Goal: Task Accomplishment & Management: Complete application form

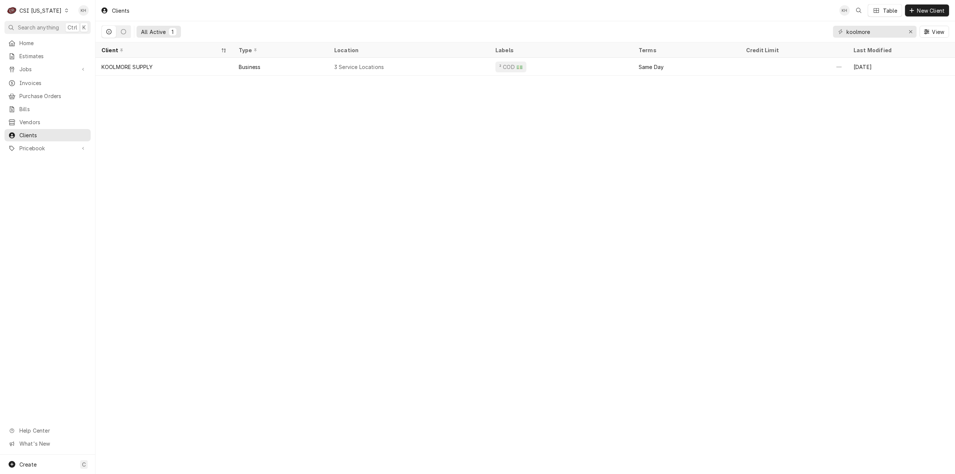
drag, startPoint x: 37, startPoint y: 25, endPoint x: 158, endPoint y: 40, distance: 121.8
click at [51, 29] on span "Search anything" at bounding box center [38, 28] width 41 height 8
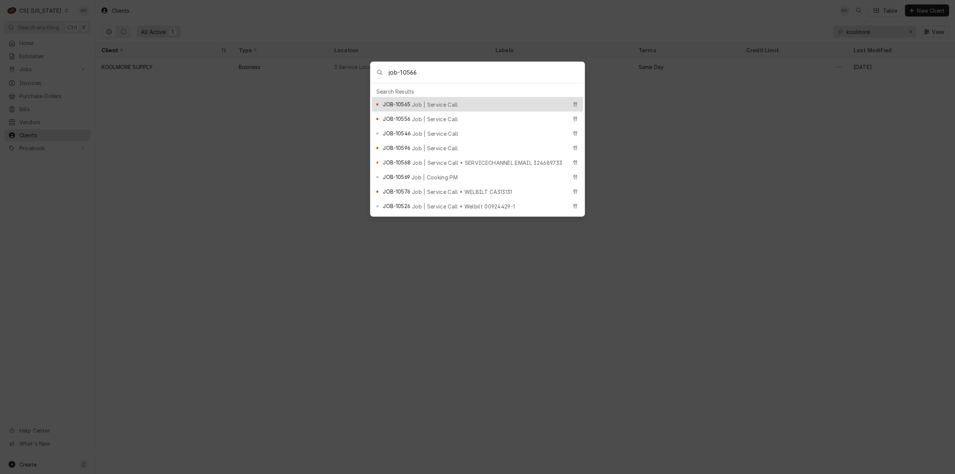
type input "job-10566"
click at [442, 101] on span "Job | Service Call" at bounding box center [435, 105] width 46 height 8
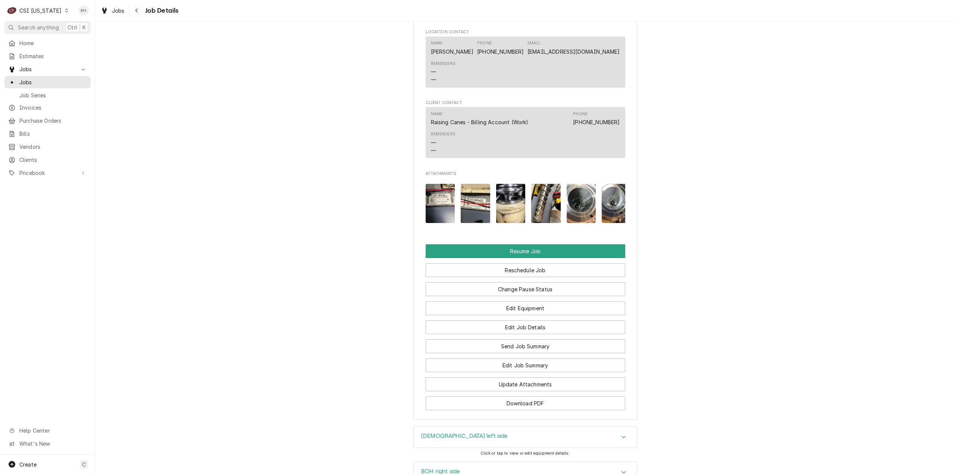
scroll to position [1132, 0]
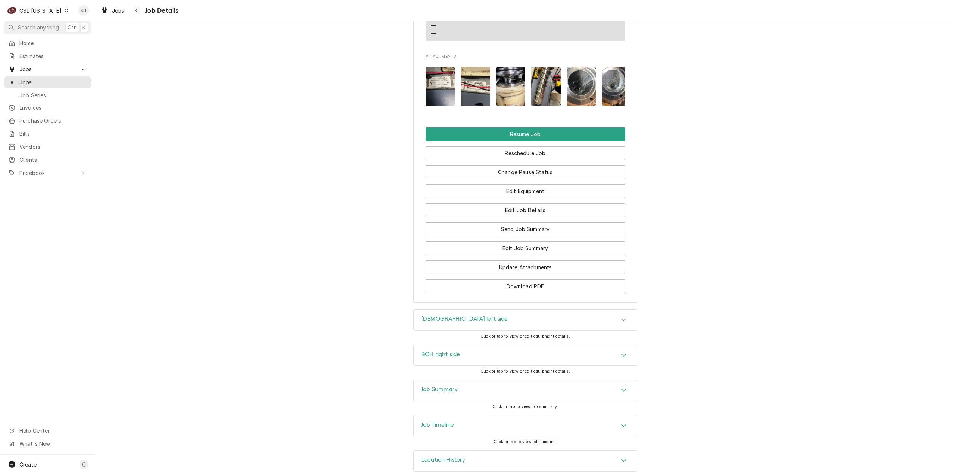
click at [451, 422] on h3 "Job Timeline" at bounding box center [437, 425] width 33 height 7
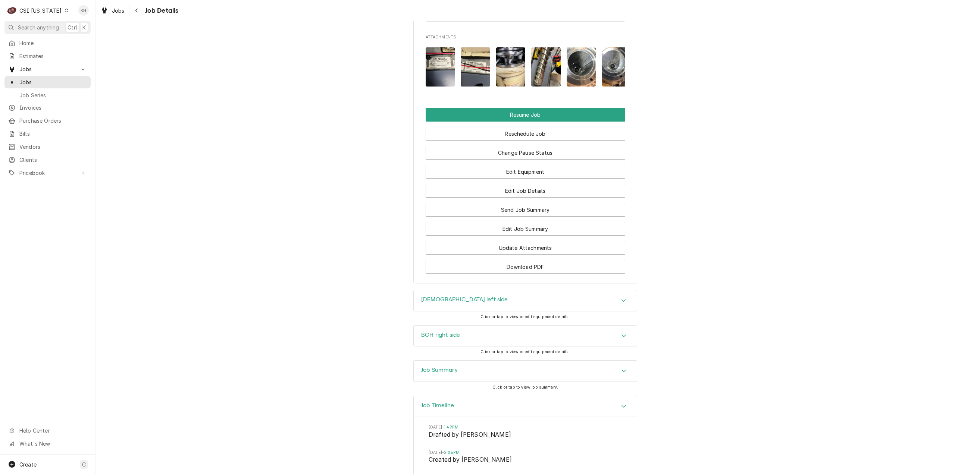
scroll to position [1231, 0]
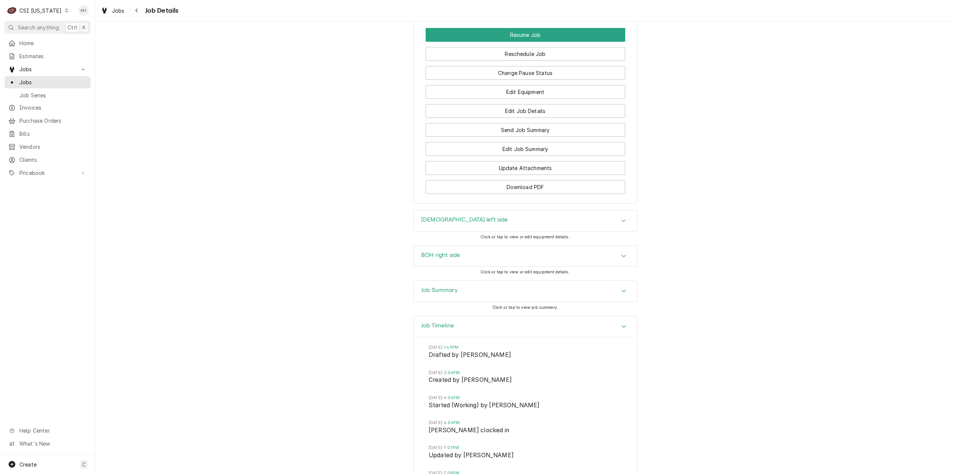
click at [455, 282] on div "Job Summary" at bounding box center [525, 291] width 223 height 21
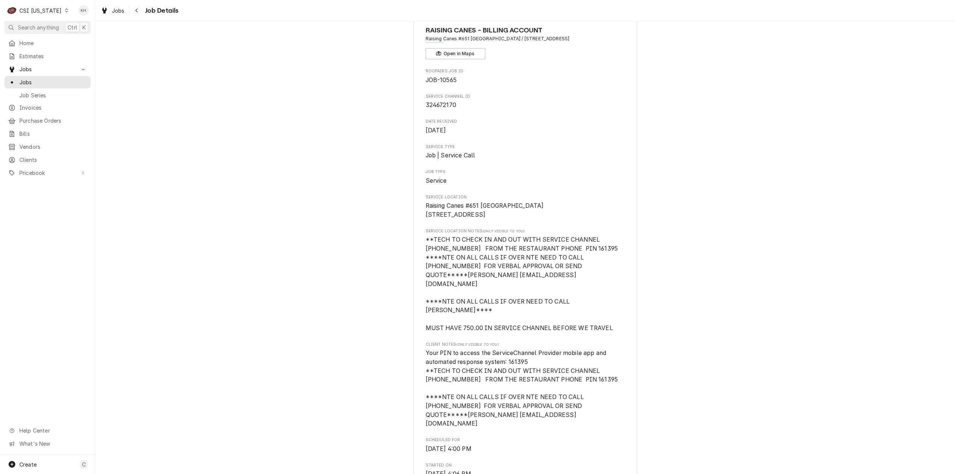
scroll to position [0, 0]
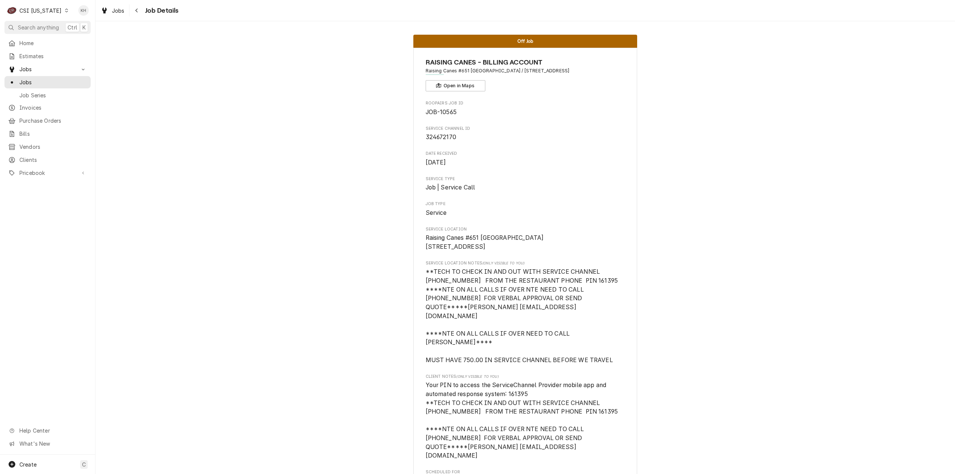
drag, startPoint x: 52, startPoint y: 23, endPoint x: 145, endPoint y: 40, distance: 95.2
click at [52, 23] on button "Search anything Ctrl K" at bounding box center [47, 27] width 86 height 13
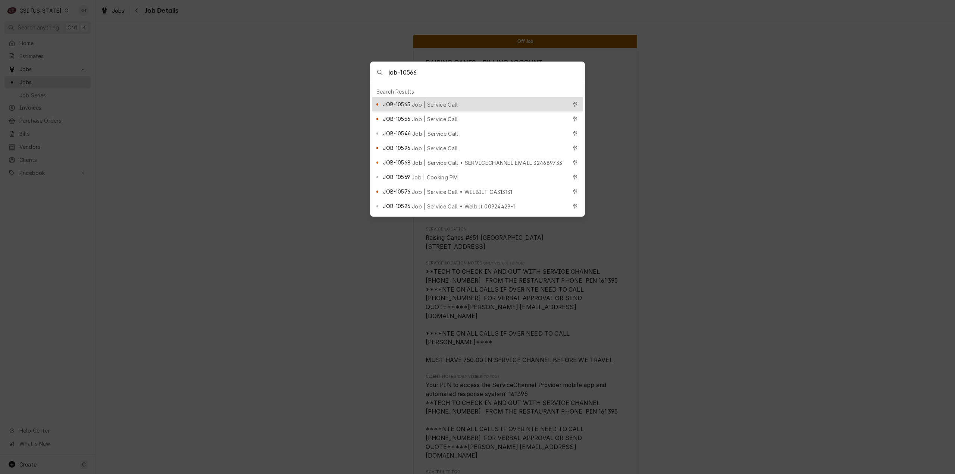
type input "job-10566"
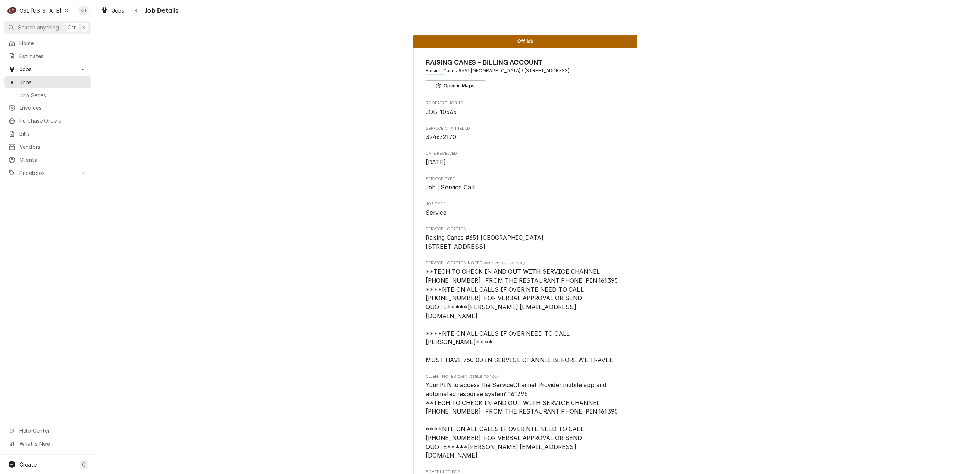
click at [45, 73] on body "C CSI Kentucky KH Search anything Ctrl K Home Estimates Jobs Jobs Job Series In…" at bounding box center [477, 237] width 955 height 474
click at [47, 81] on span "Jobs" at bounding box center [53, 82] width 68 height 8
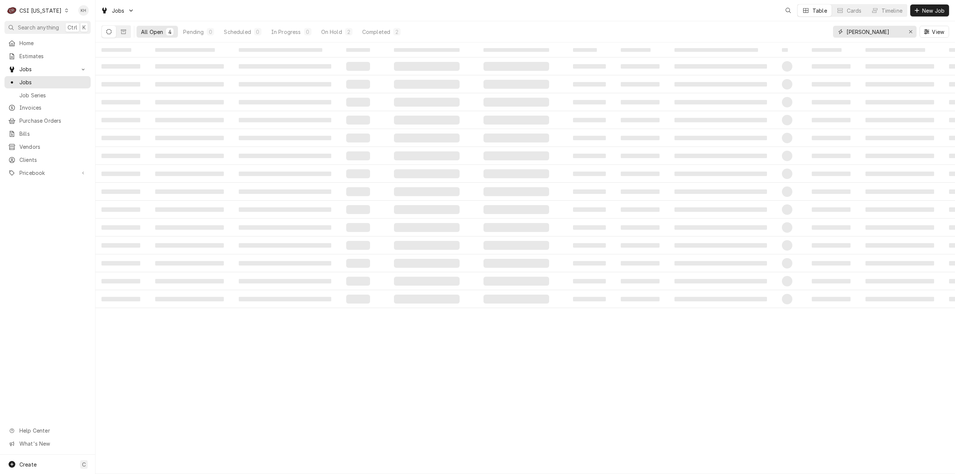
drag, startPoint x: 881, startPoint y: 30, endPoint x: 780, endPoint y: 39, distance: 101.2
click at [780, 39] on div "All Open 4 Pending 0 Scheduled 0 In Progress 0 On Hold 2 Completed 2 [PERSON_NA…" at bounding box center [525, 31] width 848 height 21
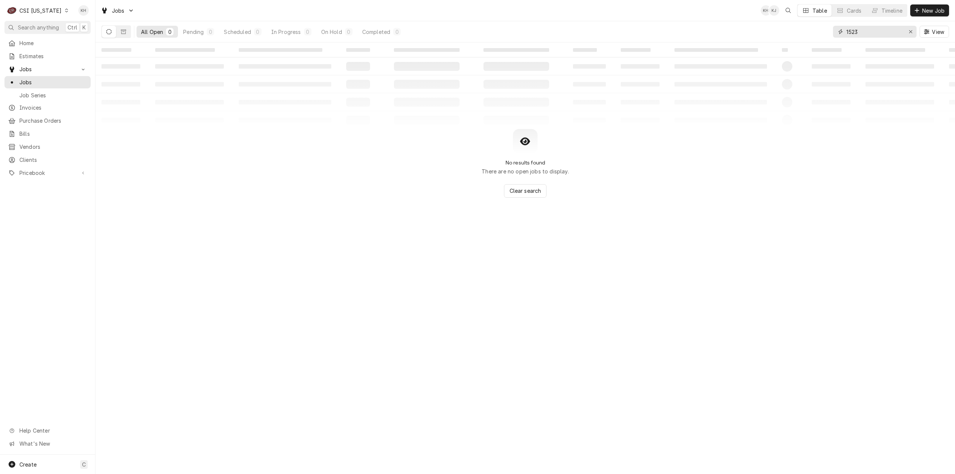
drag, startPoint x: 864, startPoint y: 32, endPoint x: 792, endPoint y: 40, distance: 72.8
click at [792, 40] on div "All Open 0 Pending 0 Scheduled 0 In Progress 0 On Hold 0 Completed 0 1523 View" at bounding box center [525, 31] width 848 height 21
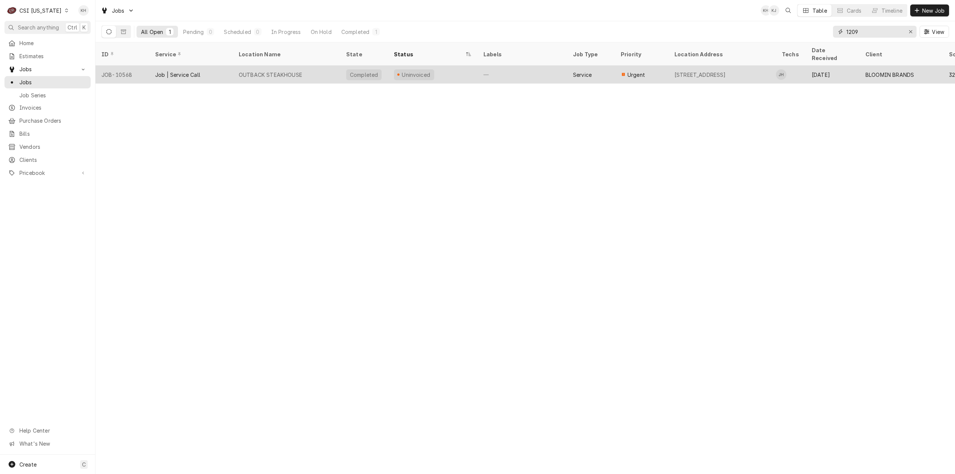
type input "1209"
click at [308, 66] on div "OUTBACK STEAKHOUSE" at bounding box center [286, 75] width 107 height 18
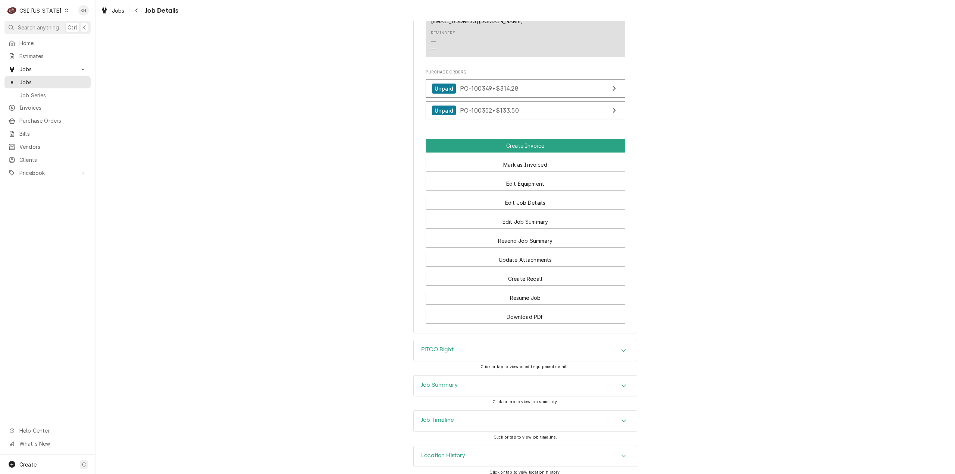
scroll to position [700, 0]
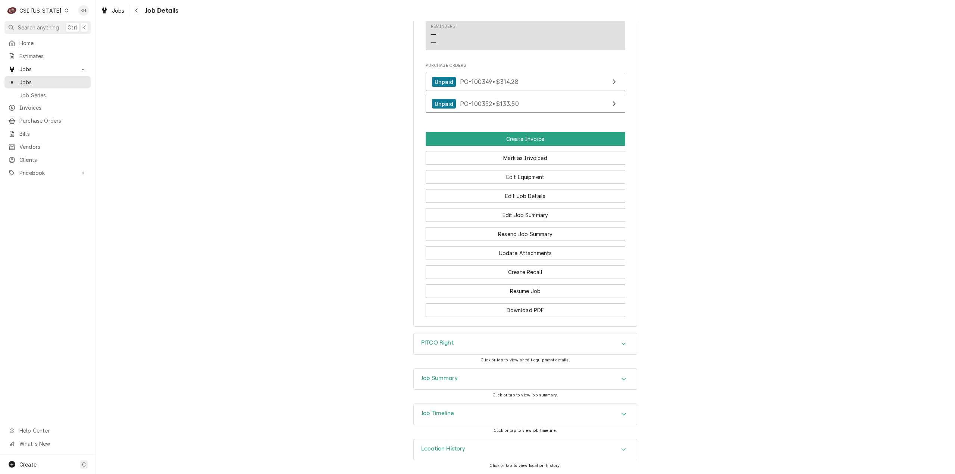
drag, startPoint x: 456, startPoint y: 428, endPoint x: 454, endPoint y: 409, distance: 19.1
click at [455, 416] on div "Job Timeline Click or tap to view job timeline." at bounding box center [525, 421] width 224 height 35
click at [455, 410] on div "Job Timeline" at bounding box center [525, 414] width 223 height 21
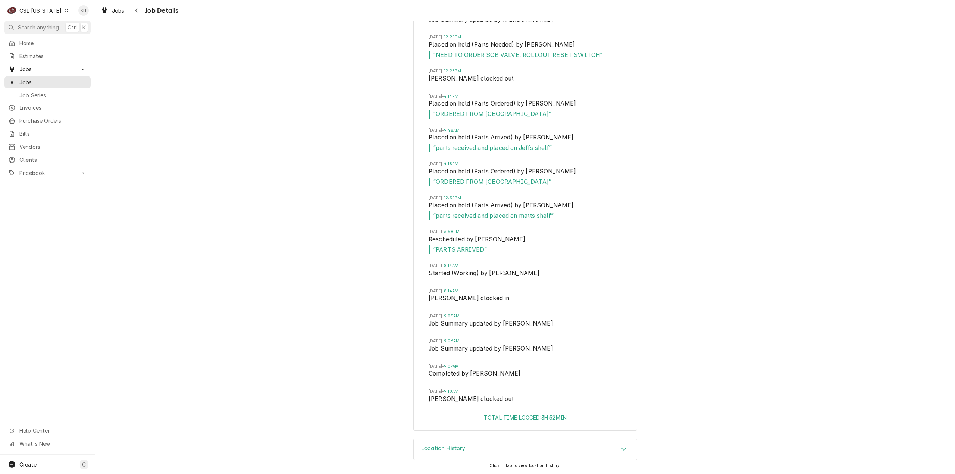
scroll to position [1223, 0]
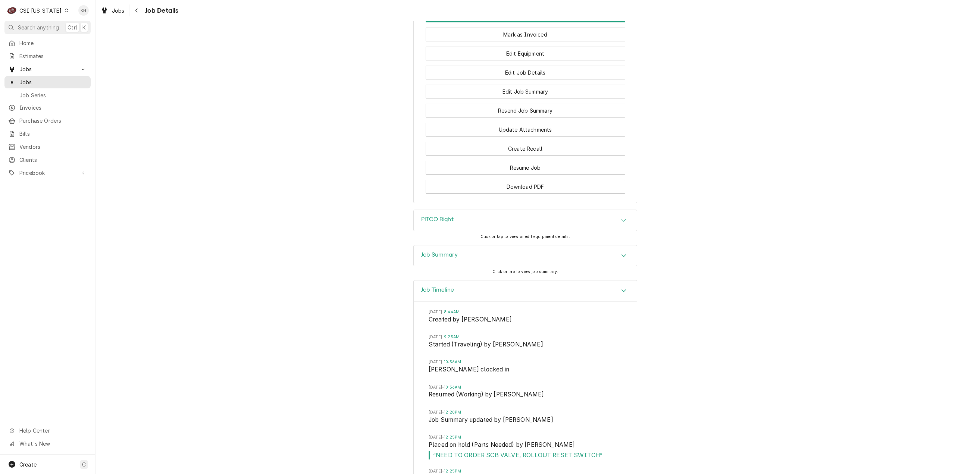
click at [450, 259] on h3 "Job Summary" at bounding box center [439, 254] width 37 height 7
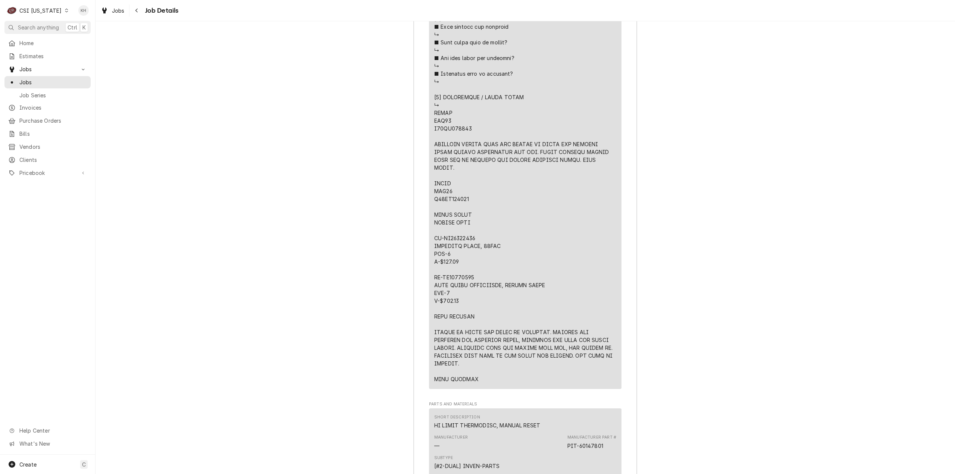
scroll to position [1820, 0]
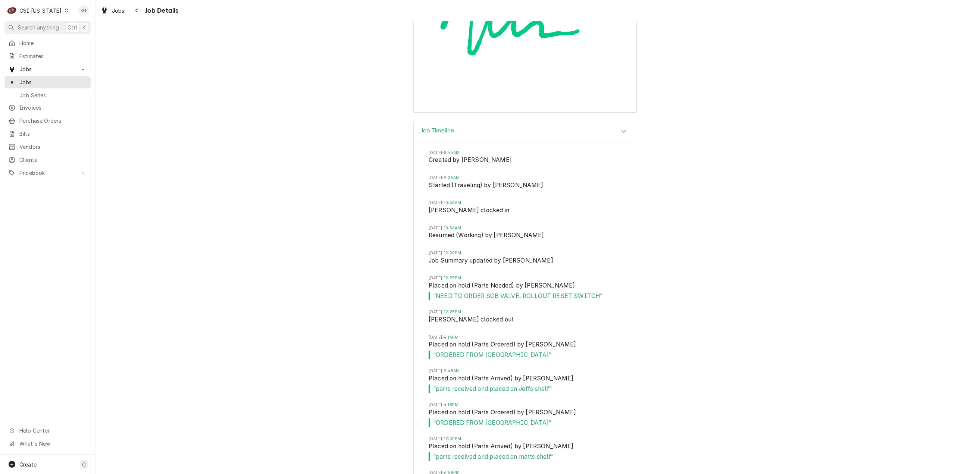
click at [601, 133] on div "Job Timeline" at bounding box center [525, 131] width 223 height 21
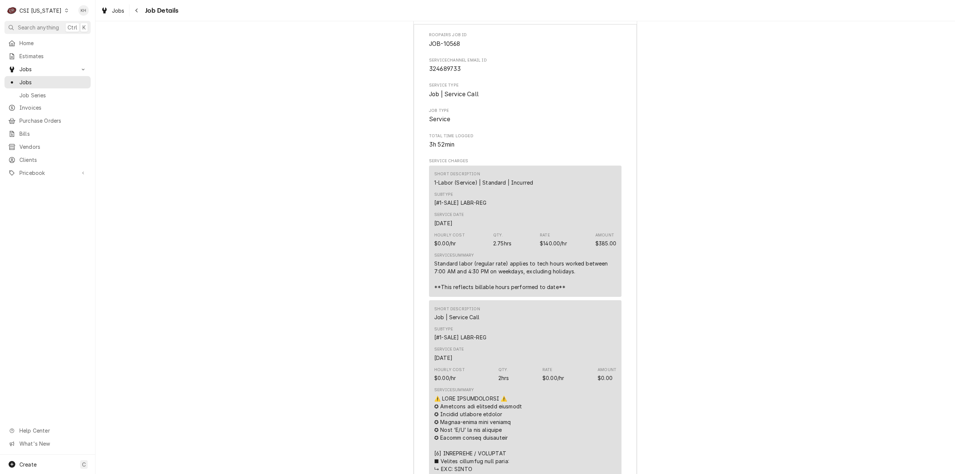
scroll to position [831, 0]
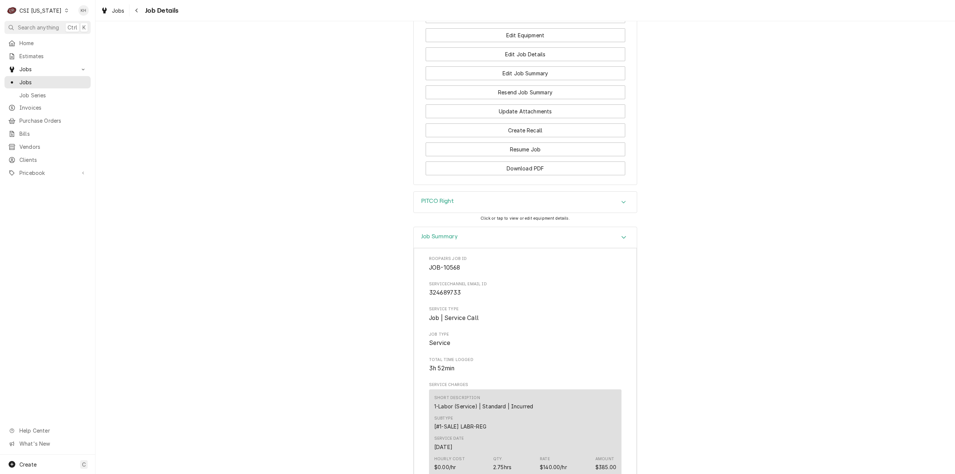
click at [555, 247] on div "Job Summary" at bounding box center [525, 237] width 223 height 21
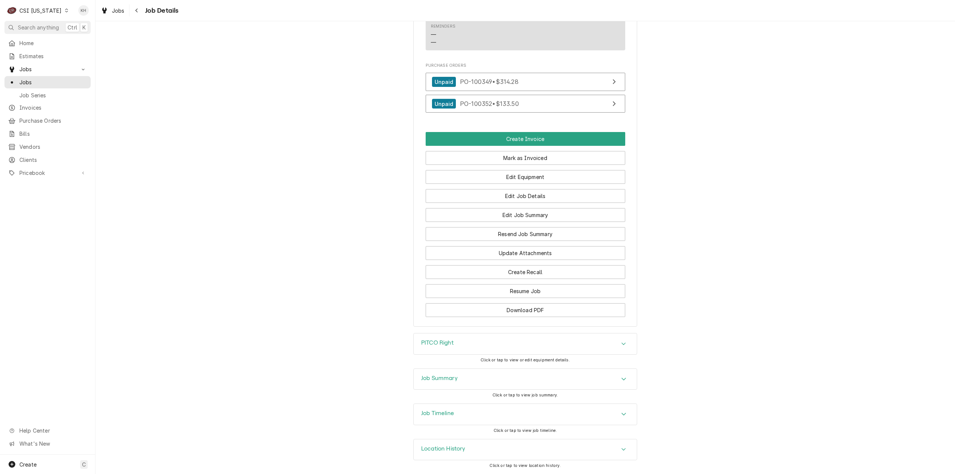
scroll to position [663, 0]
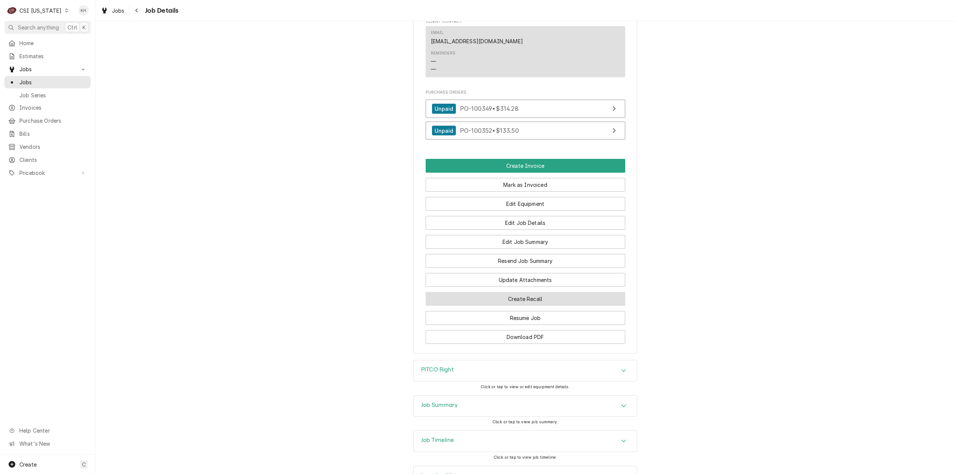
click at [556, 306] on button "Create Recall" at bounding box center [526, 299] width 200 height 14
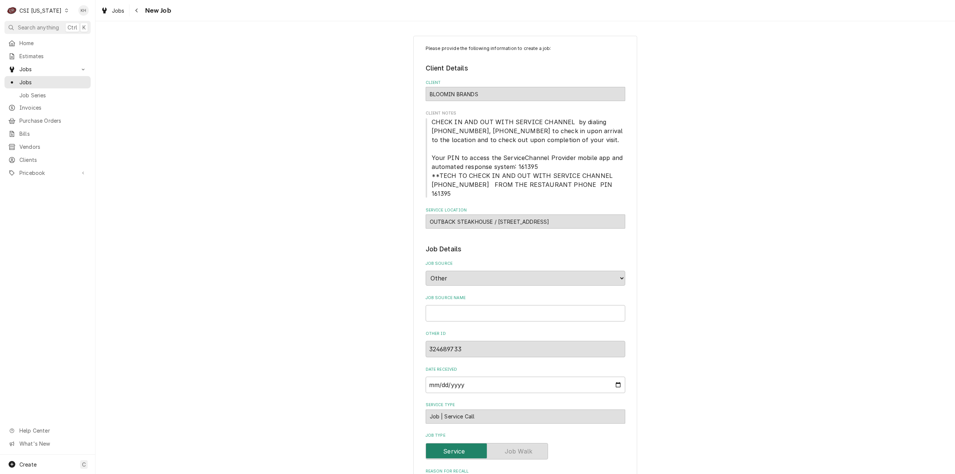
type textarea "x"
click at [479, 305] on input "Job Source Name" at bounding box center [526, 313] width 200 height 16
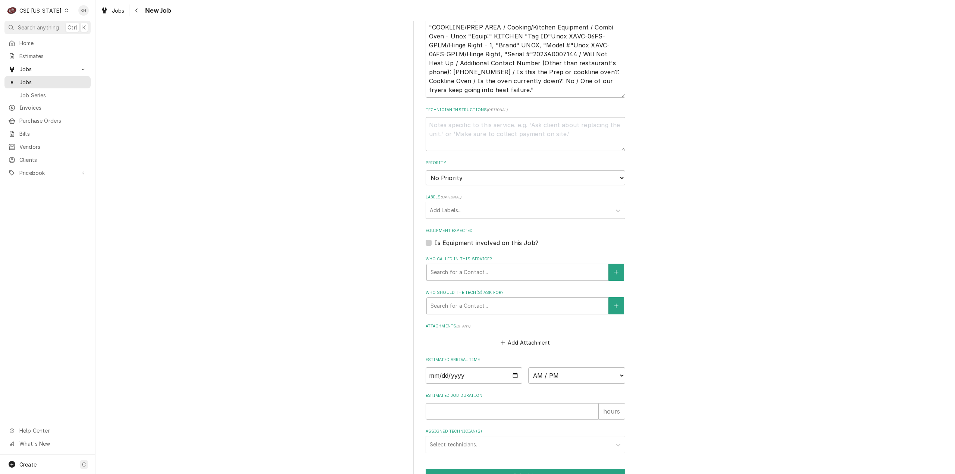
scroll to position [485, 0]
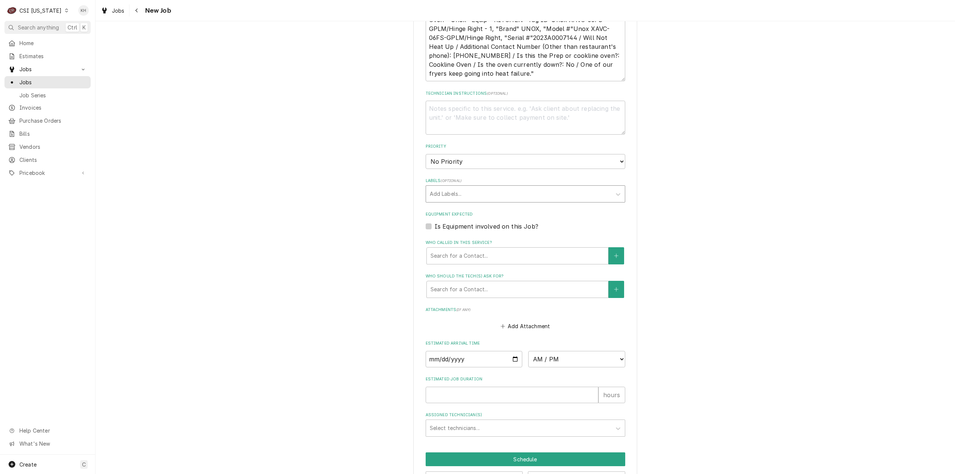
click at [488, 187] on div "Labels" at bounding box center [519, 193] width 178 height 13
type input "recall"
type textarea "x"
type input "cook"
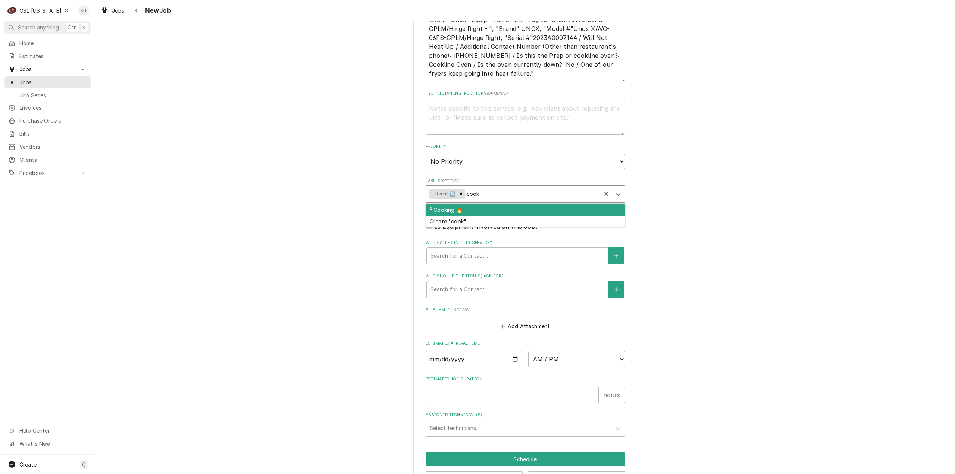
type textarea "x"
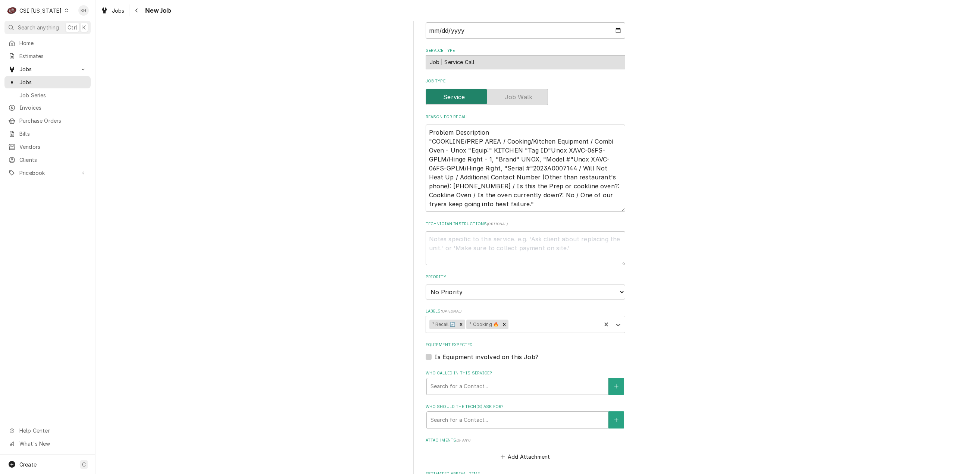
scroll to position [336, 0]
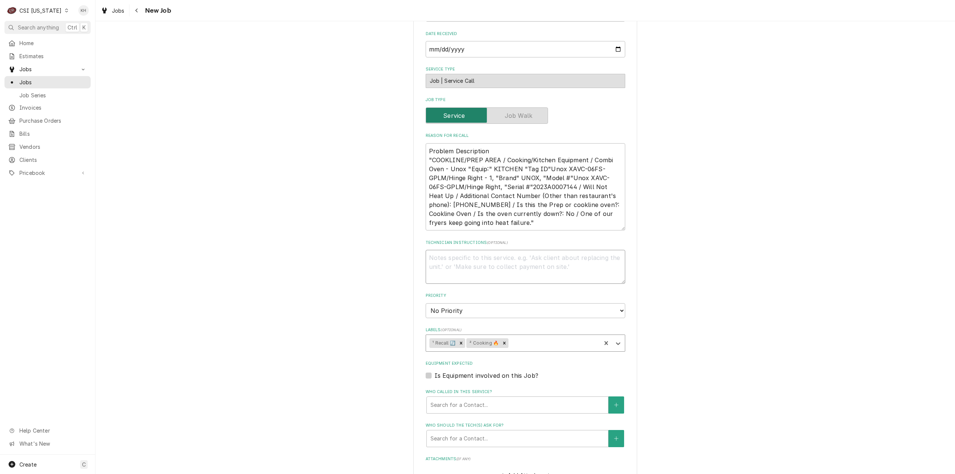
click at [469, 257] on textarea "Technician Instructions ( optional )" at bounding box center [526, 267] width 200 height 34
type textarea "x"
type textarea "R"
type textarea "x"
type textarea "Re"
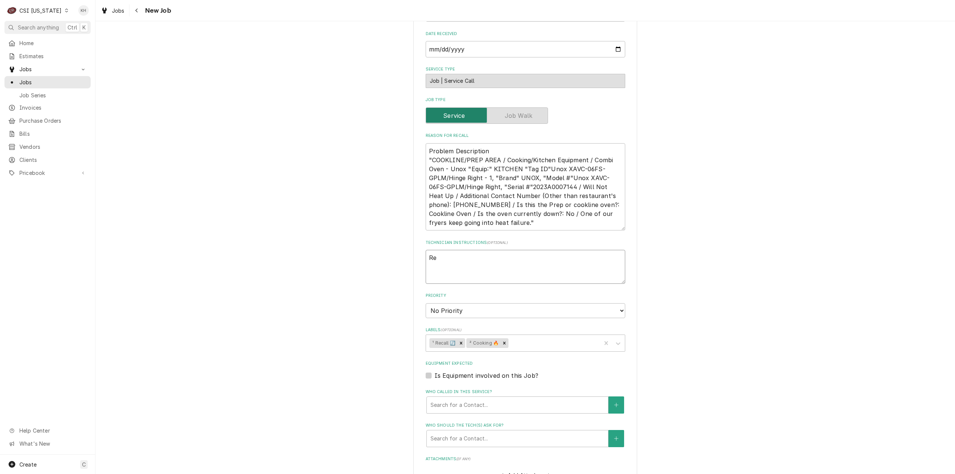
type textarea "x"
type textarea "Rec"
type textarea "x"
type textarea "Reca"
type textarea "x"
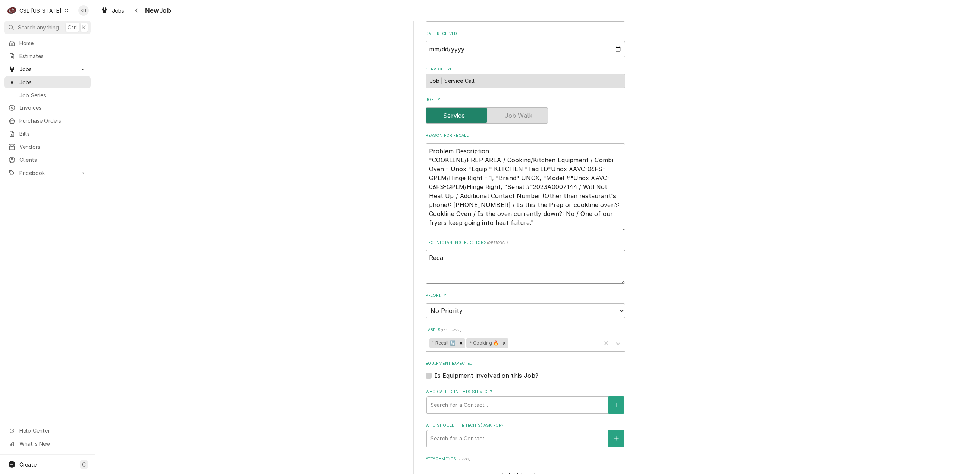
type textarea "Recal"
type textarea "x"
type textarea "Recall"
type textarea "x"
type textarea "Recall"
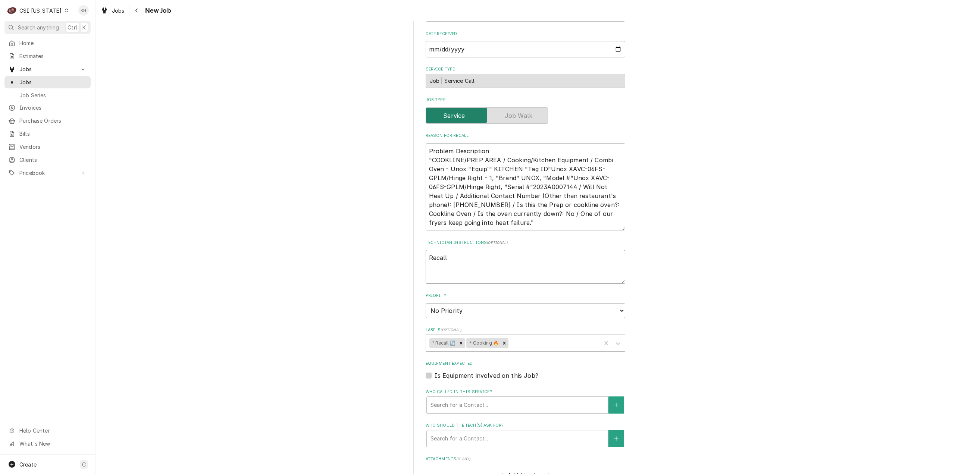
type textarea "x"
type textarea "Recall J"
type textarea "x"
type textarea "Recall JO"
type textarea "x"
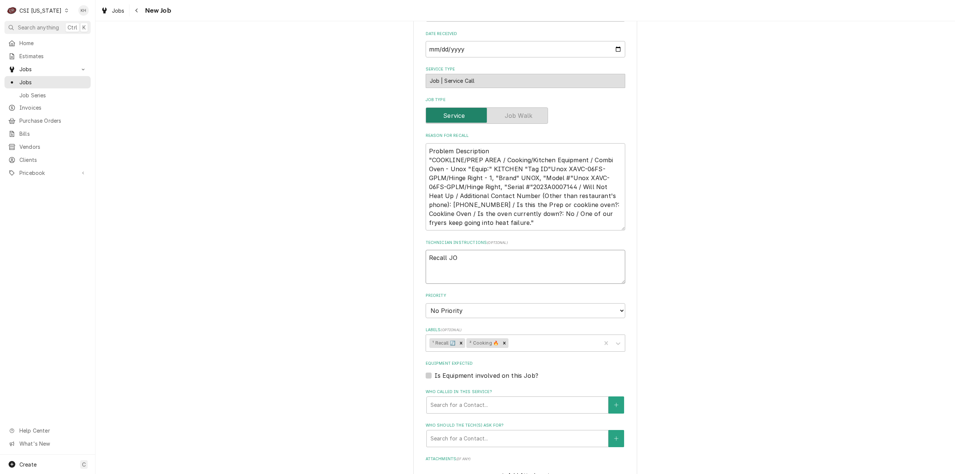
type textarea "Recall JOB"
type textarea "x"
type textarea "Recall JOB-"
paste textarea "10568"
type textarea "x"
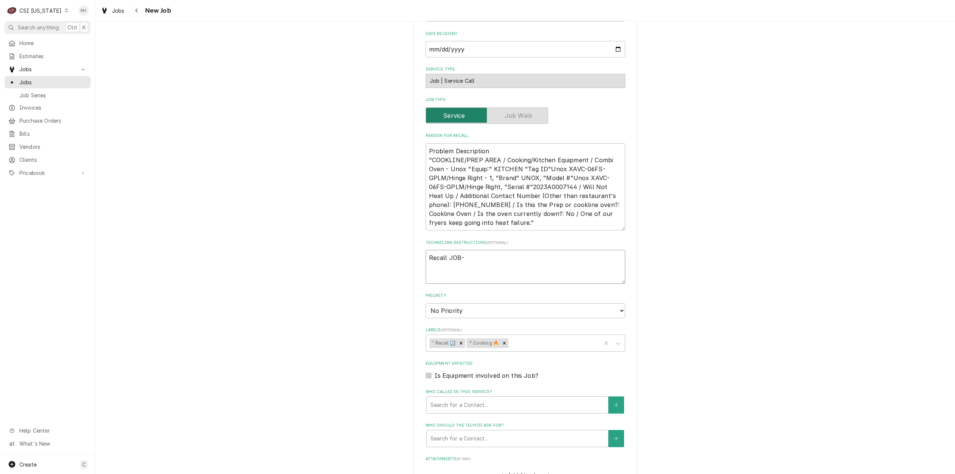
type textarea "Recall JOB-10568"
type textarea "x"
type textarea "Recall JOB-10568"
type textarea "x"
type textarea "Recall JOB-10568"
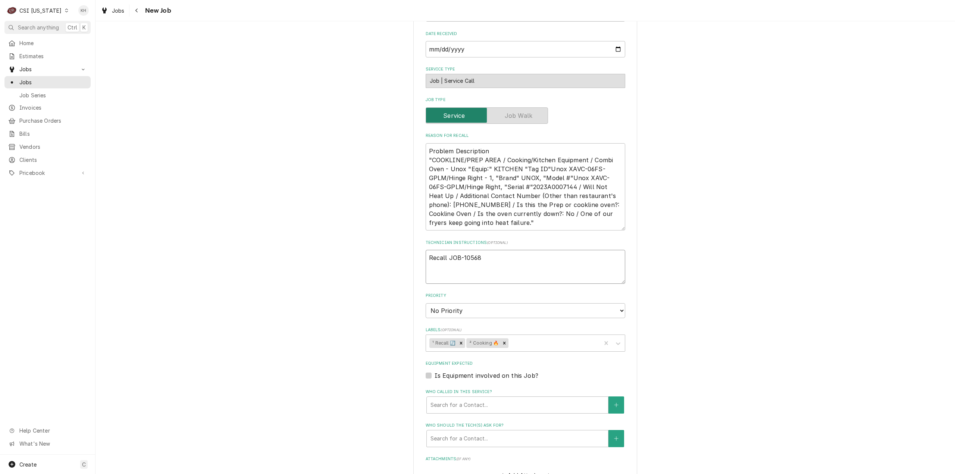
type textarea "x"
type textarea "Recall JOB-10568"
type textarea "x"
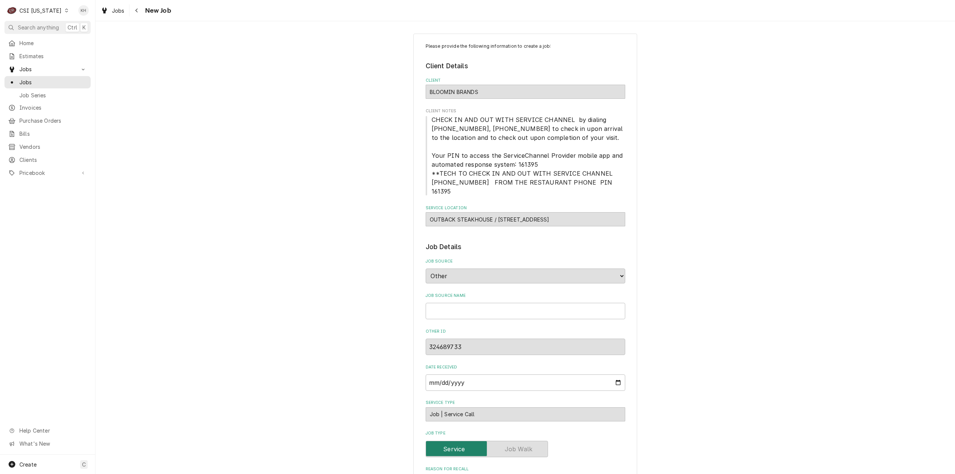
scroll to position [0, 0]
type textarea "Recall JOB-10568"
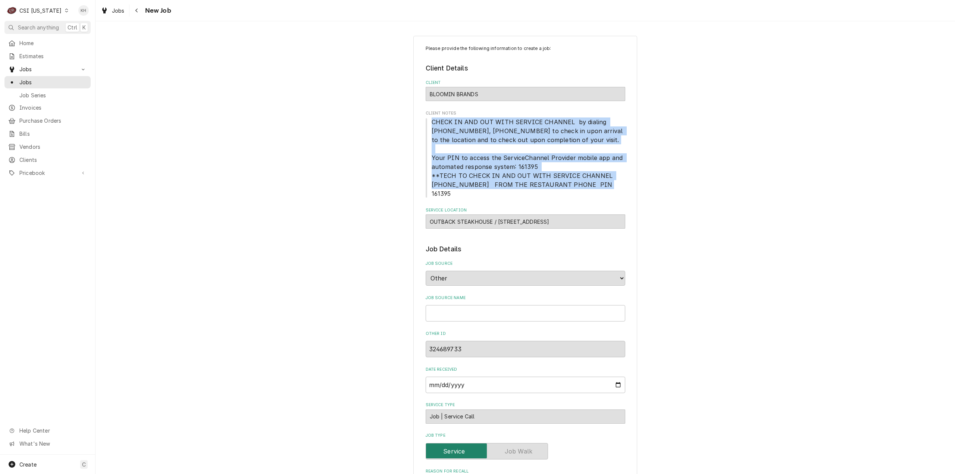
drag, startPoint x: 429, startPoint y: 122, endPoint x: 607, endPoint y: 185, distance: 189.0
click at [607, 185] on span "CHECK IN AND OUT WITH SERVICE CHANNEL by dialing 516-500-7776, 516-200-3363 to …" at bounding box center [526, 158] width 200 height 81
copy span "CHECK IN AND OUT WITH SERVICE CHANNEL by dialing 516-500-7776, 516-200-3363 to …"
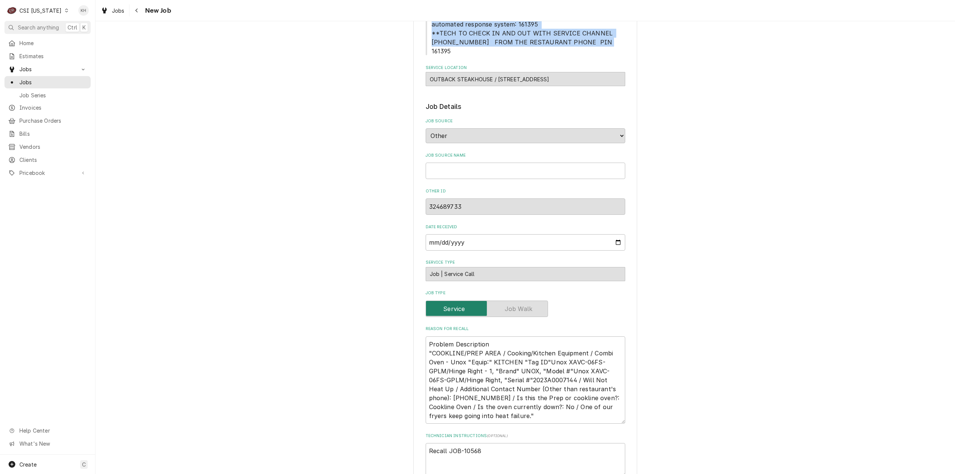
scroll to position [261, 0]
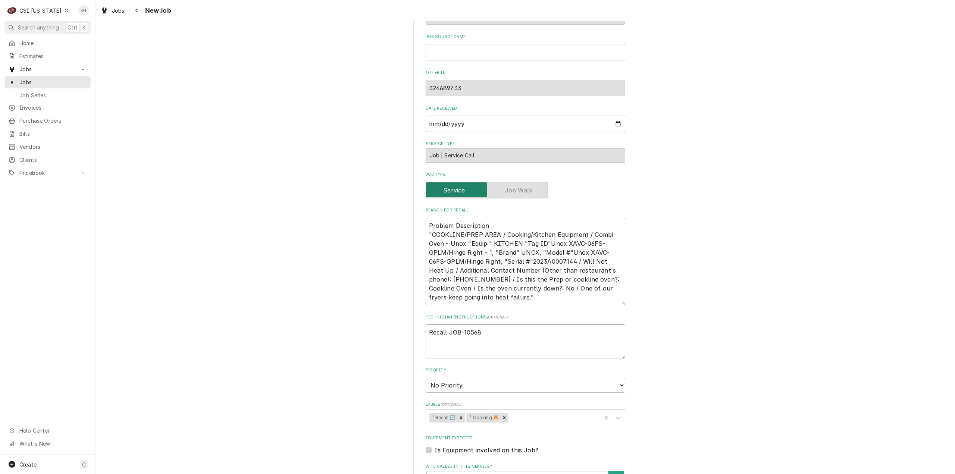
click at [450, 345] on textarea "Recall JOB-10568" at bounding box center [526, 342] width 200 height 34
paste textarea "CHECK IN AND OUT WITH SERVICE CHANNEL by dialing 516-500-7776, 516-200-3363 to …"
type textarea "x"
type textarea "Recall JOB-10568 CHECK IN AND OUT WITH SERVICE CHANNEL by dialing 516-500-7776,…"
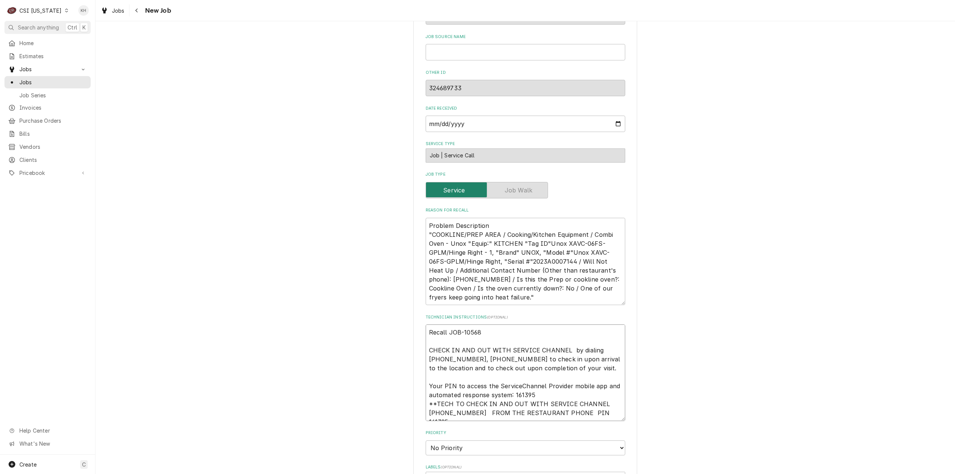
type textarea "x"
type textarea "Recall JOB-10568 CHECK IN AND OUT WITH SERVICE CHANNEL by dialing 516-500-7776,…"
click at [483, 368] on textarea "Recall JOB-10568 CHECK IN AND OUT WITH SERVICE CHANNEL by dialing 516-500-7776,…" at bounding box center [526, 373] width 200 height 97
type textarea "x"
type textarea "Recall JOB-10568 CHECK IN AND OUT WITH SERVICE CHANNEL by dialing 516-500-7776,…"
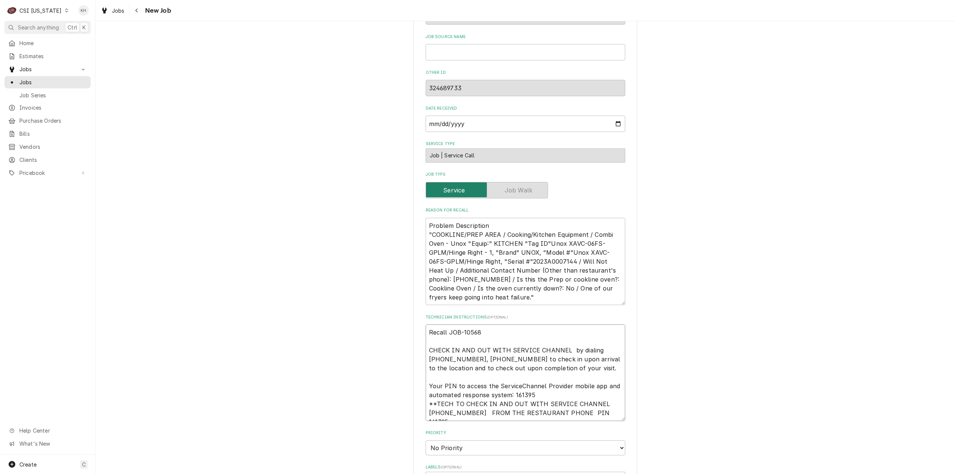
type textarea "x"
type textarea "Recall JOB-10568 CHECK IN AND OUT WITH SERVICE CHANNEL by dialing 516-500-7776,…"
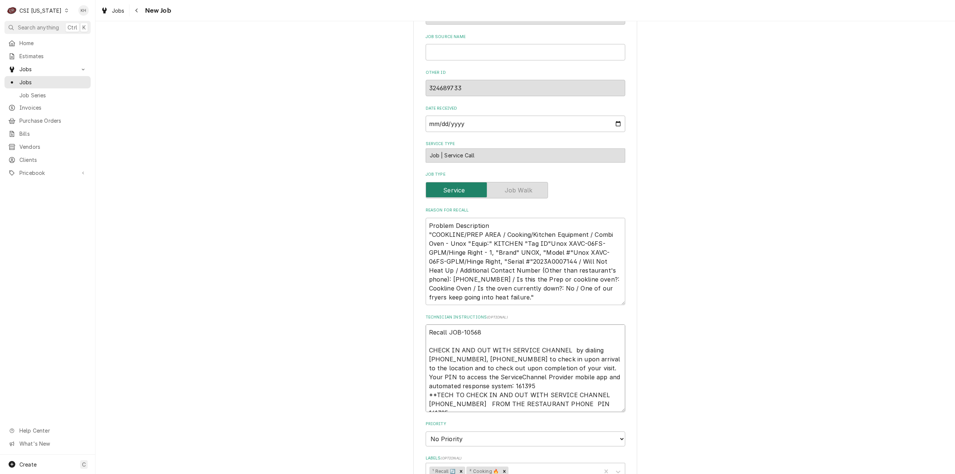
type textarea "x"
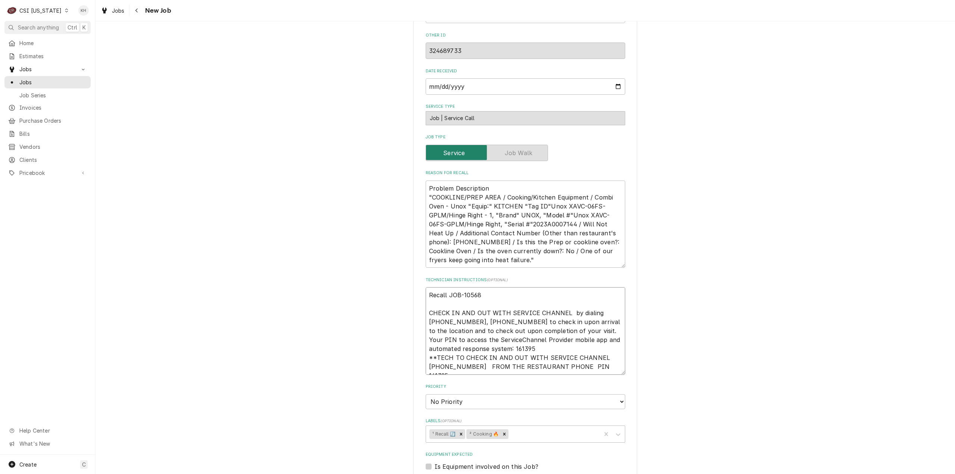
type textarea "Recall JOB-10568 CHECK IN AND OUT WITH SERVICE CHANNEL by dialing 516-500-7776,…"
click at [497, 394] on select "No Priority Urgent High Medium Low" at bounding box center [526, 401] width 200 height 15
select select "4"
click at [426, 394] on select "No Priority Urgent High Medium Low" at bounding box center [526, 401] width 200 height 15
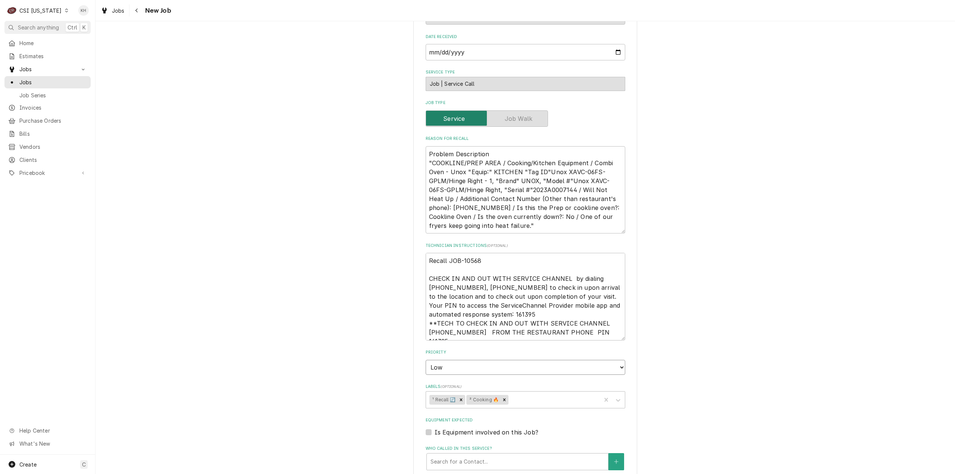
type textarea "x"
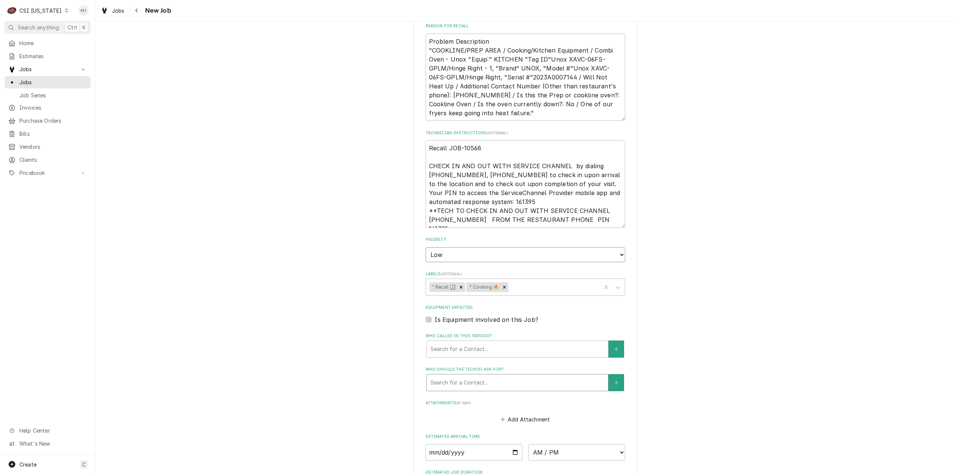
scroll to position [448, 0]
click at [435, 313] on label "Is Equipment involved on this Job?" at bounding box center [487, 317] width 104 height 9
click at [435, 313] on input "Equipment Expected" at bounding box center [535, 321] width 200 height 16
checkbox input "true"
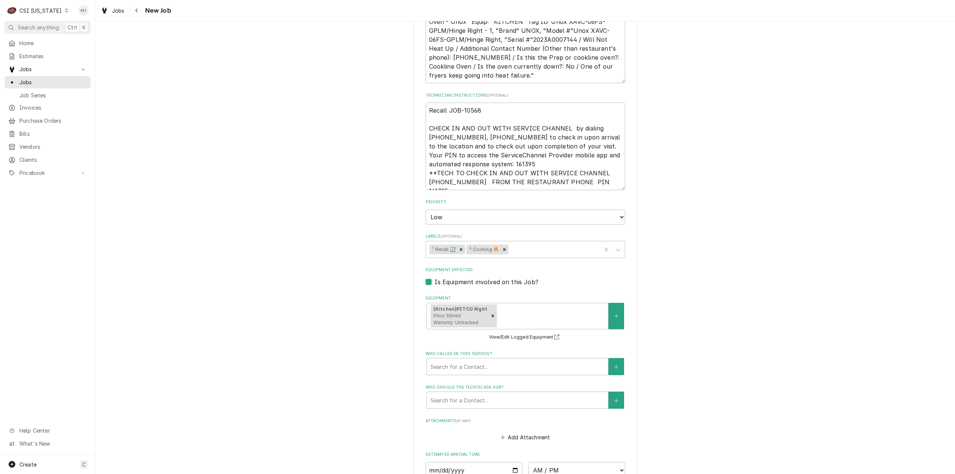
scroll to position [560, 0]
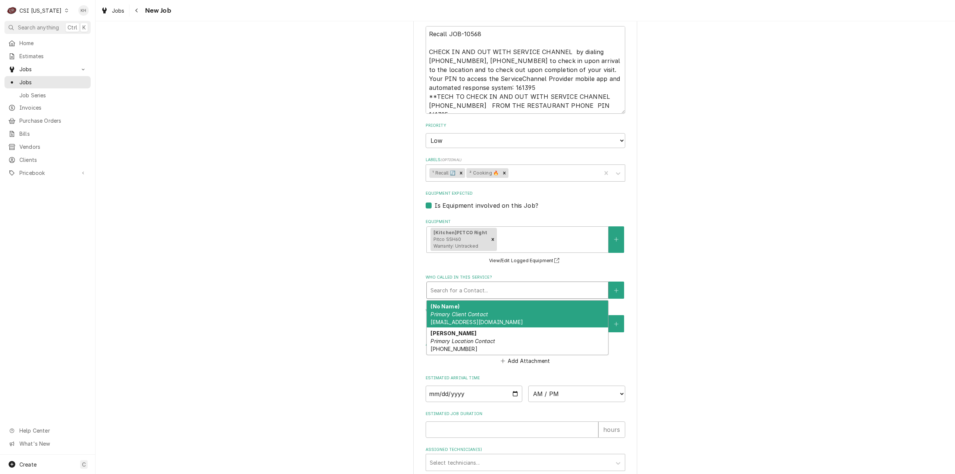
click at [481, 284] on div "Who called in this service?" at bounding box center [518, 290] width 174 height 13
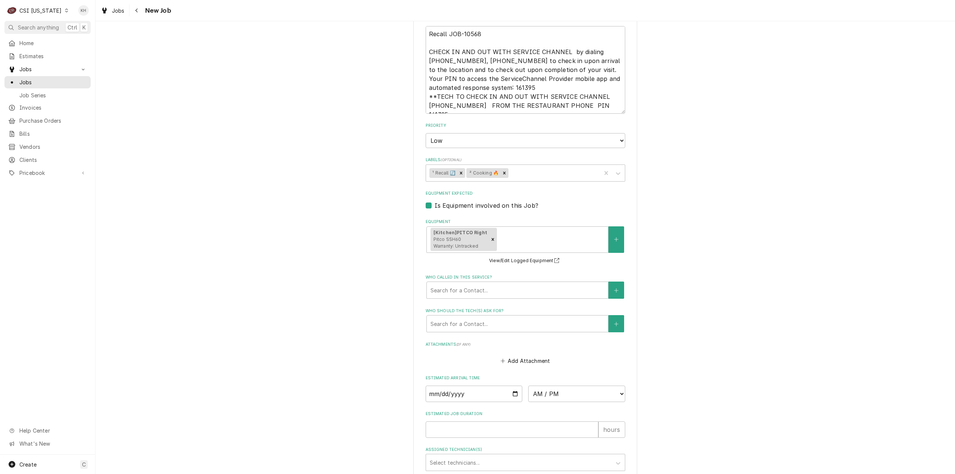
drag, startPoint x: 359, startPoint y: 300, endPoint x: 419, endPoint y: 376, distance: 96.8
click at [359, 301] on div "Please provide the following information to create a job: Client Details Client…" at bounding box center [526, 2] width 860 height 1066
click at [450, 422] on input "Estimated Job Duration" at bounding box center [512, 430] width 173 height 16
type textarea "x"
type input "2"
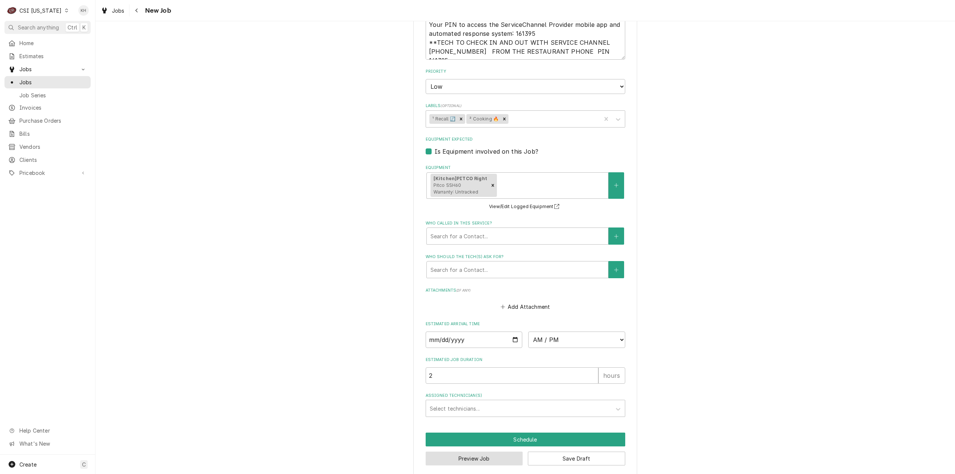
click at [506, 452] on button "Preview Job" at bounding box center [474, 459] width 97 height 14
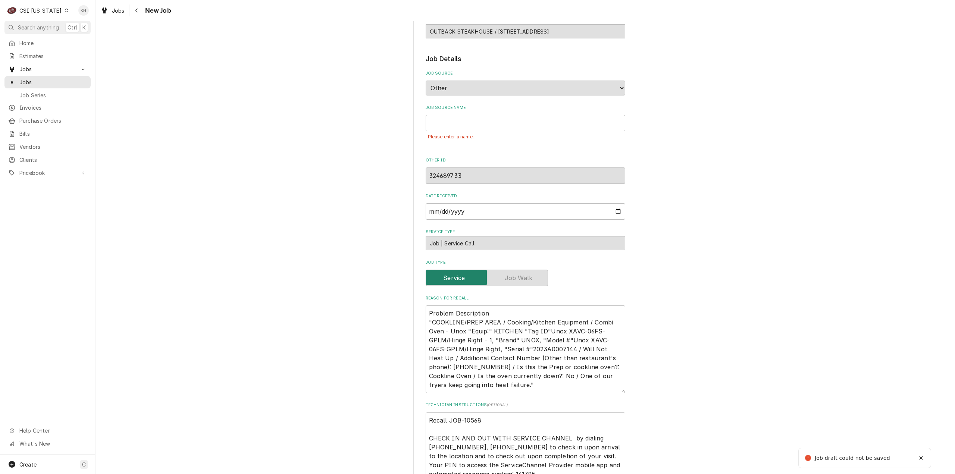
scroll to position [116, 0]
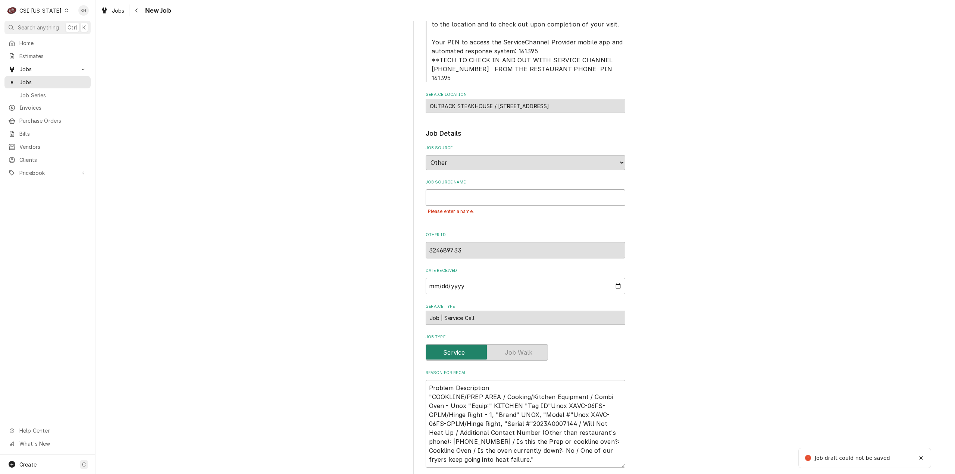
click at [490, 193] on input "Job Source Name" at bounding box center [526, 198] width 200 height 16
type textarea "x"
type input "S"
type textarea "x"
type input "Se"
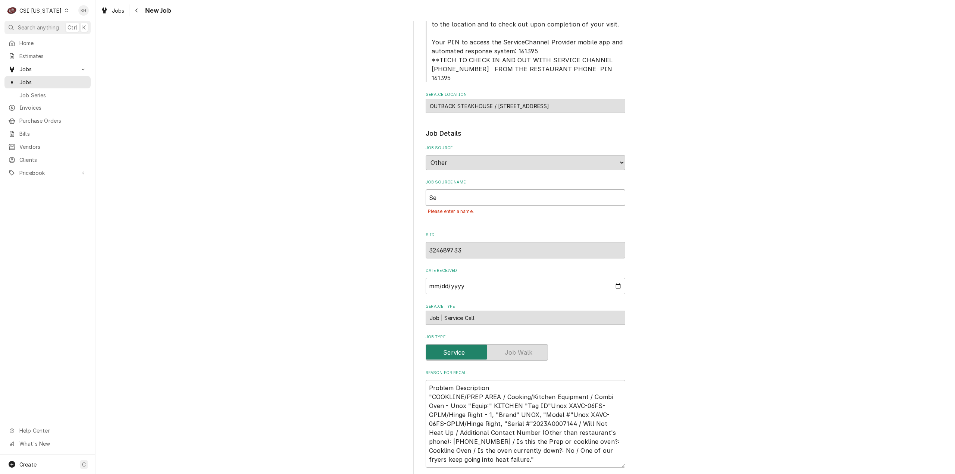
type textarea "x"
type input "Ser"
type textarea "x"
type input "Serv"
type textarea "x"
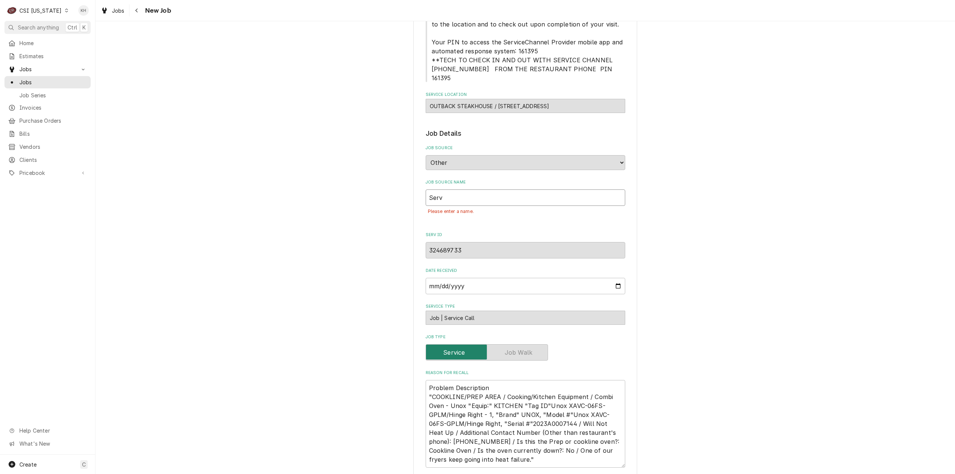
type input "Servi"
type textarea "x"
type input "Servic"
type textarea "x"
type input "Service"
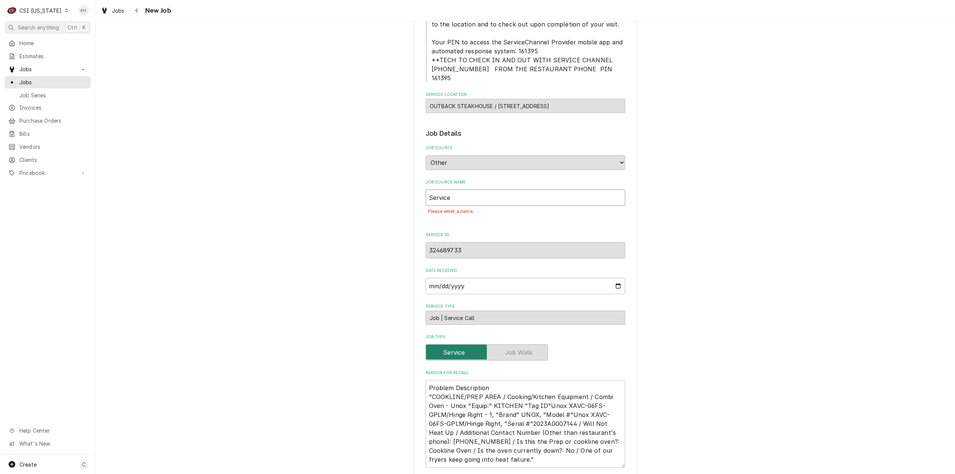
type textarea "x"
type input "Service"
type textarea "x"
type input "Service C"
type textarea "x"
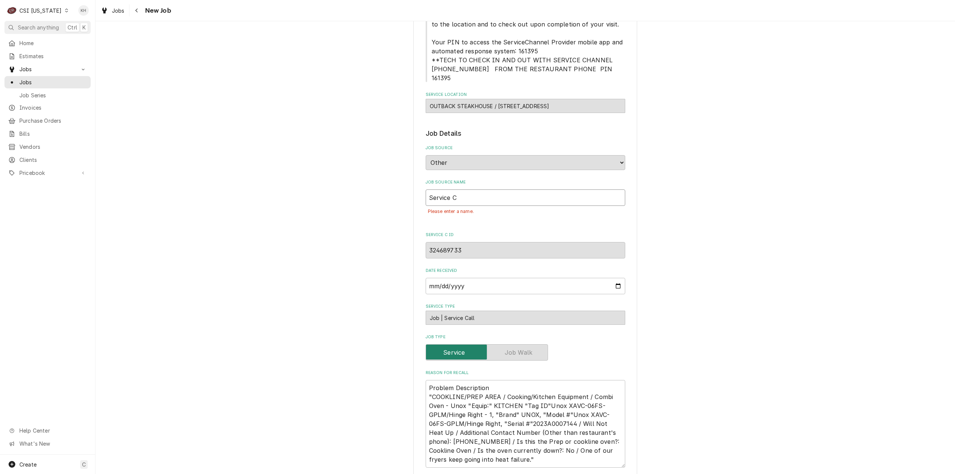
type input "Service Ch"
type textarea "x"
type input "Service Cha"
type textarea "x"
type input "Service Chan"
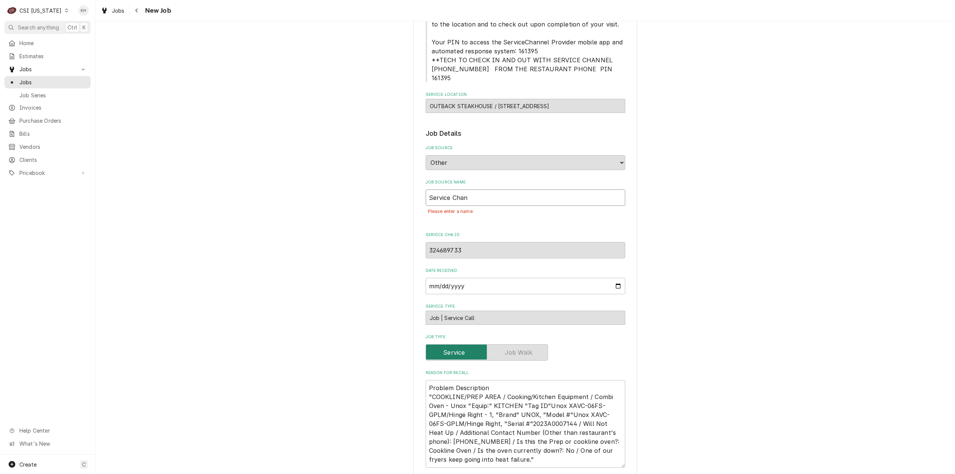
type textarea "x"
type input "Service Chann"
type textarea "x"
type input "Service Channe"
type textarea "x"
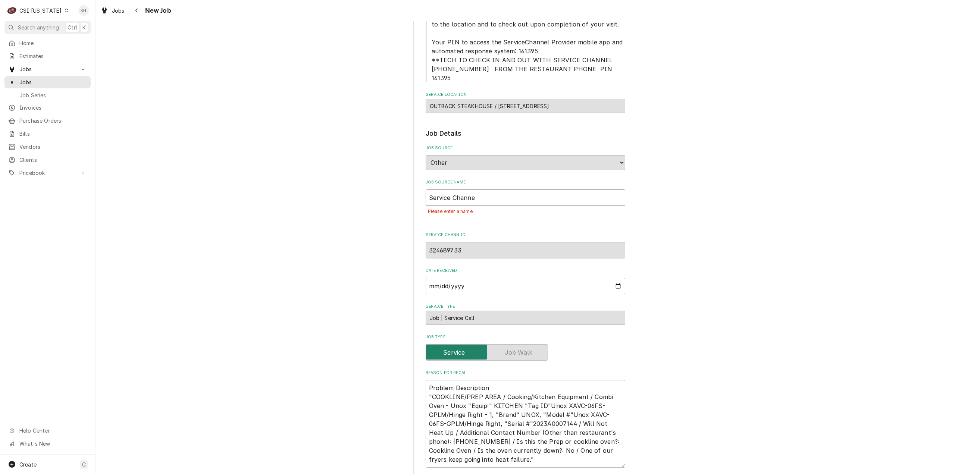
type input "Service Channel"
type textarea "x"
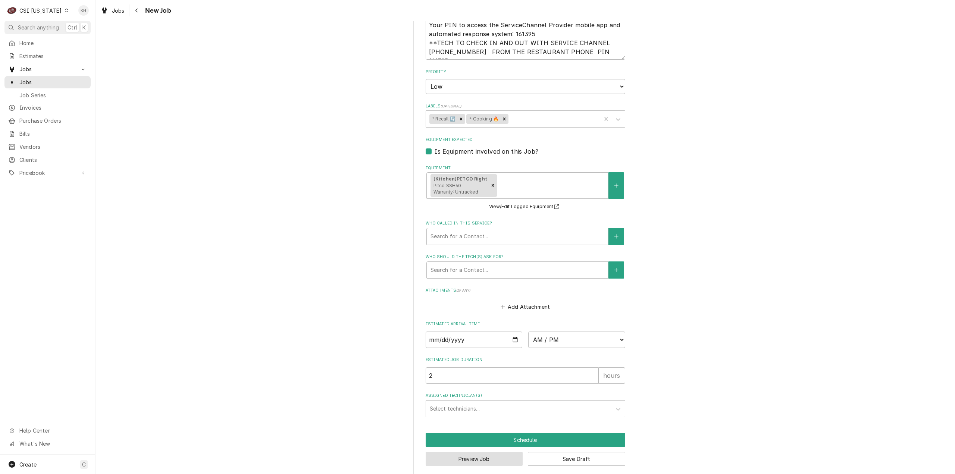
type input "Service Channel"
click at [495, 454] on button "Preview Job" at bounding box center [474, 459] width 97 height 14
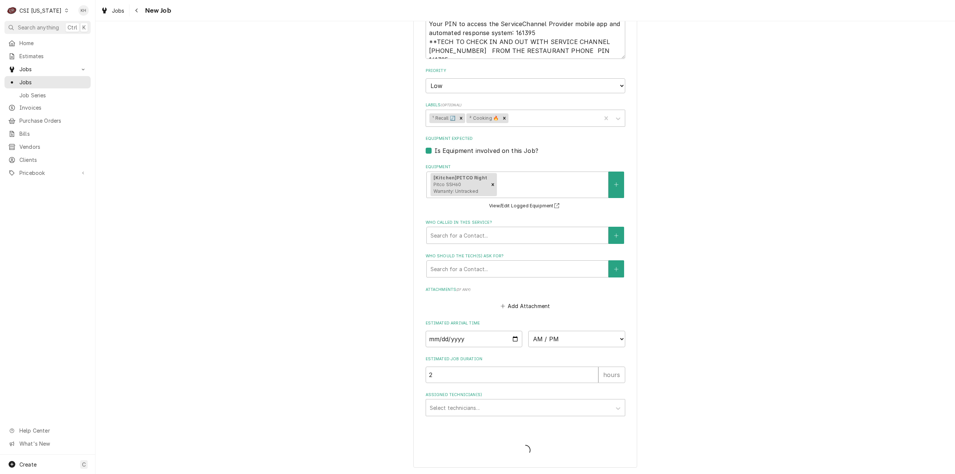
scroll to position [607, 0]
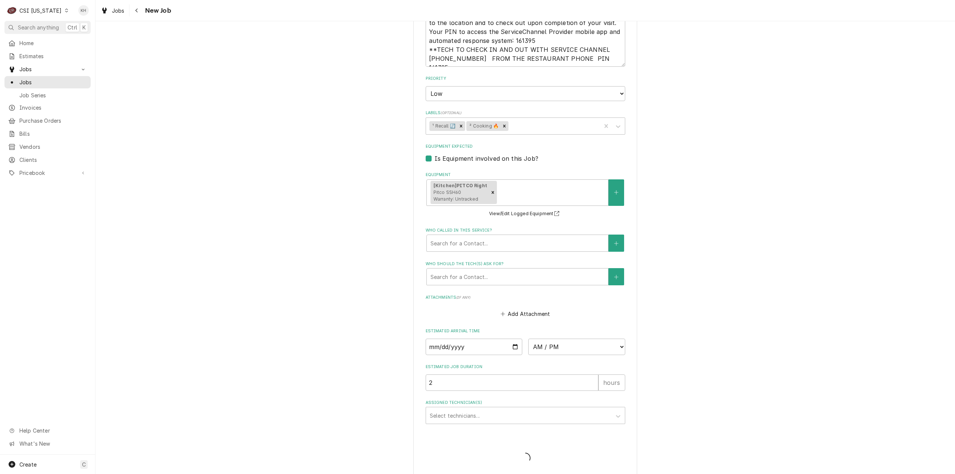
type textarea "x"
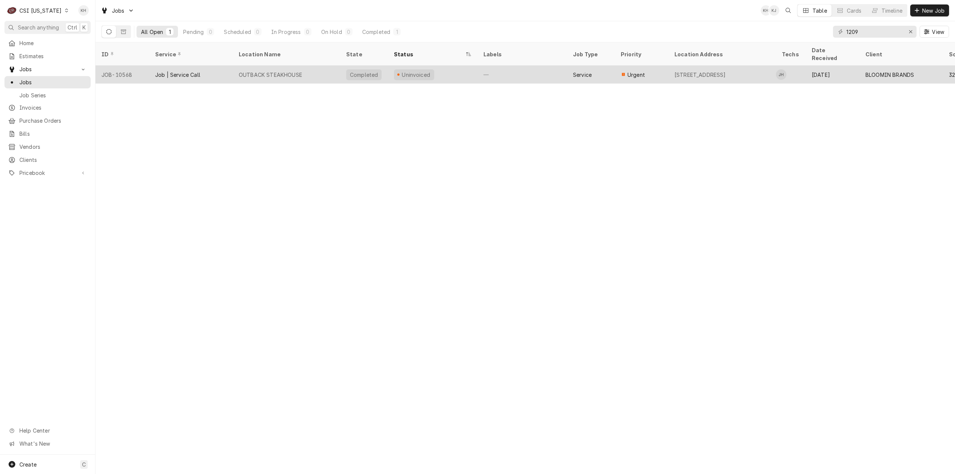
click at [288, 71] on div "OUTBACK STEAKHOUSE" at bounding box center [270, 75] width 63 height 8
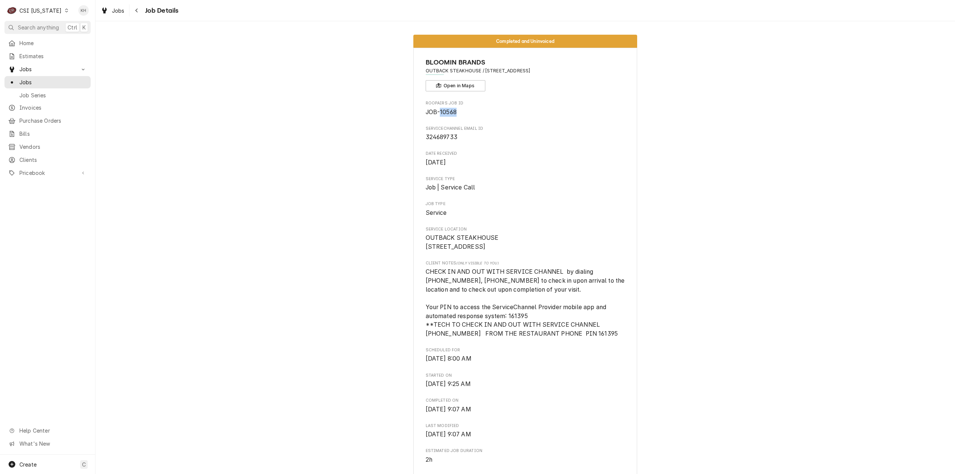
drag, startPoint x: 456, startPoint y: 112, endPoint x: 437, endPoint y: 108, distance: 19.1
click at [437, 108] on span "JOB-10568" at bounding box center [526, 112] width 200 height 9
copy span "10568"
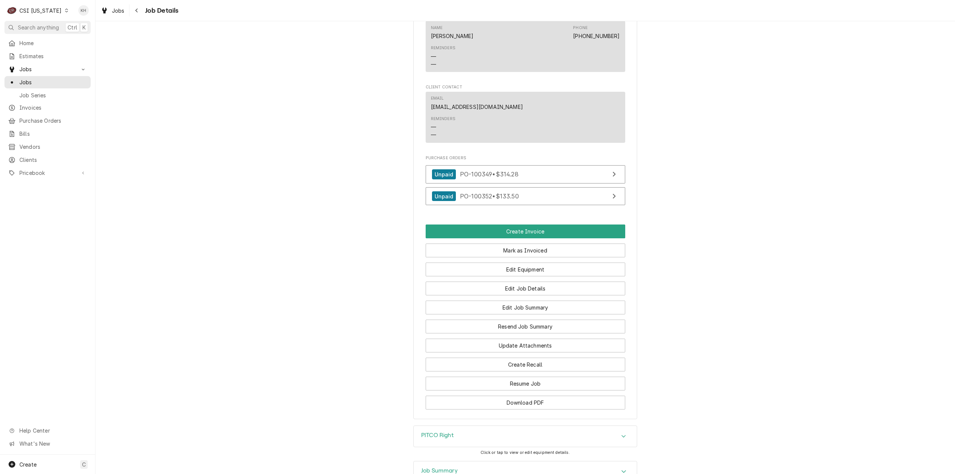
scroll to position [700, 0]
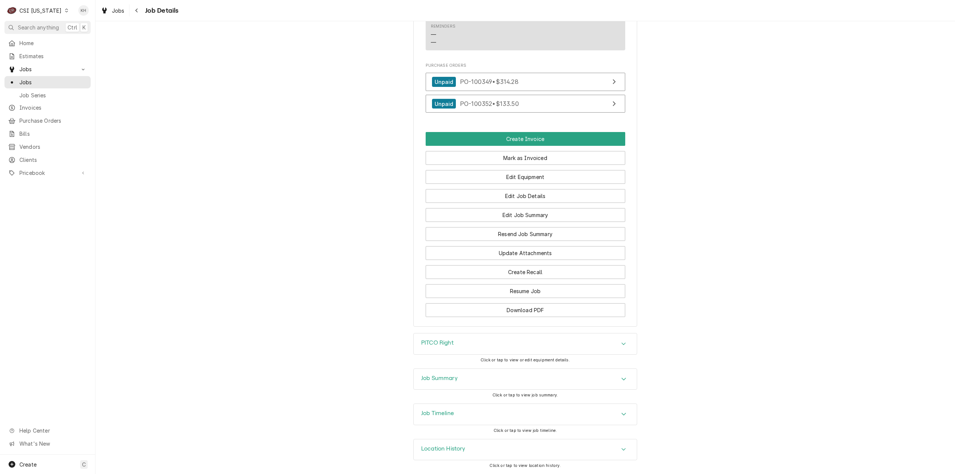
click at [455, 410] on div "Job Timeline" at bounding box center [525, 414] width 223 height 21
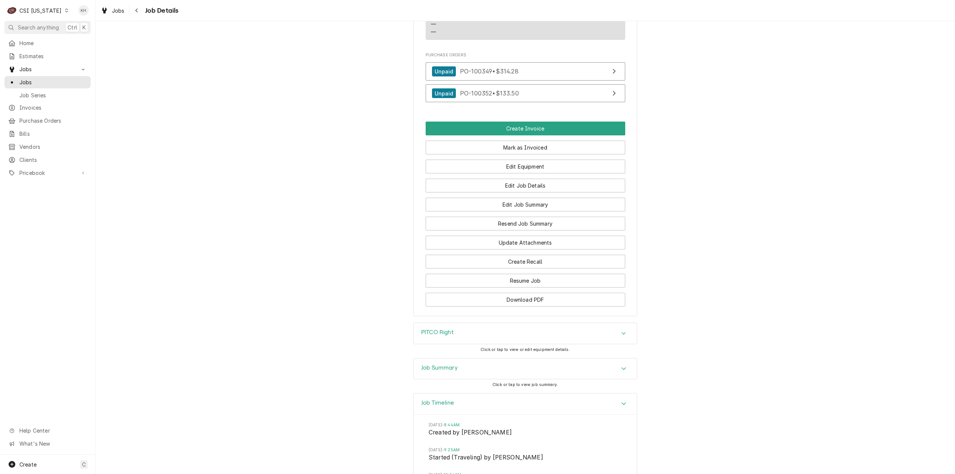
scroll to position [924, 0]
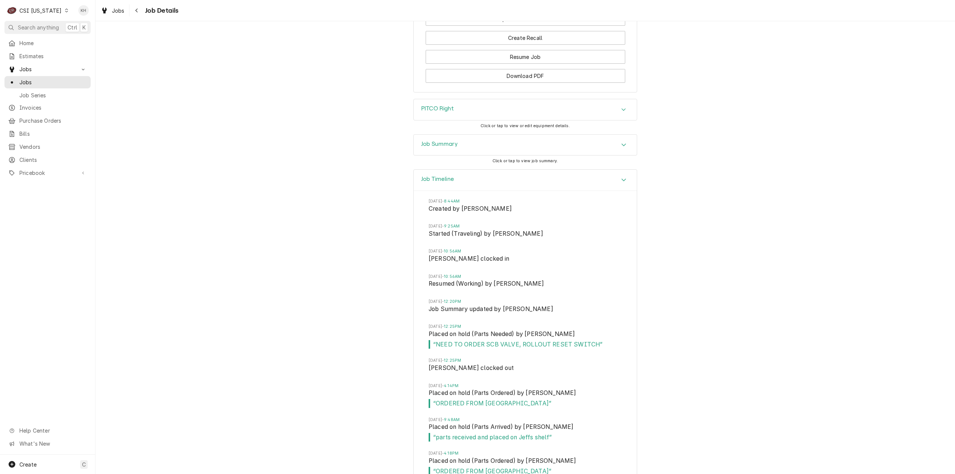
click at [577, 191] on div "Job Timeline" at bounding box center [525, 180] width 223 height 21
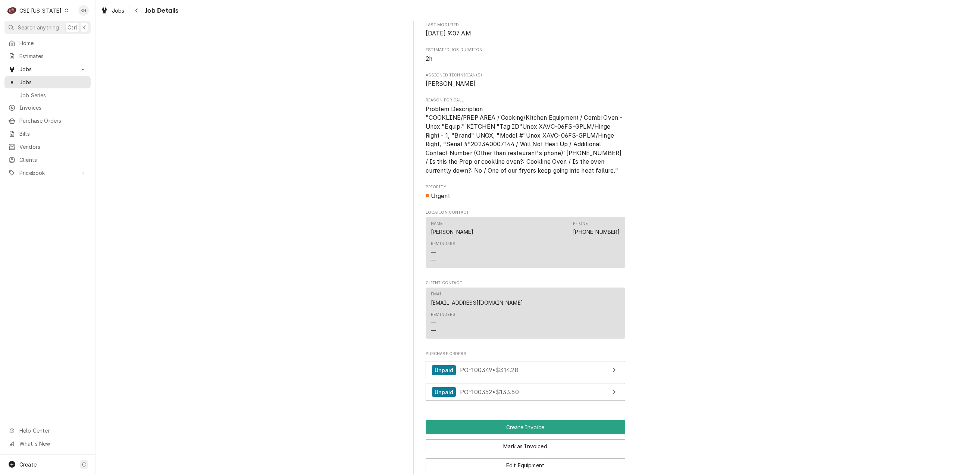
scroll to position [410, 0]
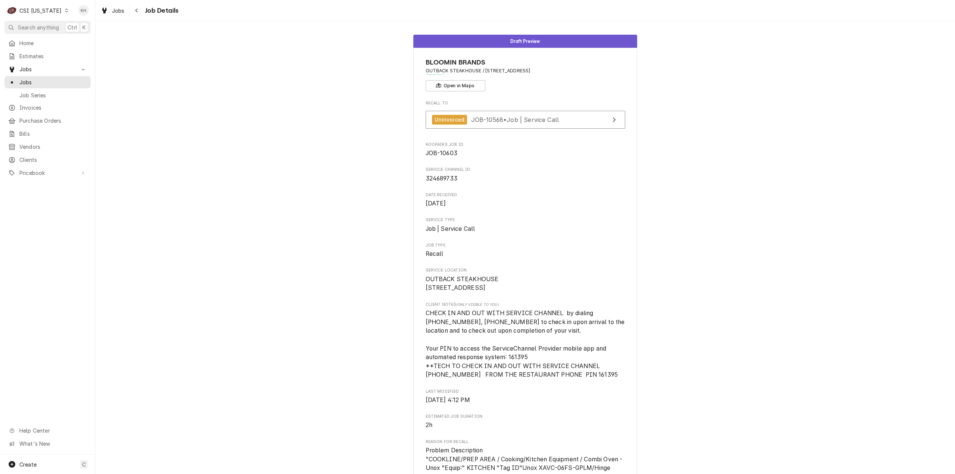
scroll to position [396, 0]
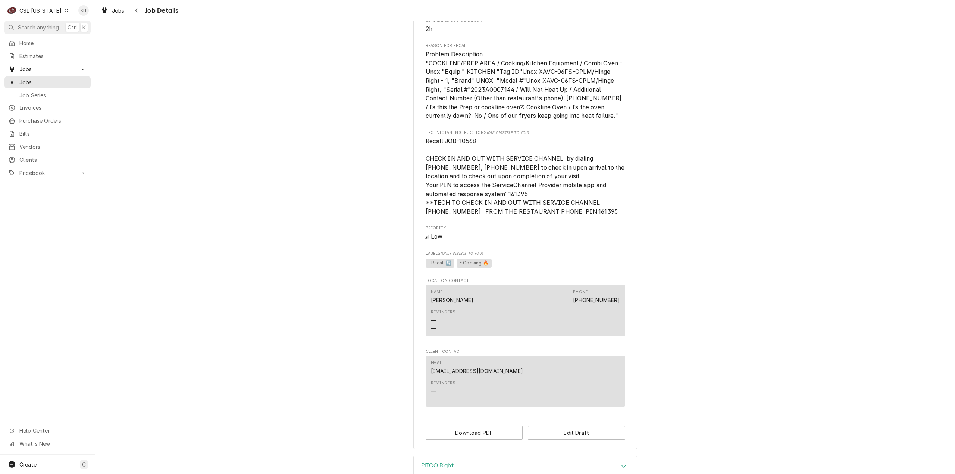
drag, startPoint x: 800, startPoint y: 278, endPoint x: 773, endPoint y: 285, distance: 28.0
click at [800, 279] on div "Draft Preview BLOOMIN BRANDS OUTBACK STEAKHOUSE / 1209 Veterans Pkwy, Clarksvil…" at bounding box center [526, 44] width 860 height 823
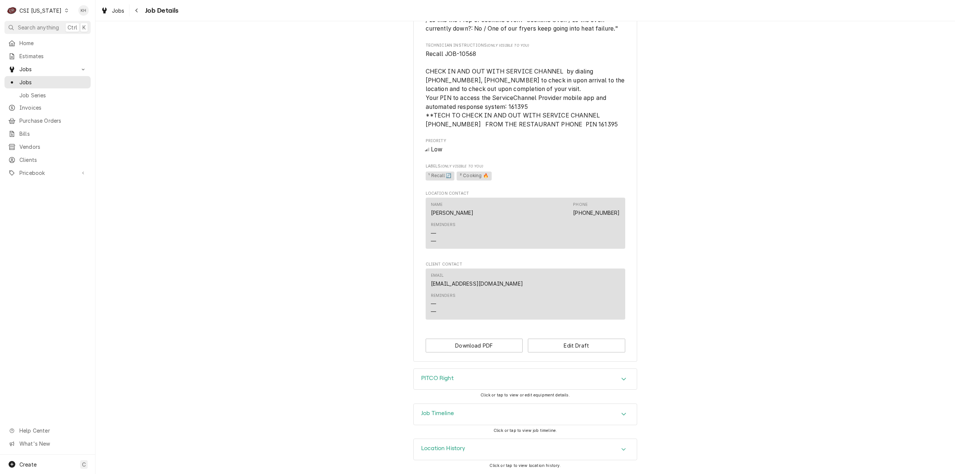
click at [457, 419] on div "Job Timeline" at bounding box center [525, 414] width 223 height 21
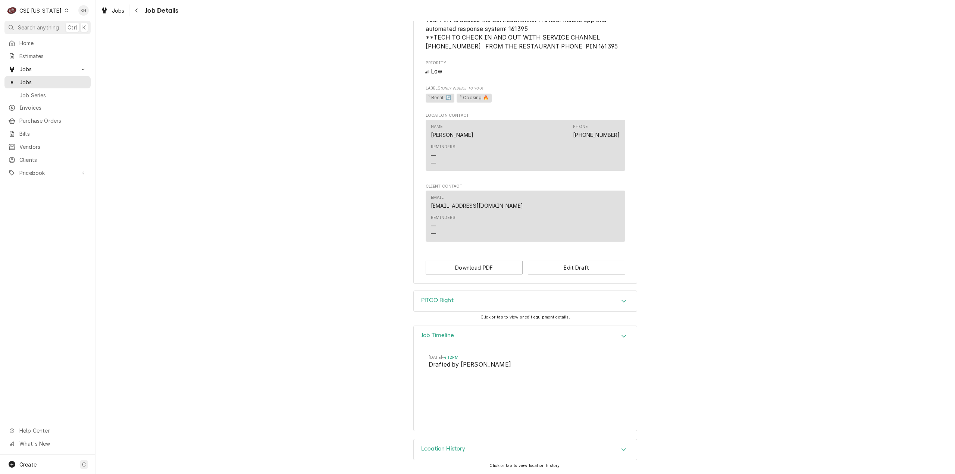
click at [485, 333] on div "Job Timeline" at bounding box center [525, 336] width 223 height 21
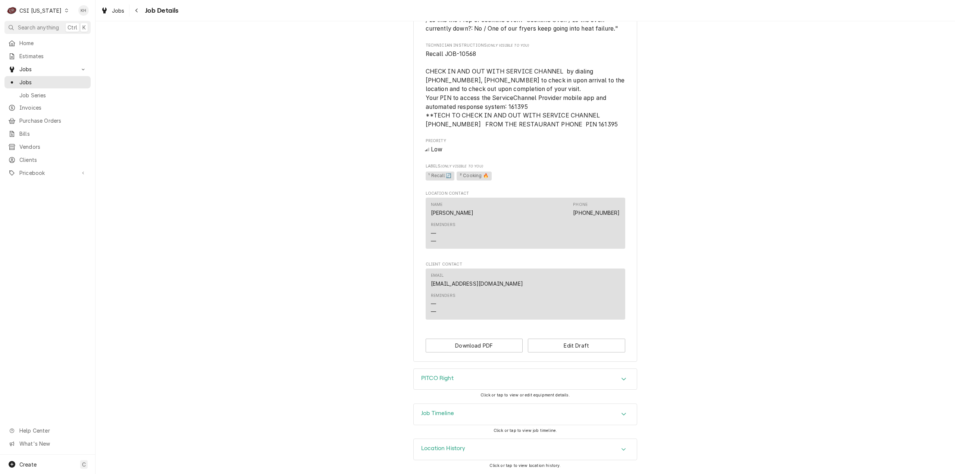
click at [623, 378] on icon "Accordion Header" at bounding box center [623, 379] width 5 height 6
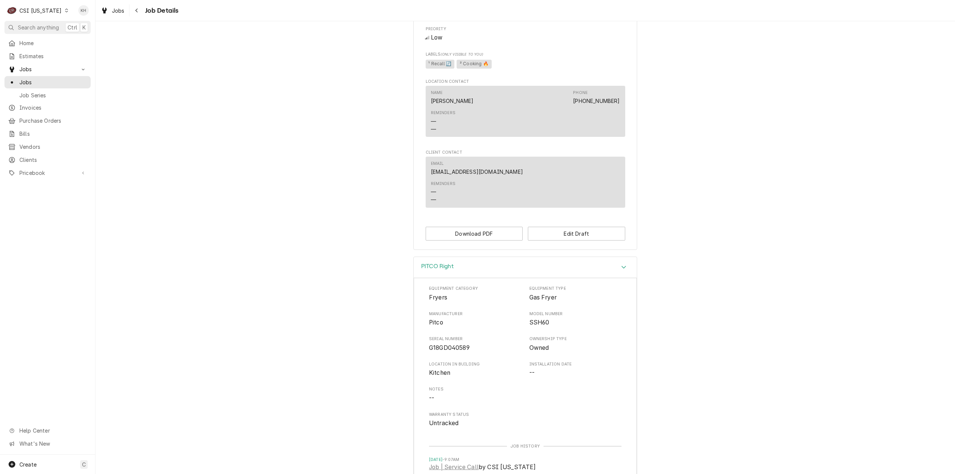
scroll to position [678, 0]
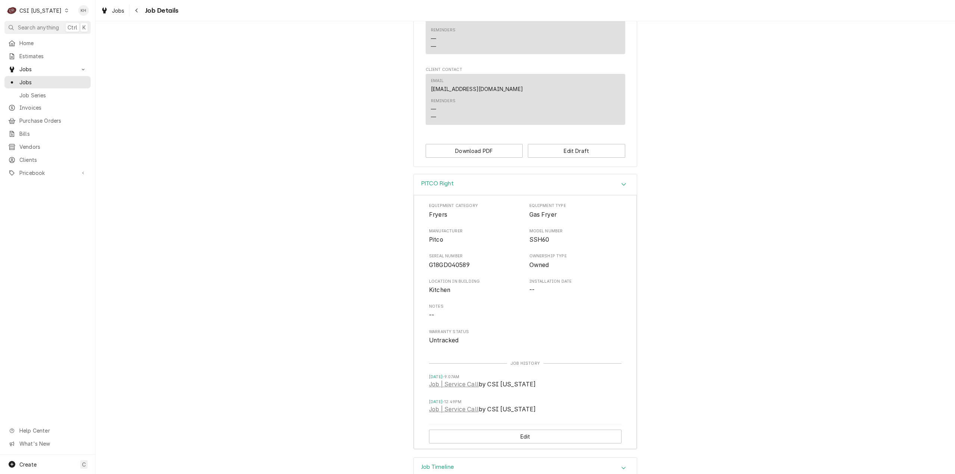
click at [622, 186] on icon "Accordion Header" at bounding box center [624, 184] width 4 height 3
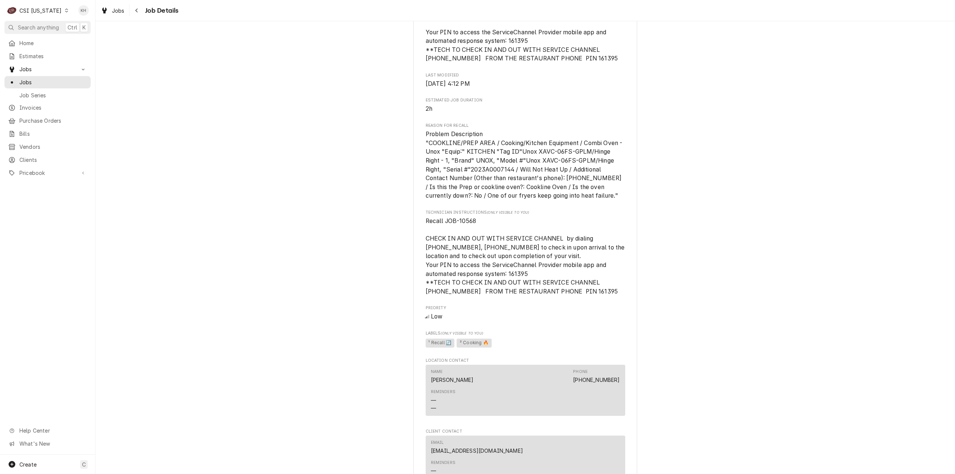
scroll to position [305, 0]
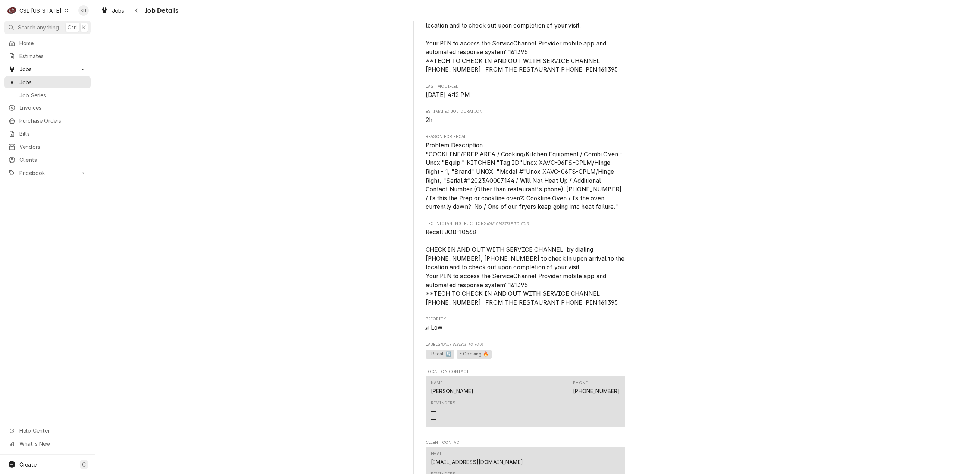
click at [700, 288] on div "Draft Preview BLOOMIN BRANDS OUTBACK STEAKHOUSE / 1209 Veterans Pkwy, Clarksvil…" at bounding box center [526, 135] width 860 height 823
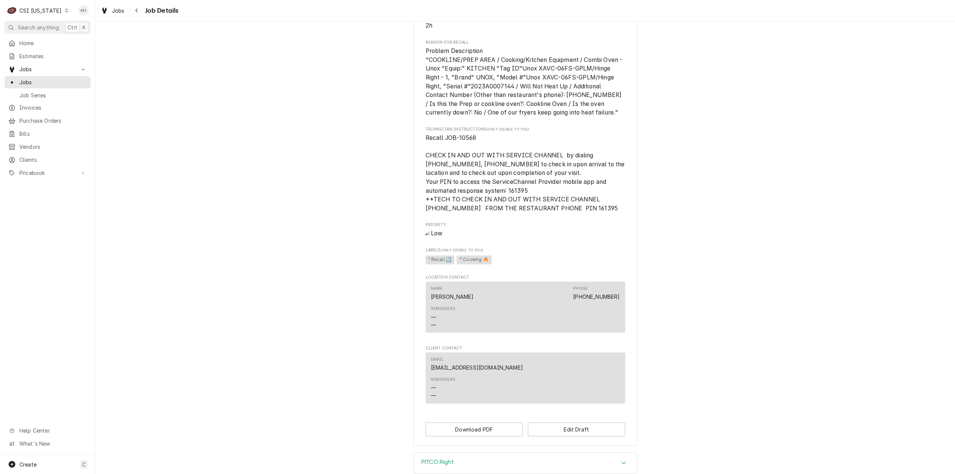
scroll to position [417, 0]
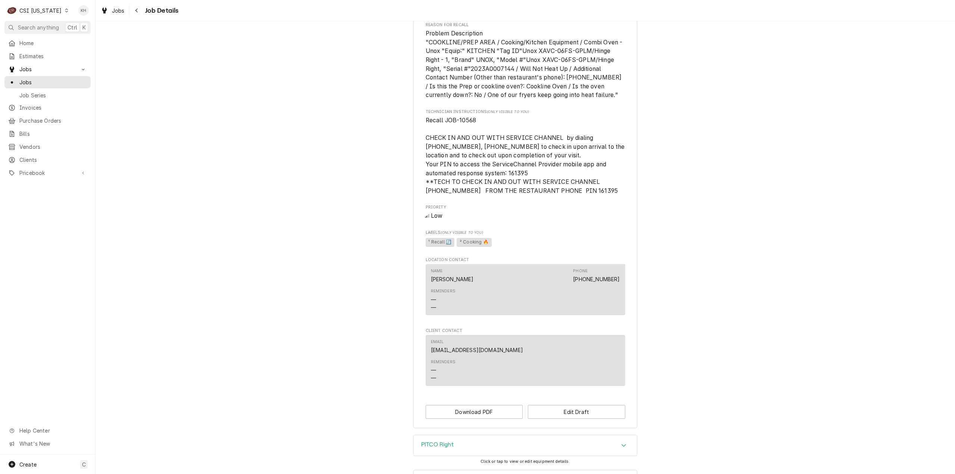
drag, startPoint x: 45, startPoint y: 14, endPoint x: 41, endPoint y: 27, distance: 13.9
click at [45, 14] on div "CSI Kentucky" at bounding box center [40, 11] width 42 height 8
click at [84, 38] on div "CSI St. [PERSON_NAME]" at bounding box center [117, 41] width 100 height 8
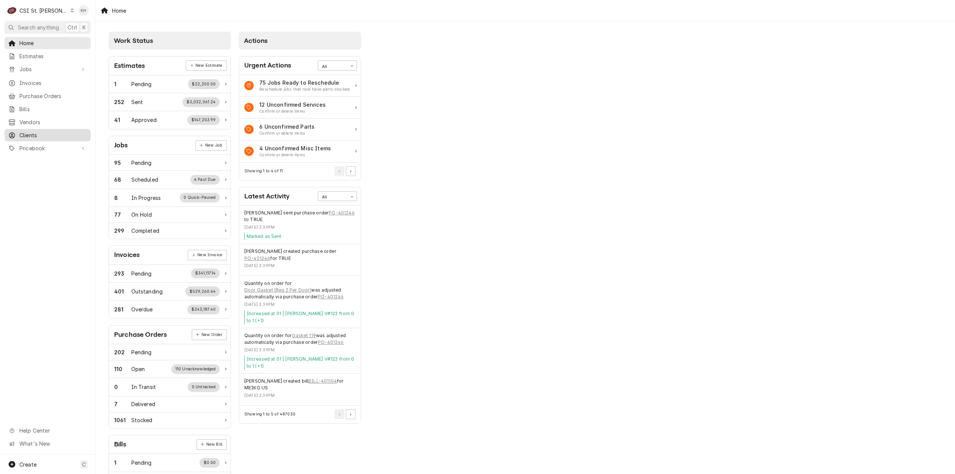
click at [31, 134] on span "Clients" at bounding box center [53, 135] width 68 height 8
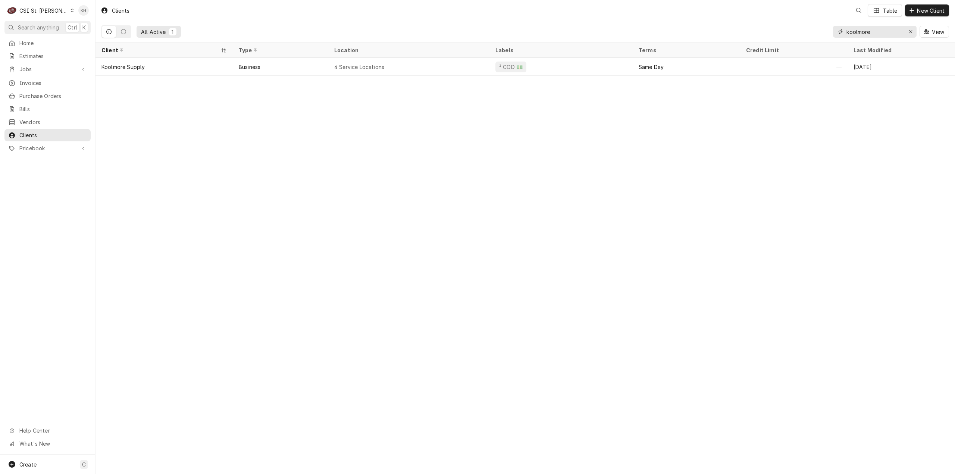
drag, startPoint x: 876, startPoint y: 33, endPoint x: 745, endPoint y: 40, distance: 131.5
click at [745, 40] on div "All Active 1 koolmore View" at bounding box center [525, 31] width 848 height 21
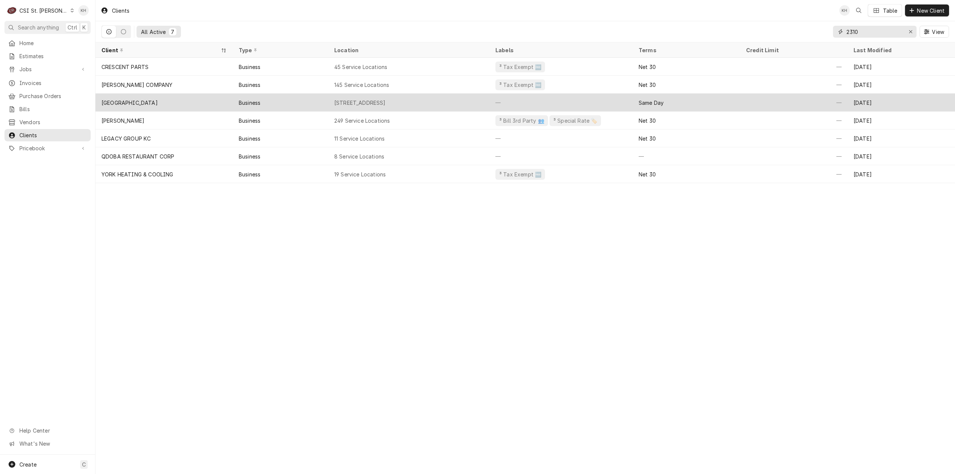
type input "2310"
click at [169, 104] on div "HILTON GARDEN INN" at bounding box center [164, 103] width 137 height 18
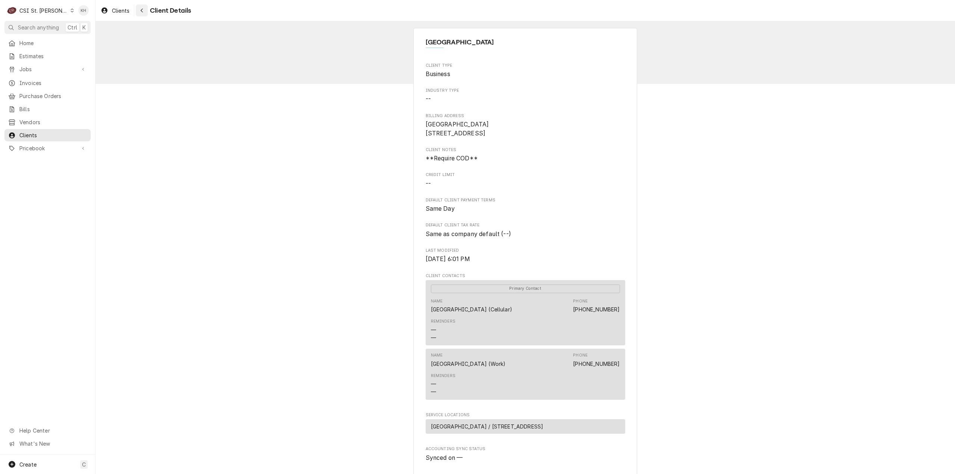
click at [140, 7] on div "Navigate back" at bounding box center [141, 10] width 7 height 7
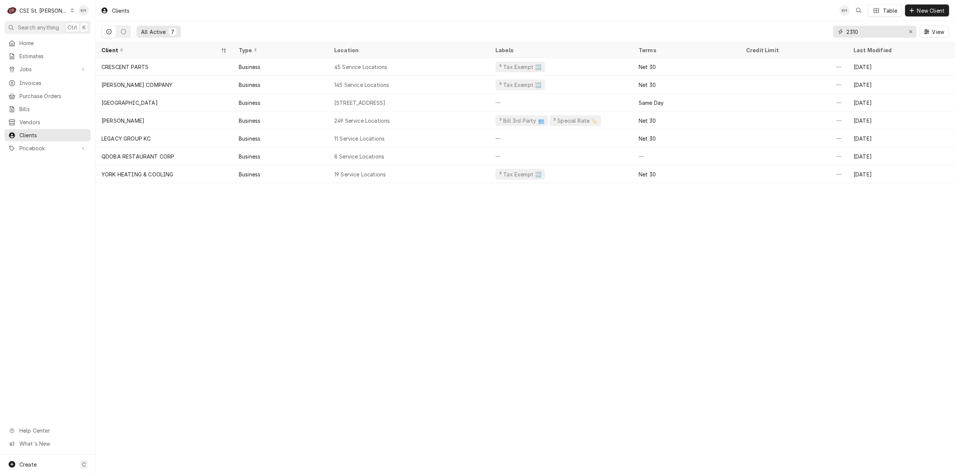
drag, startPoint x: 882, startPoint y: 32, endPoint x: 816, endPoint y: 34, distance: 66.1
click at [816, 34] on div "All Active 7 2310 View" at bounding box center [525, 31] width 848 height 21
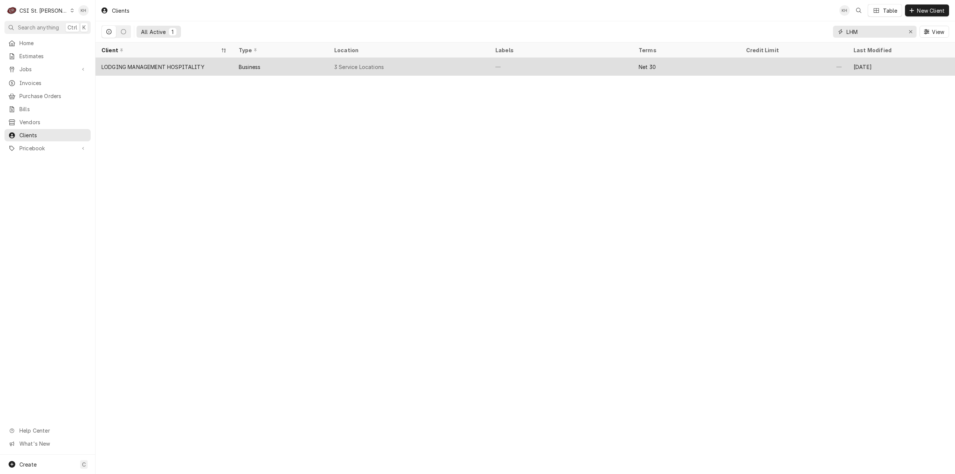
type input "LHM"
click at [174, 70] on div "LODGING MANAGEMENT HOSPITALITY" at bounding box center [164, 67] width 137 height 18
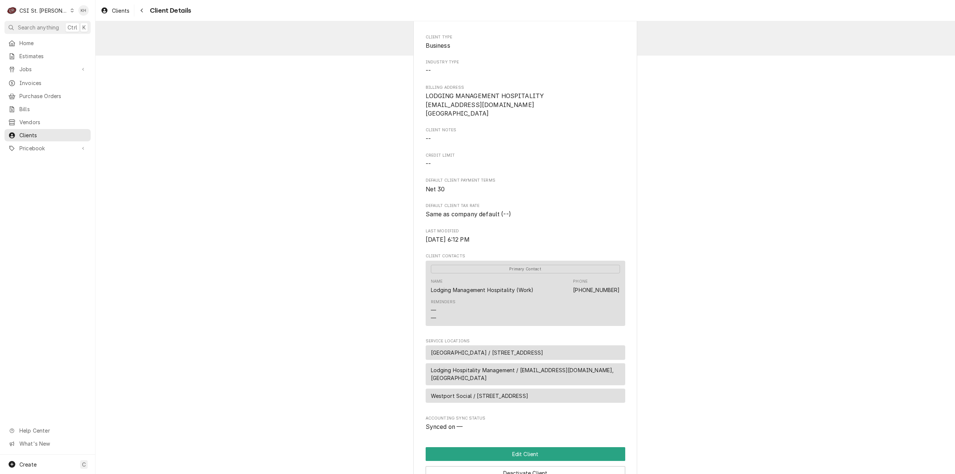
scroll to position [150, 0]
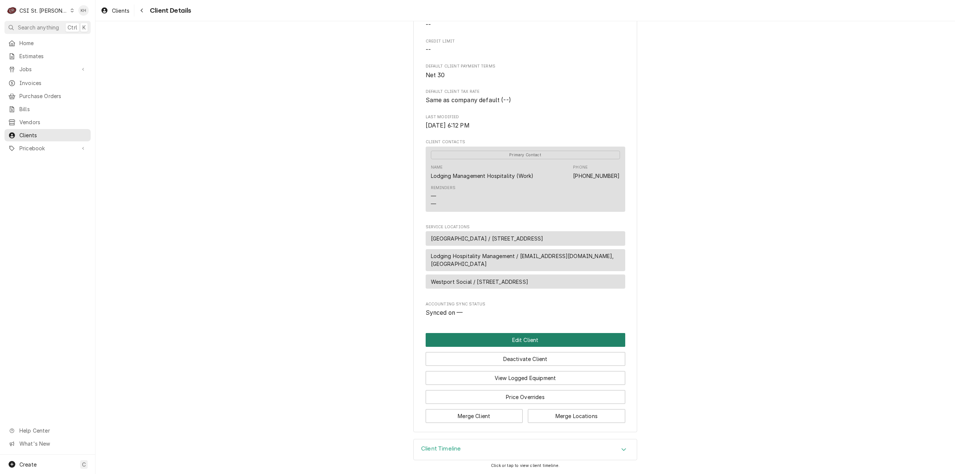
drag, startPoint x: 528, startPoint y: 336, endPoint x: 523, endPoint y: 337, distance: 5.2
click at [527, 335] on button "Edit Client" at bounding box center [526, 340] width 200 height 14
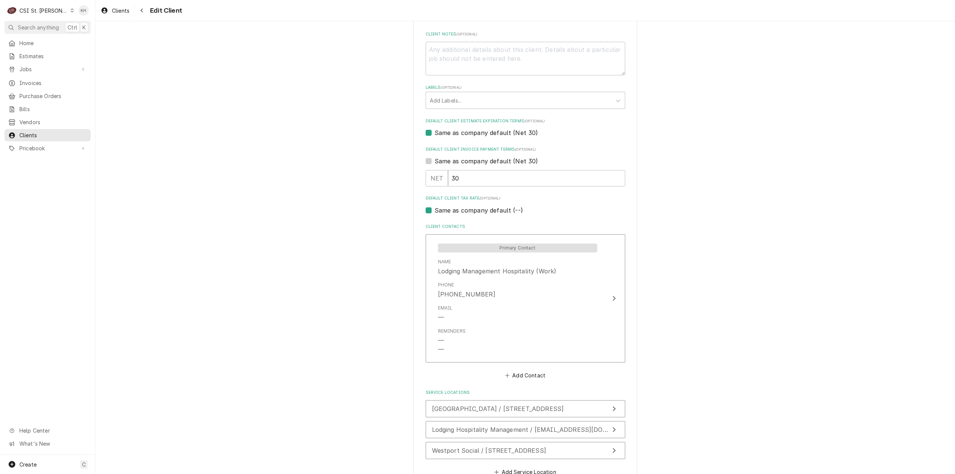
scroll to position [403, 0]
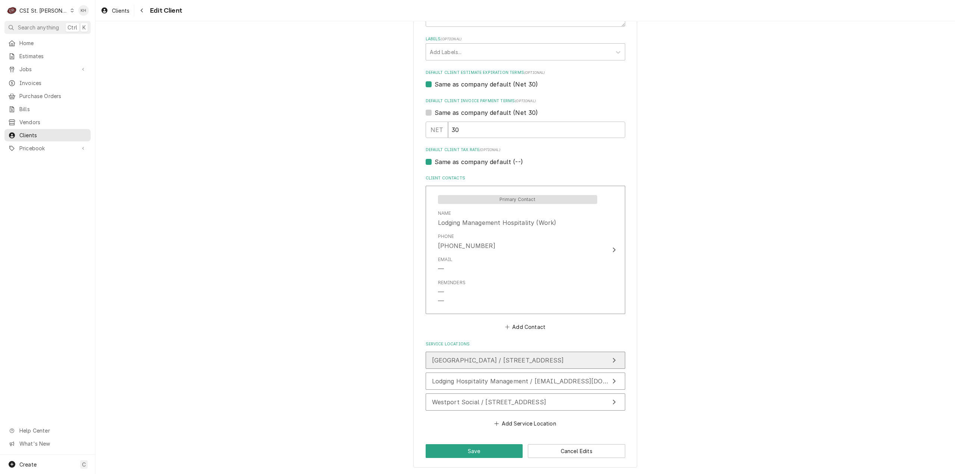
click at [564, 361] on span "[GEOGRAPHIC_DATA] / [STREET_ADDRESS]" at bounding box center [498, 360] width 132 height 7
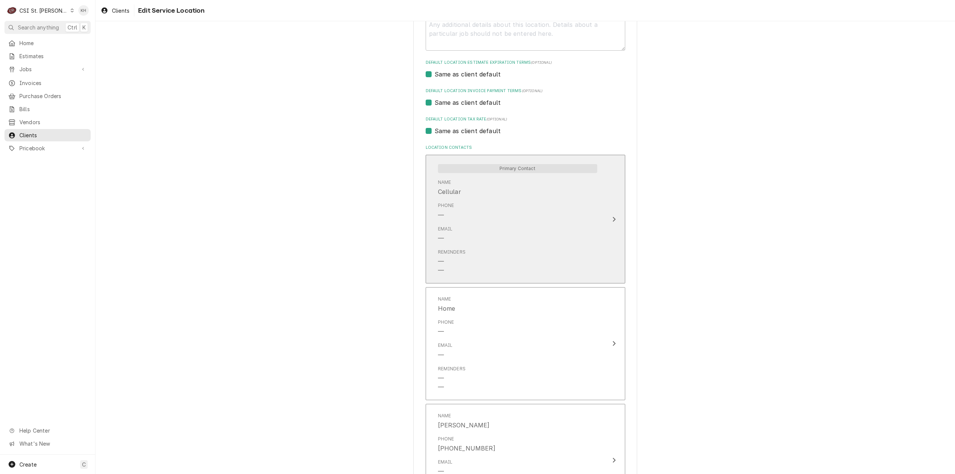
scroll to position [272, 0]
click at [617, 233] on button "Primary Contact Name Cellular Phone — Email — Reminders — —" at bounding box center [526, 219] width 200 height 129
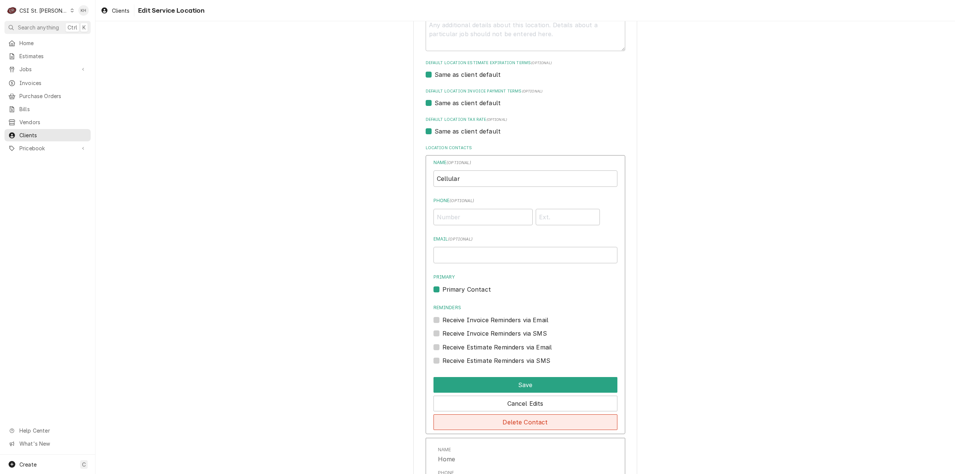
click at [543, 420] on button "Delete Contact" at bounding box center [526, 422] width 184 height 16
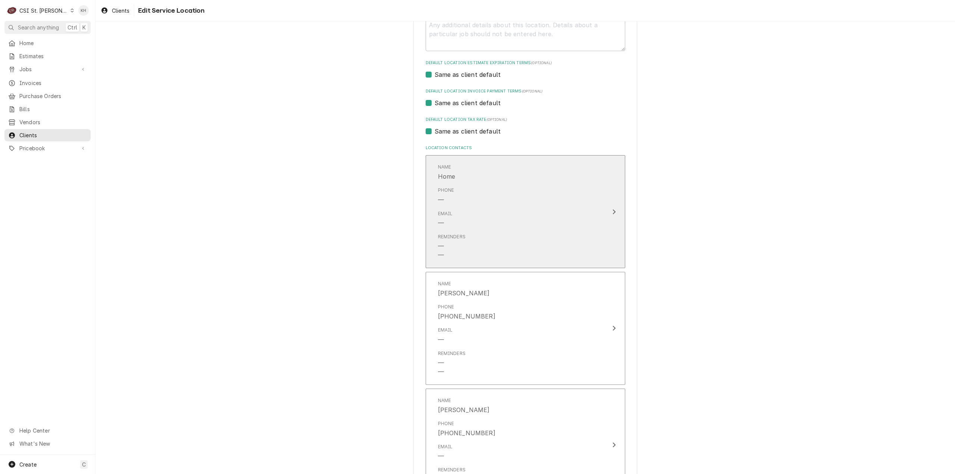
click at [598, 220] on div "Name Home Phone — Email — Reminders — —" at bounding box center [517, 211] width 171 height 105
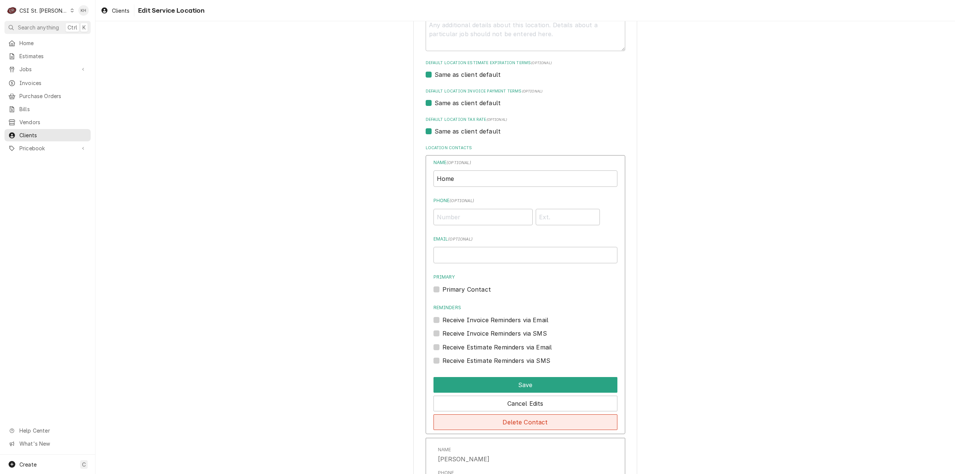
click at [536, 422] on button "Delete Contact" at bounding box center [526, 422] width 184 height 16
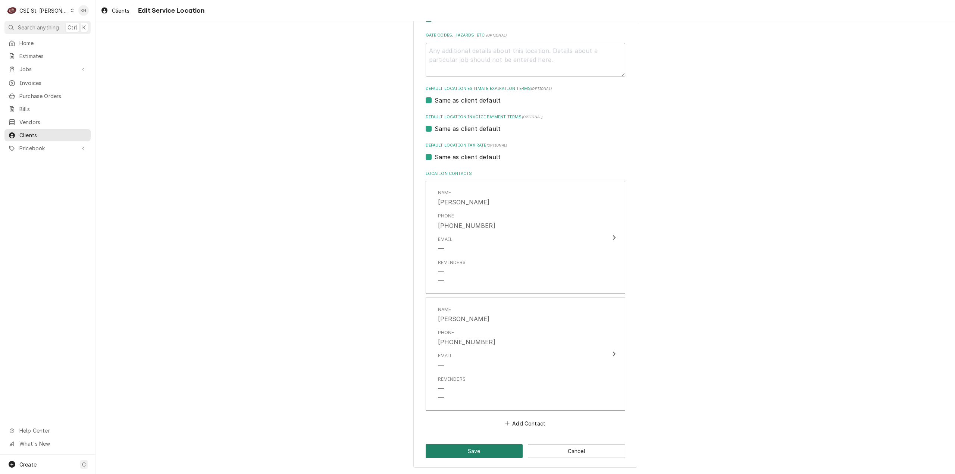
click at [485, 447] on button "Save" at bounding box center [474, 451] width 97 height 14
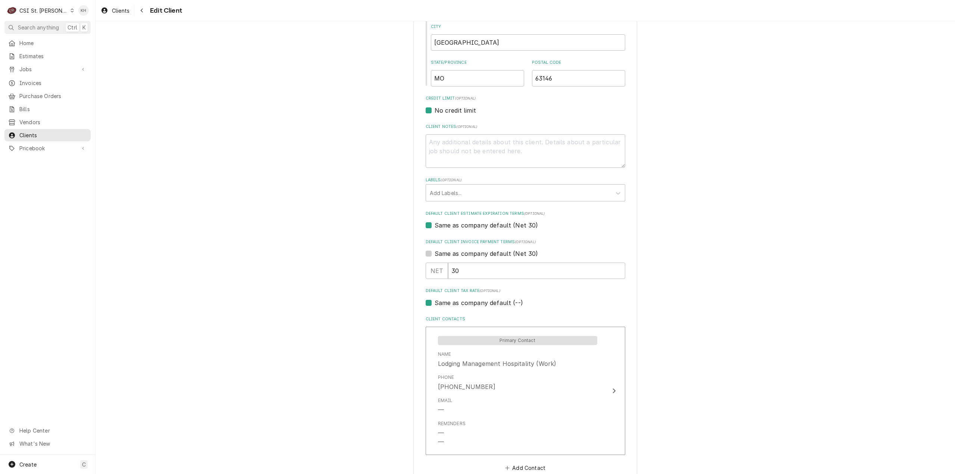
scroll to position [403, 0]
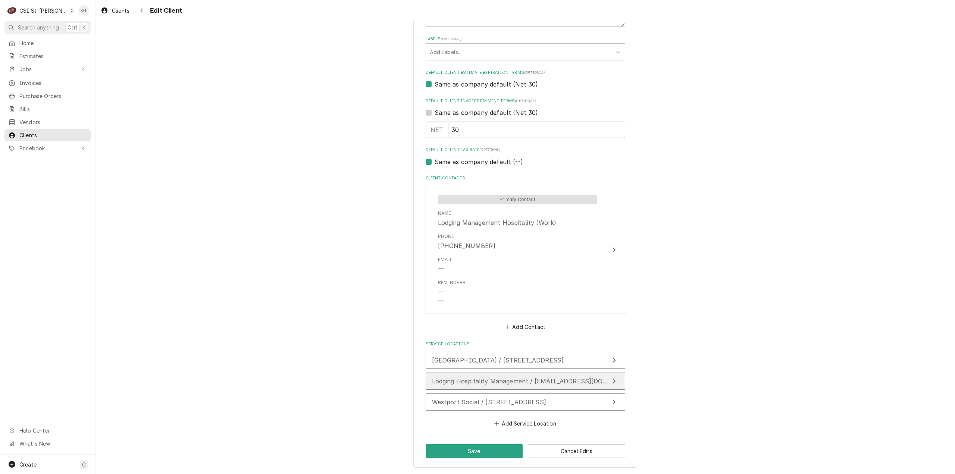
click at [584, 380] on span "Lodging Hospitality Management / [EMAIL_ADDRESS][DOMAIN_NAME], [GEOGRAPHIC_DATA]" at bounding box center [573, 381] width 282 height 7
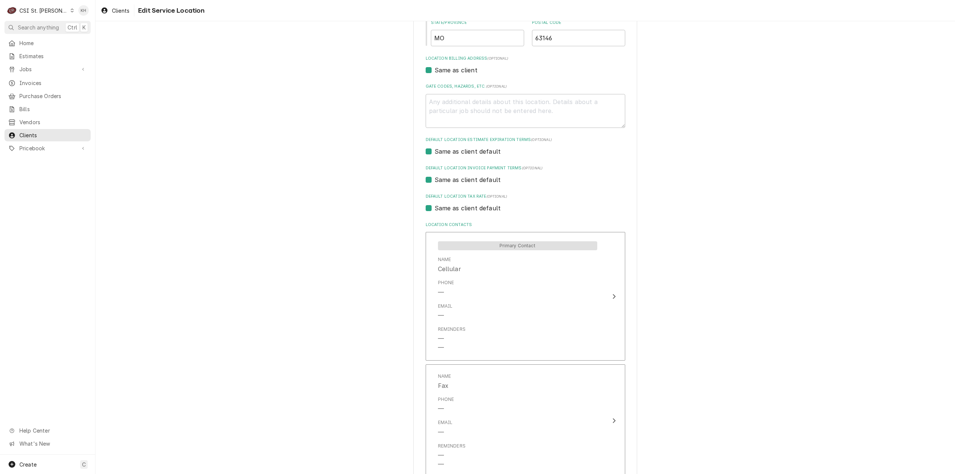
scroll to position [224, 0]
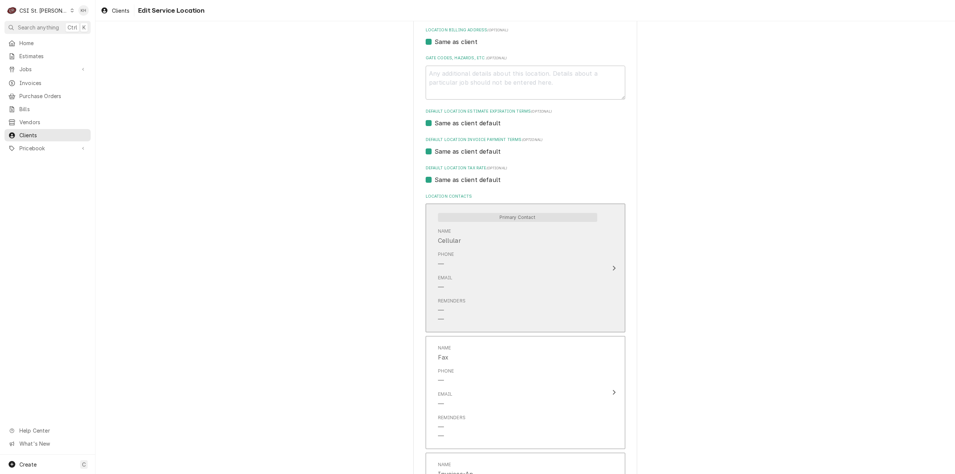
click at [543, 272] on div "Email —" at bounding box center [517, 283] width 159 height 23
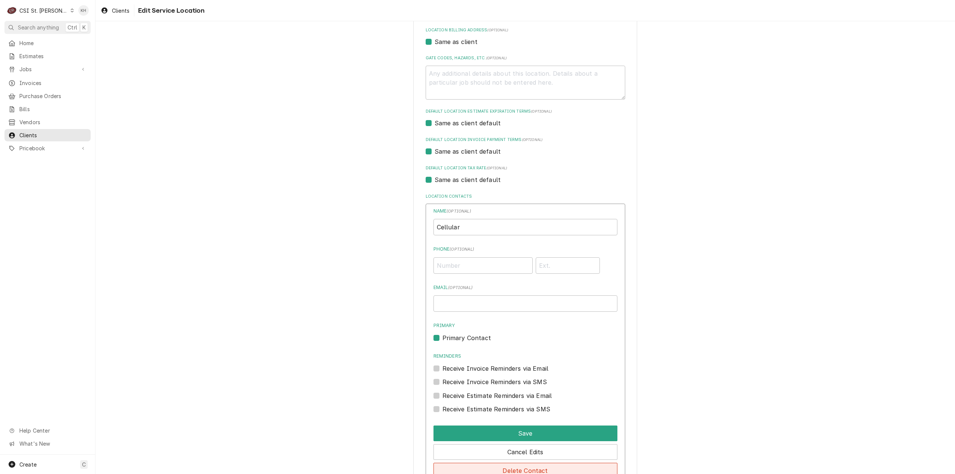
click at [511, 471] on button "Delete Contact" at bounding box center [526, 471] width 184 height 16
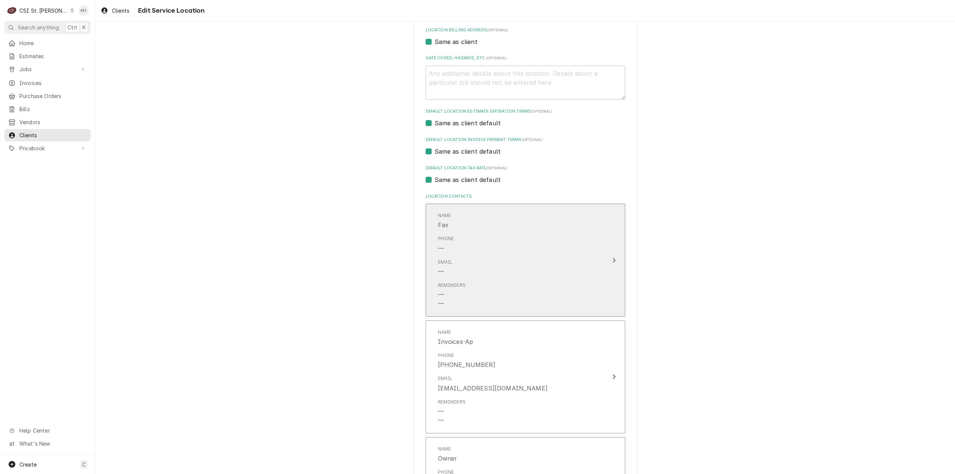
click at [554, 279] on div "Reminders — —" at bounding box center [517, 295] width 159 height 32
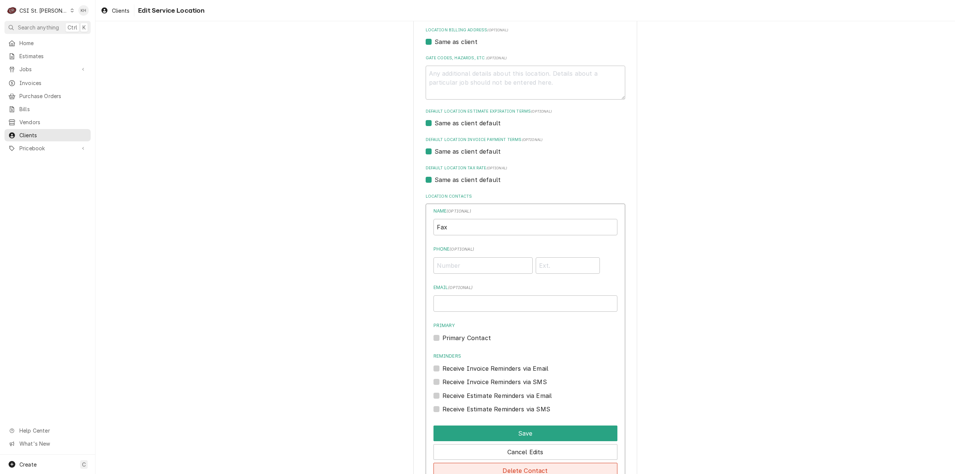
click at [522, 466] on button "Delete Contact" at bounding box center [526, 471] width 184 height 16
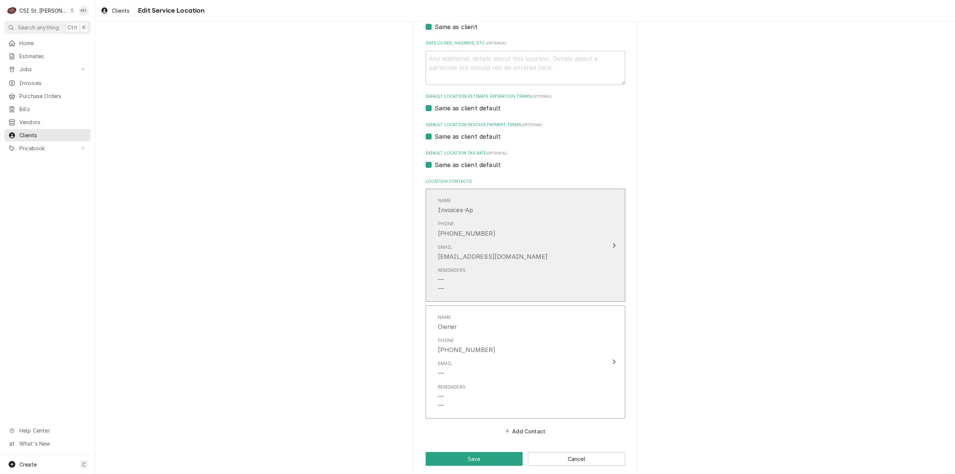
scroll to position [247, 0]
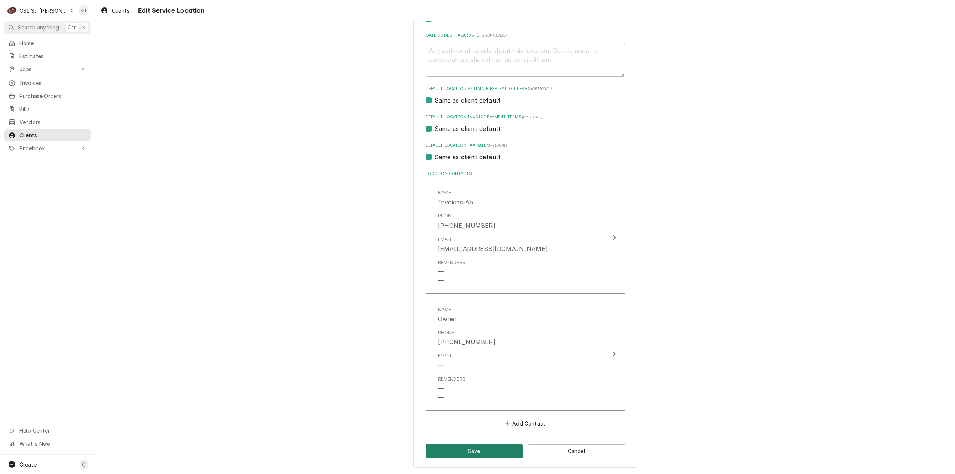
click at [481, 452] on button "Save" at bounding box center [474, 451] width 97 height 14
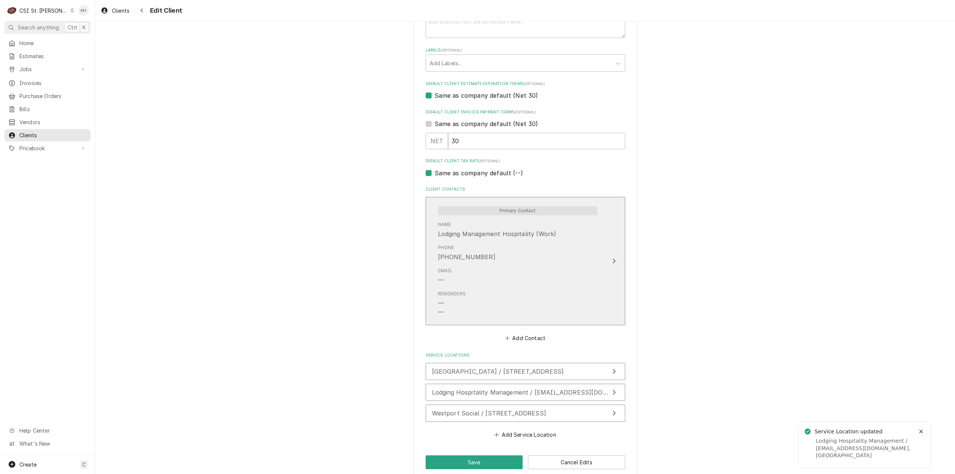
scroll to position [403, 0]
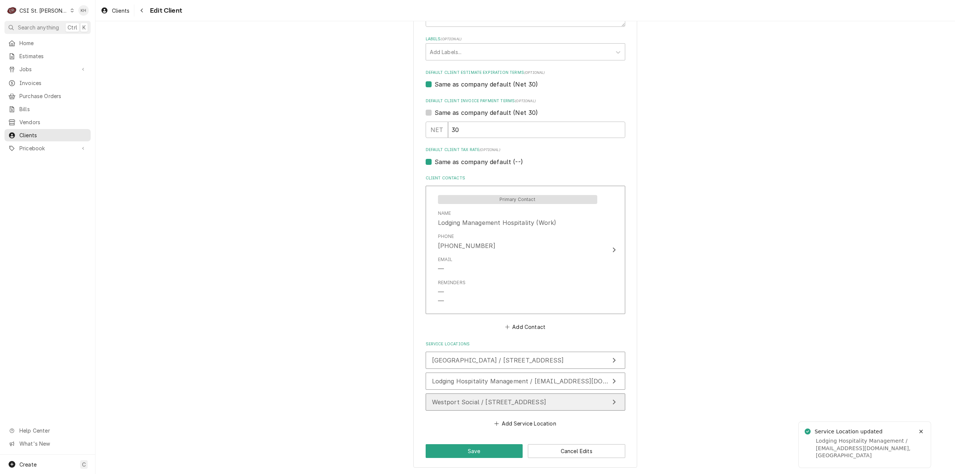
click at [529, 400] on span "Westport Social / [STREET_ADDRESS]" at bounding box center [489, 401] width 114 height 7
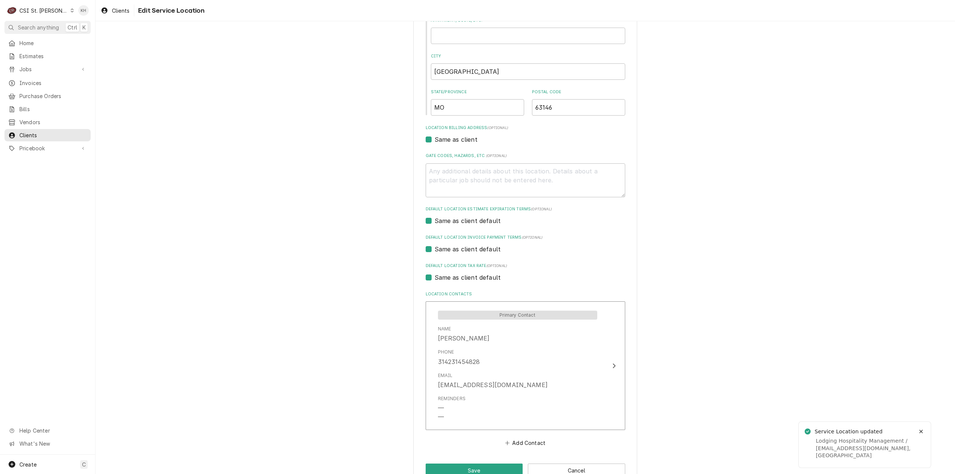
scroll to position [145, 0]
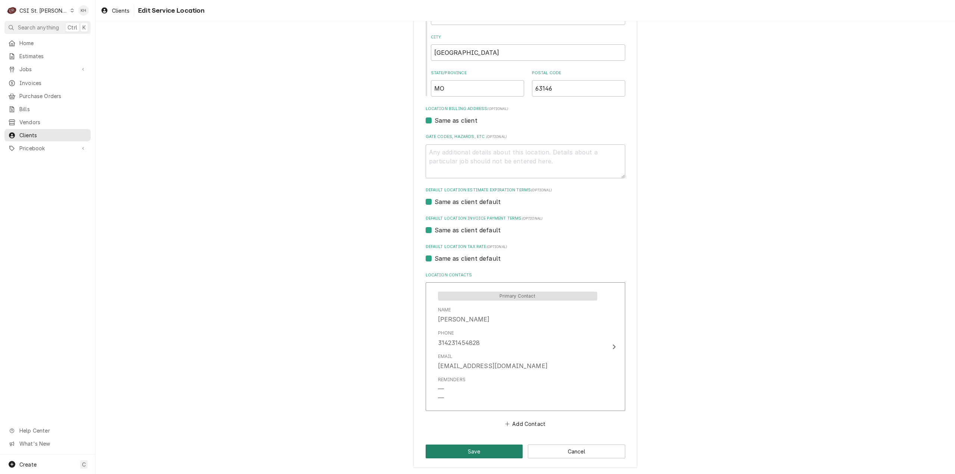
click at [480, 450] on button "Save" at bounding box center [474, 452] width 97 height 14
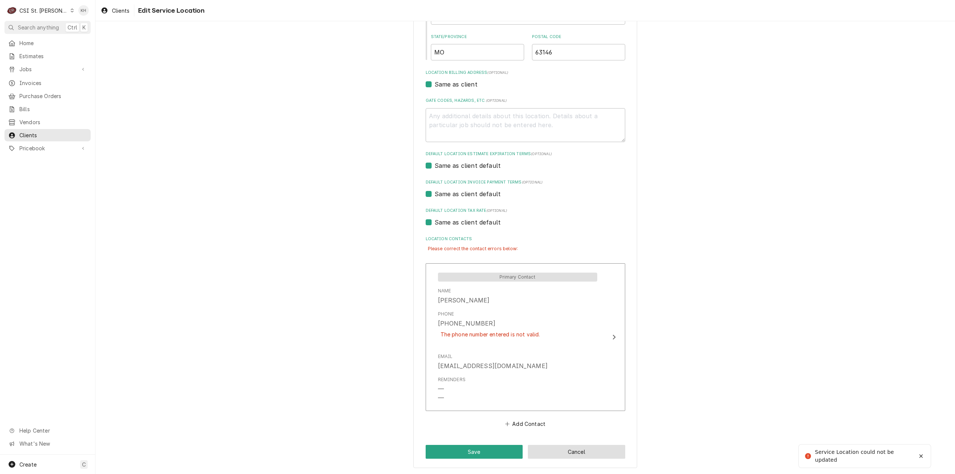
click at [562, 452] on button "Cancel" at bounding box center [576, 452] width 97 height 14
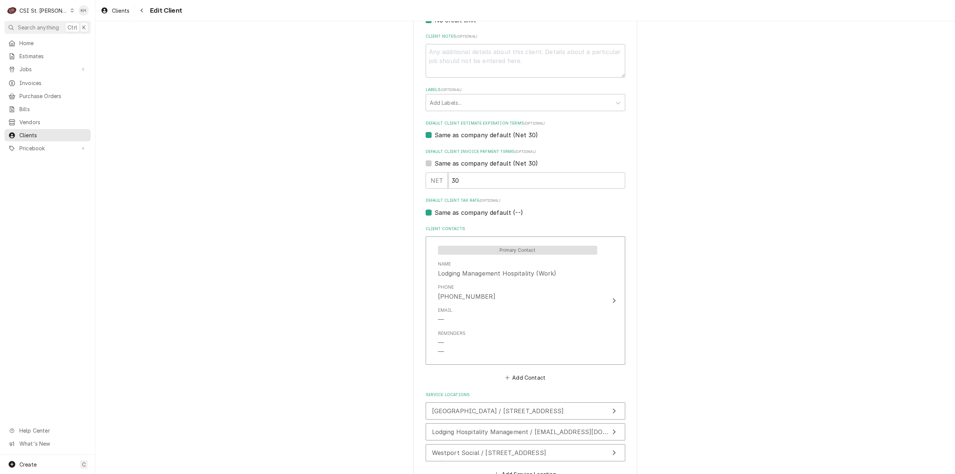
scroll to position [403, 0]
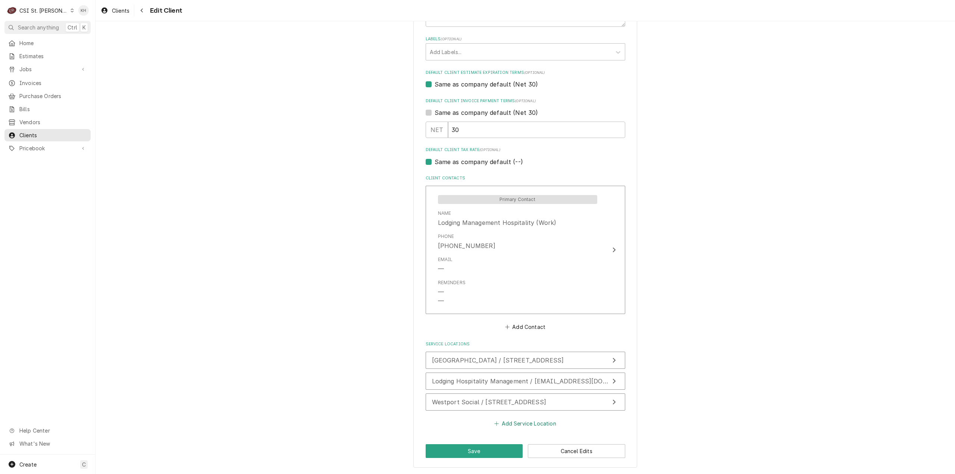
click at [517, 420] on button "Add Service Location" at bounding box center [525, 423] width 64 height 10
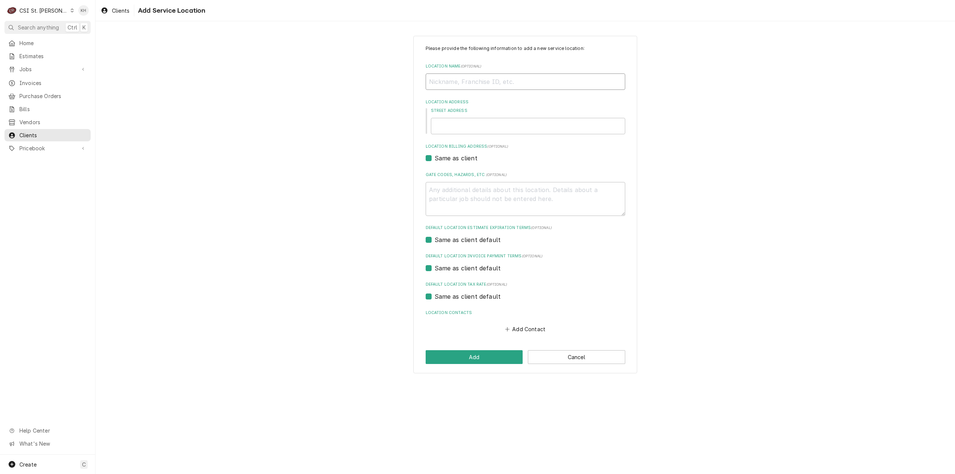
click at [478, 87] on input "Location Name ( optional )" at bounding box center [526, 81] width 200 height 16
type textarea "x"
type input "H"
type textarea "x"
type input "Hi"
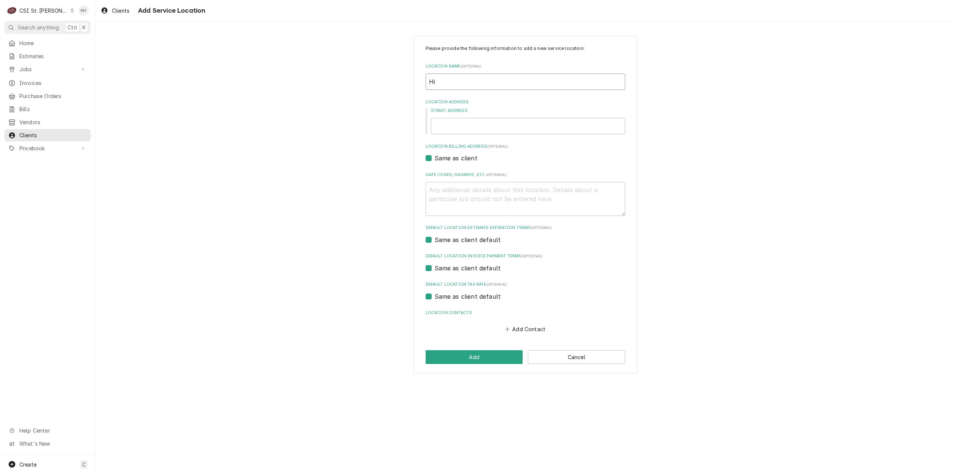
type textarea "x"
type input "Hil"
type textarea "x"
type input "Hilt"
type textarea "x"
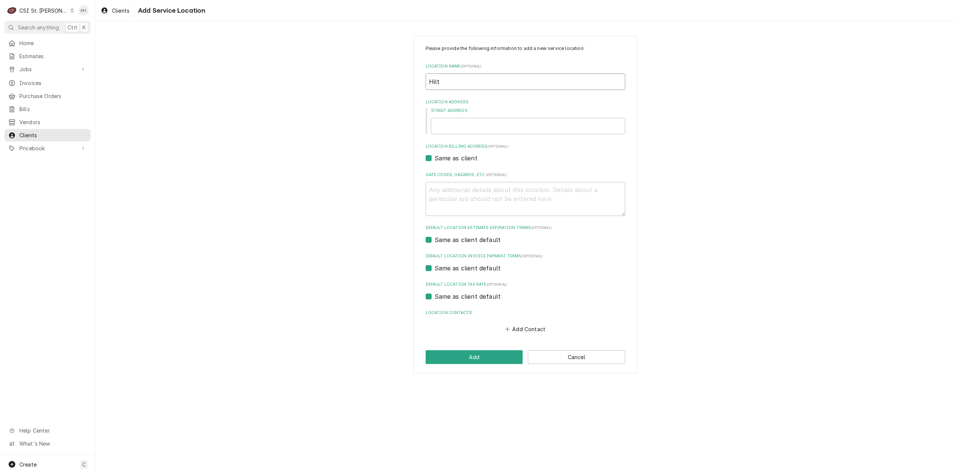
type input "Hilto"
type textarea "x"
type input "Hilton"
type textarea "x"
type input "Hilton"
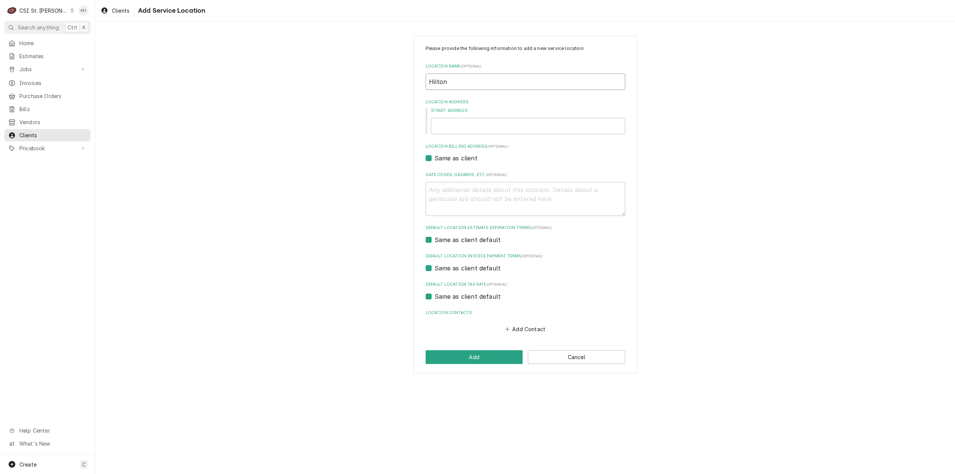
type textarea "x"
type input "Hilton G"
type textarea "x"
type input "Hilton Ga"
type textarea "x"
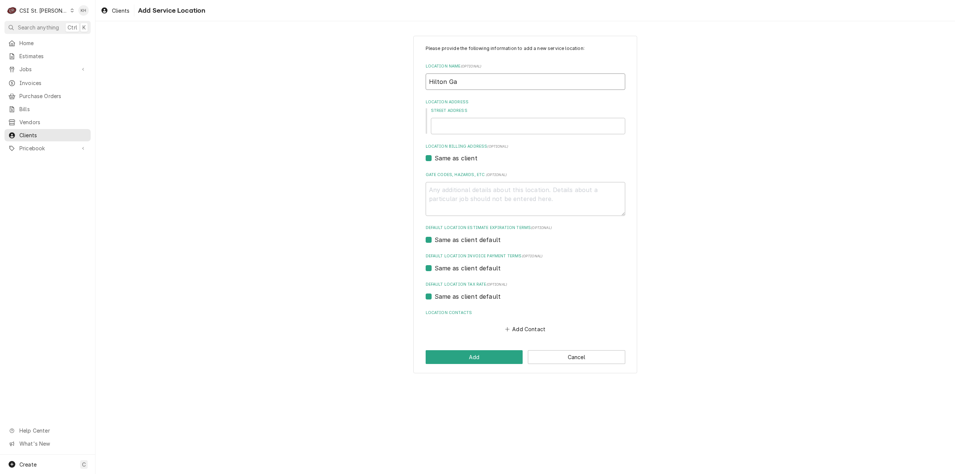
type input "Hilton Gar"
type textarea "x"
type input "Hilton Gard"
type textarea "x"
type input "Hilton Garde"
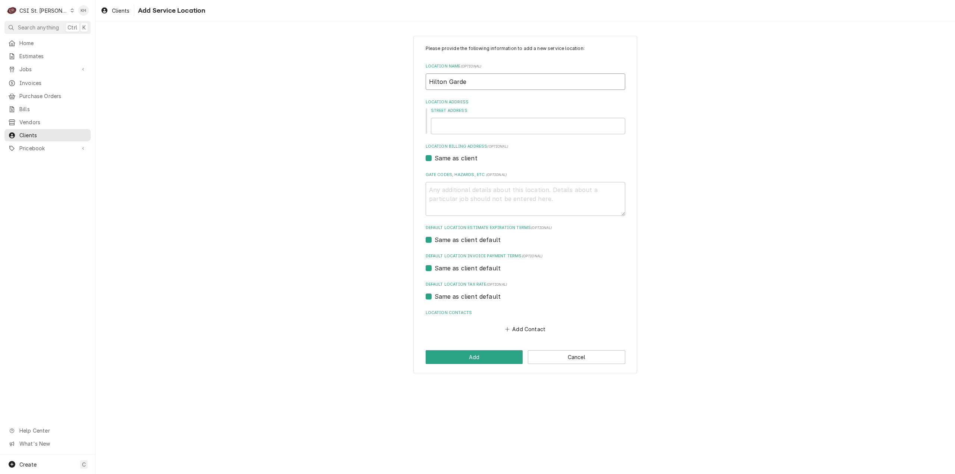
type textarea "x"
type input "[GEOGRAPHIC_DATA]"
type textarea "x"
type input "[GEOGRAPHIC_DATA]"
type textarea "x"
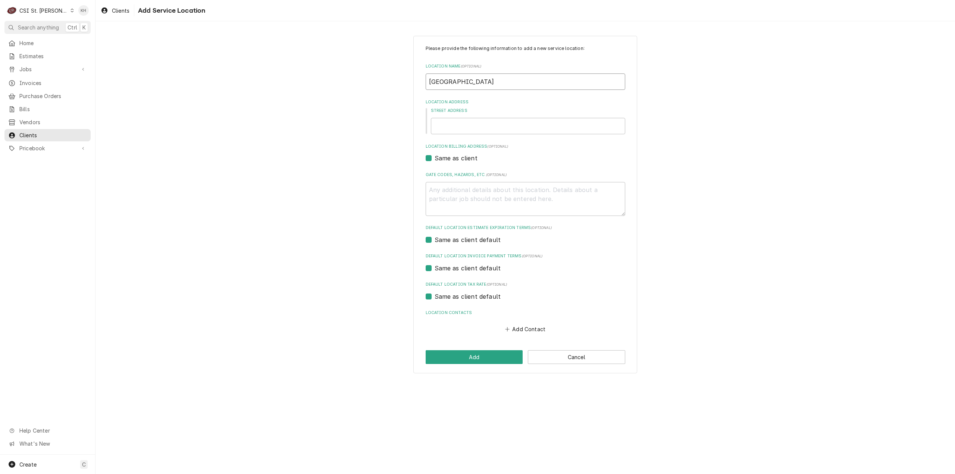
type input "Hilton Garden I"
type textarea "x"
type input "Hilton Garden In"
type textarea "x"
type input "[GEOGRAPHIC_DATA]"
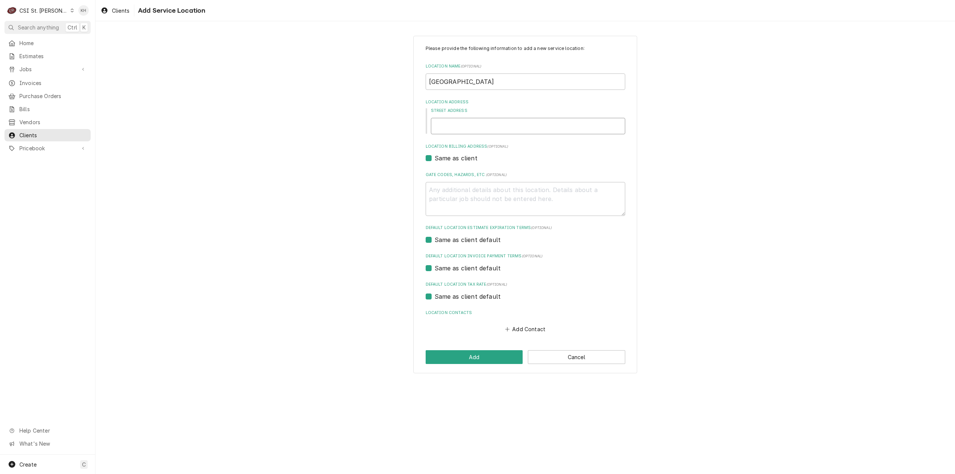
click at [542, 123] on input "Street Address" at bounding box center [528, 126] width 194 height 16
type textarea "x"
type input "2"
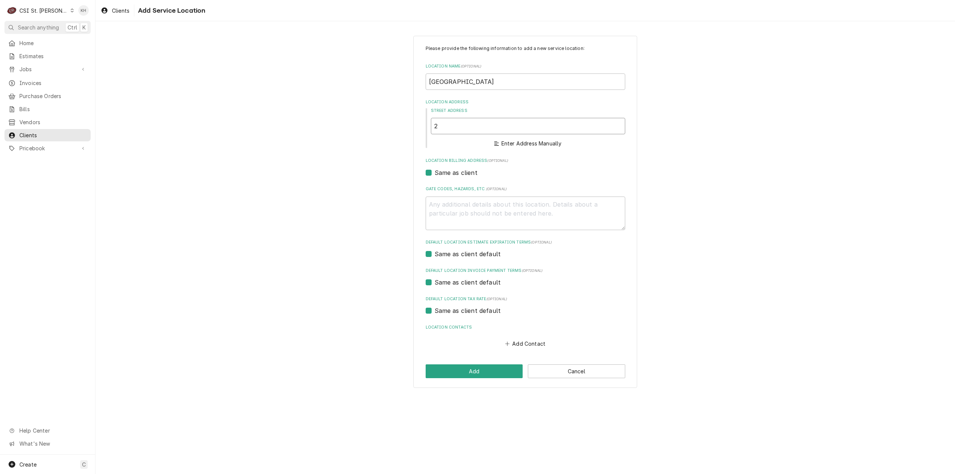
type textarea "x"
type input "23"
type textarea "x"
type input "231"
type textarea "x"
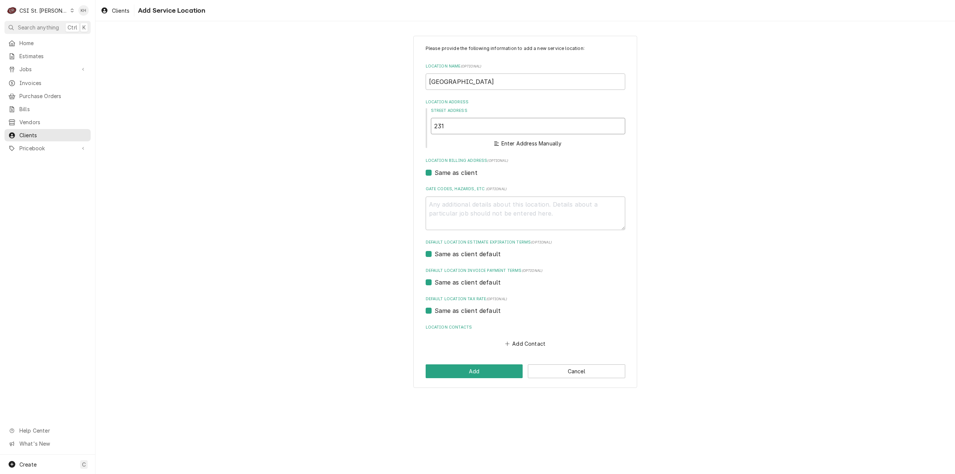
type input "2310"
type textarea "x"
type input "2310"
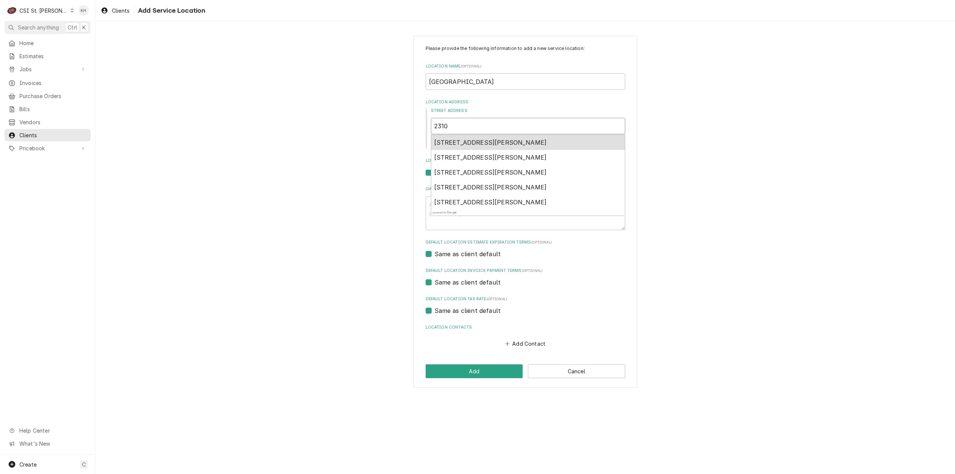
type textarea "x"
type input "2310 t"
type textarea "x"
type input "2310 te"
type textarea "x"
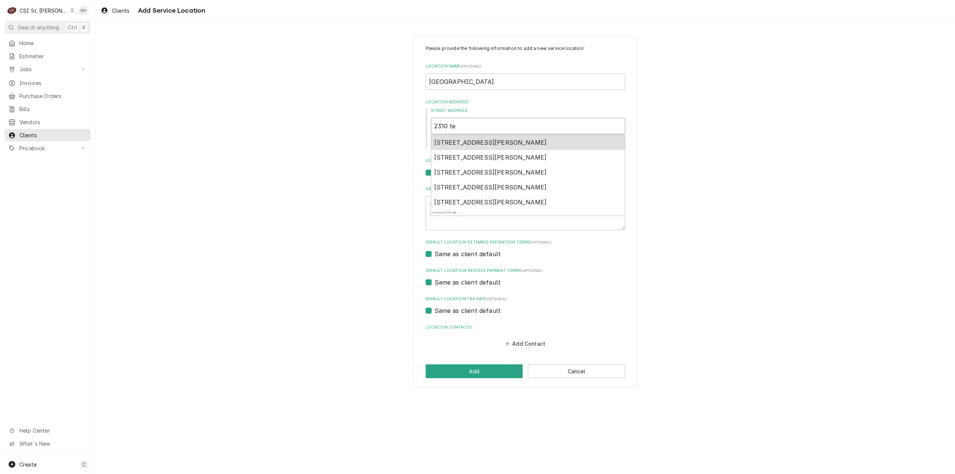
type input "2310 tec"
type textarea "x"
type input "2310 tech"
type textarea "x"
type input "2310 techn"
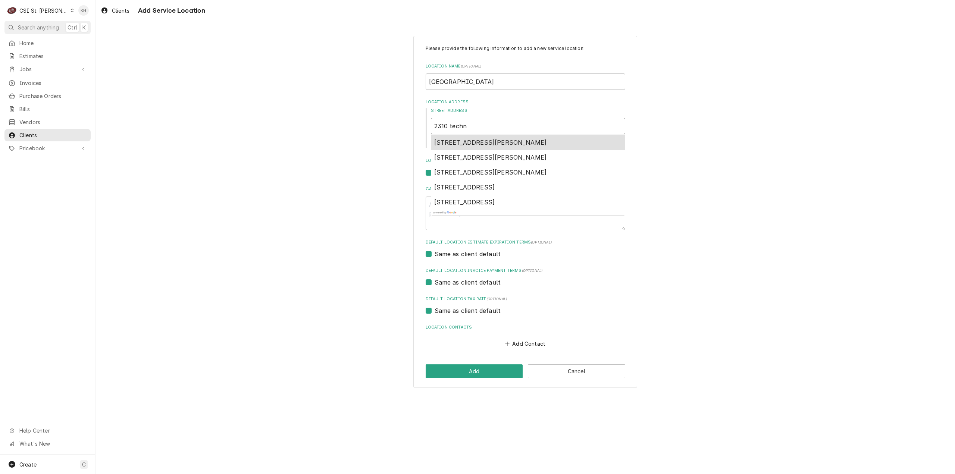
drag, startPoint x: 516, startPoint y: 143, endPoint x: 510, endPoint y: 148, distance: 8.2
click at [514, 142] on span "[STREET_ADDRESS][PERSON_NAME]" at bounding box center [490, 142] width 113 height 7
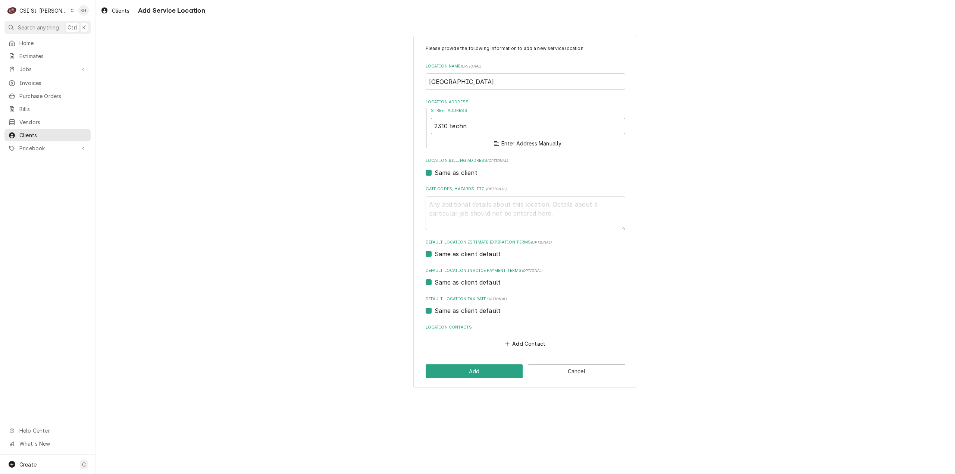
type textarea "x"
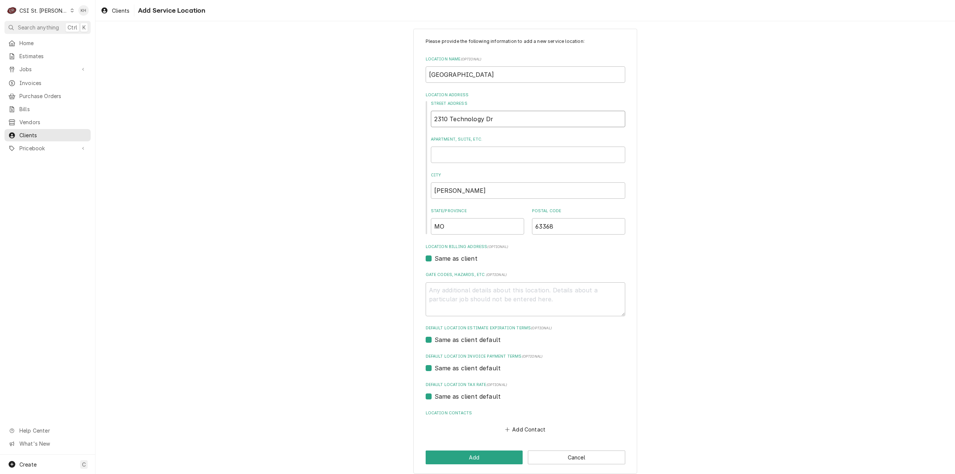
scroll to position [13, 0]
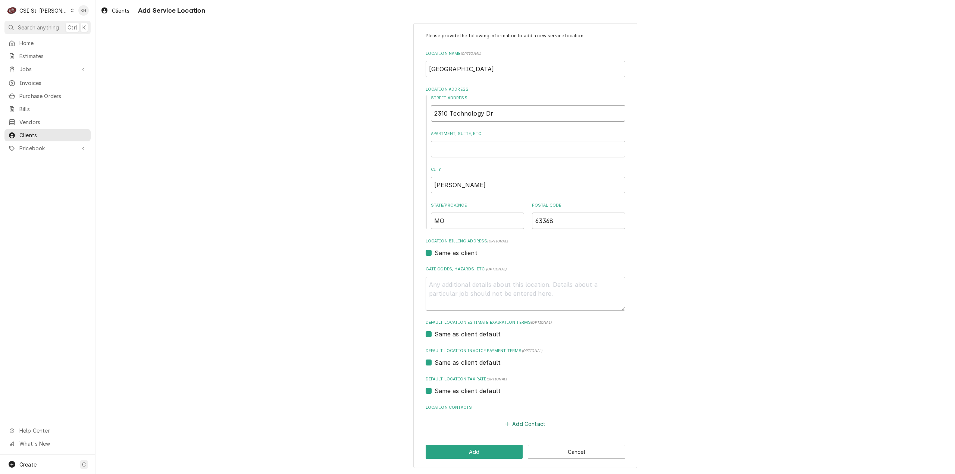
type input "2310 Technology Dr"
drag, startPoint x: 523, startPoint y: 423, endPoint x: 514, endPoint y: 367, distance: 57.4
click at [522, 423] on button "Add Contact" at bounding box center [525, 424] width 43 height 10
type textarea "x"
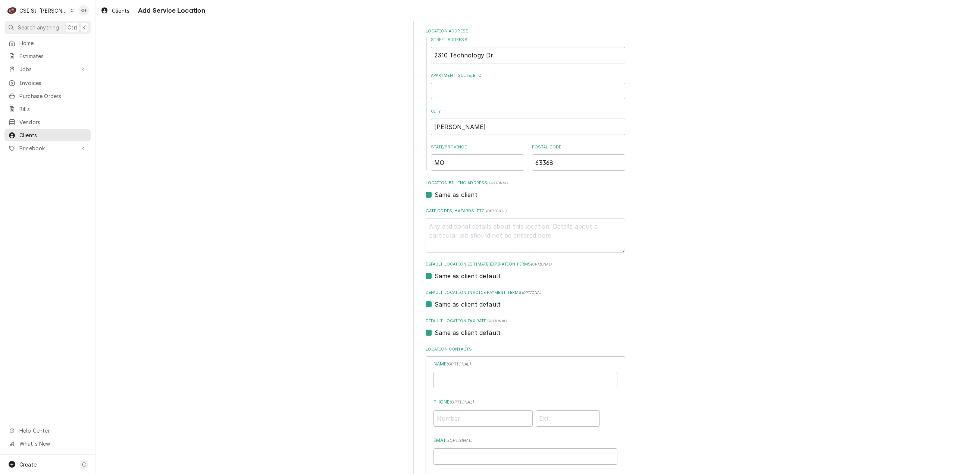
scroll to position [237, 0]
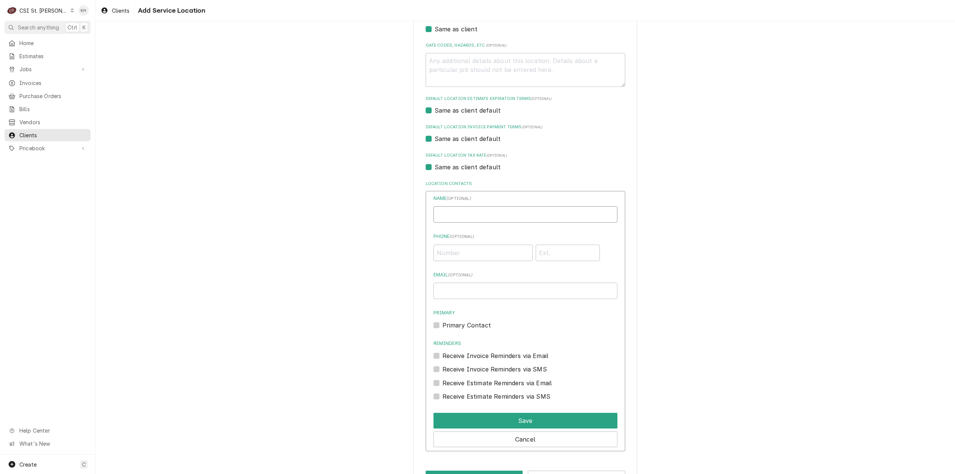
click at [483, 214] on input "Location Name ( optional )" at bounding box center [526, 214] width 184 height 16
type input "[PERSON_NAME]"
paste input "[EMAIL_ADDRESS][DOMAIN_NAME]"
type input "[EMAIL_ADDRESS][DOMAIN_NAME]"
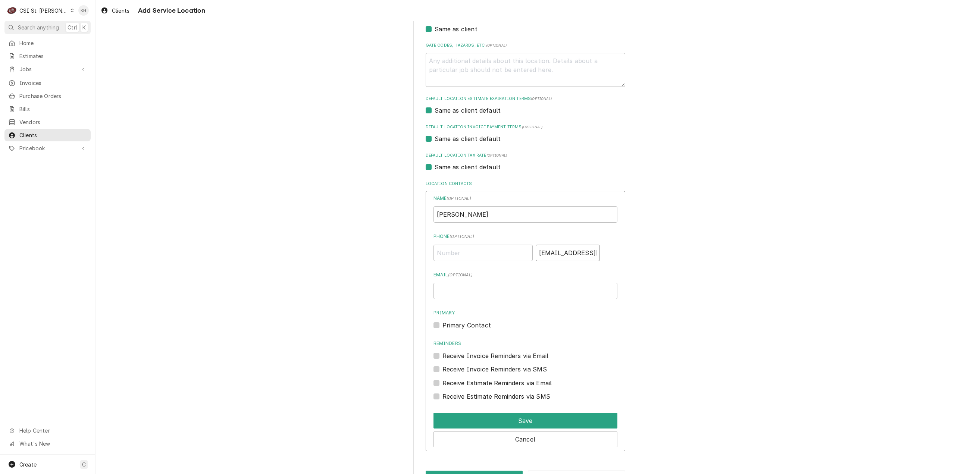
drag, startPoint x: 583, startPoint y: 253, endPoint x: 508, endPoint y: 240, distance: 76.5
click at [508, 240] on div "Phone ( optional ) [EMAIL_ADDRESS][DOMAIN_NAME]" at bounding box center [526, 247] width 184 height 28
click at [502, 292] on input "Email ( optional )" at bounding box center [526, 291] width 184 height 16
paste input "[EMAIL_ADDRESS][DOMAIN_NAME]"
type input "[EMAIL_ADDRESS][DOMAIN_NAME]"
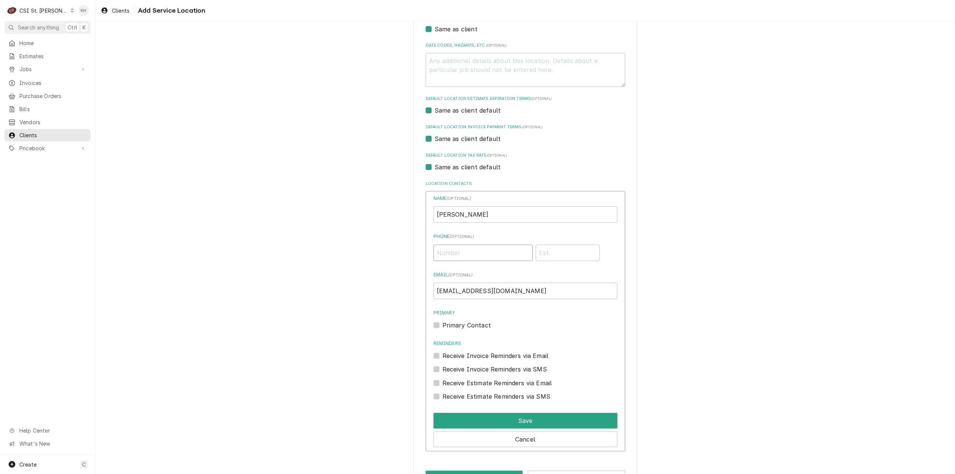
click at [498, 252] on input "Phone ( optional )" at bounding box center [483, 253] width 99 height 16
click at [498, 253] on input "Phone ( optional )" at bounding box center [483, 253] width 99 height 16
type input "[PHONE_NUMBER]"
click at [539, 421] on button "Save" at bounding box center [526, 421] width 184 height 16
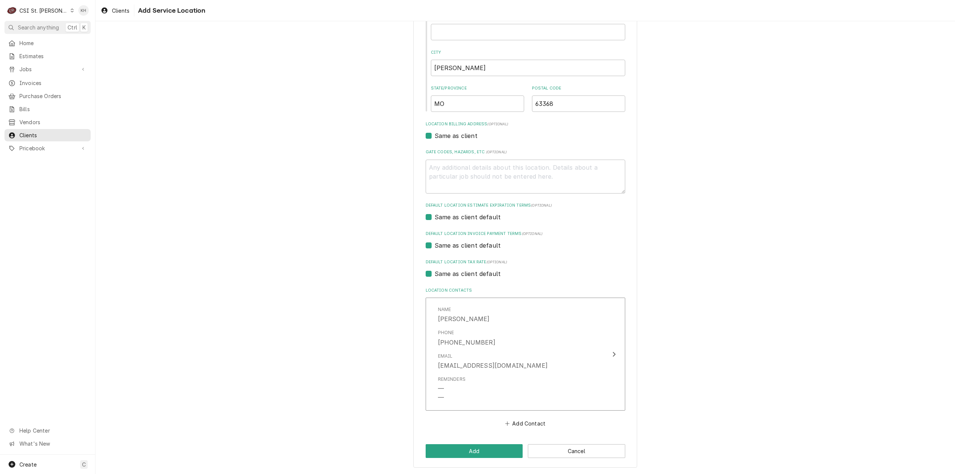
scroll to position [130, 0]
click at [497, 448] on button "Add" at bounding box center [474, 451] width 97 height 14
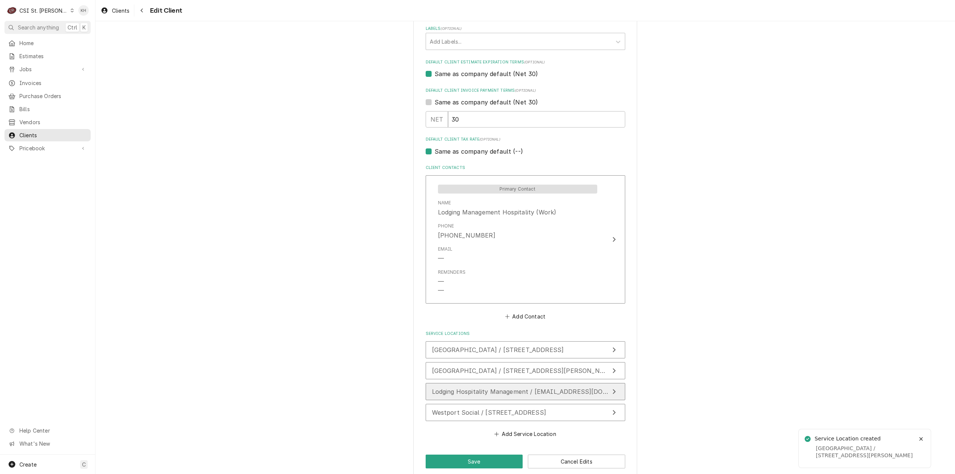
scroll to position [424, 0]
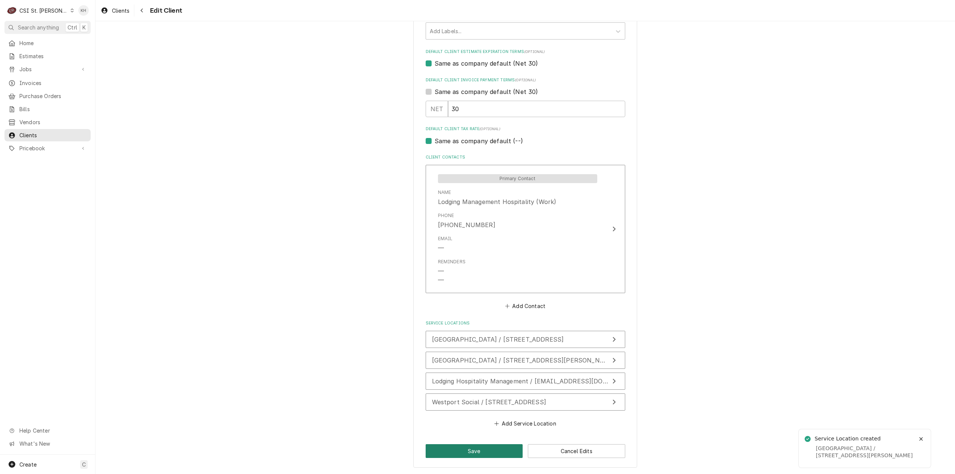
click at [483, 451] on button "Save" at bounding box center [474, 451] width 97 height 14
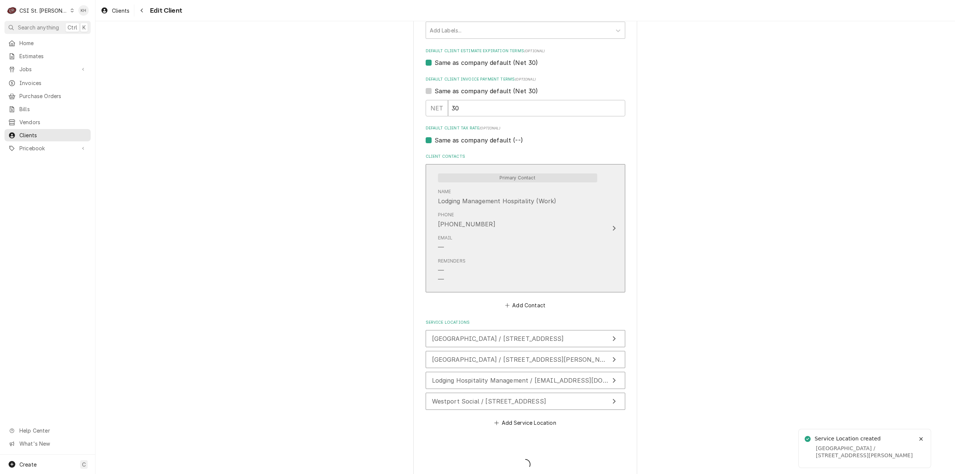
type textarea "x"
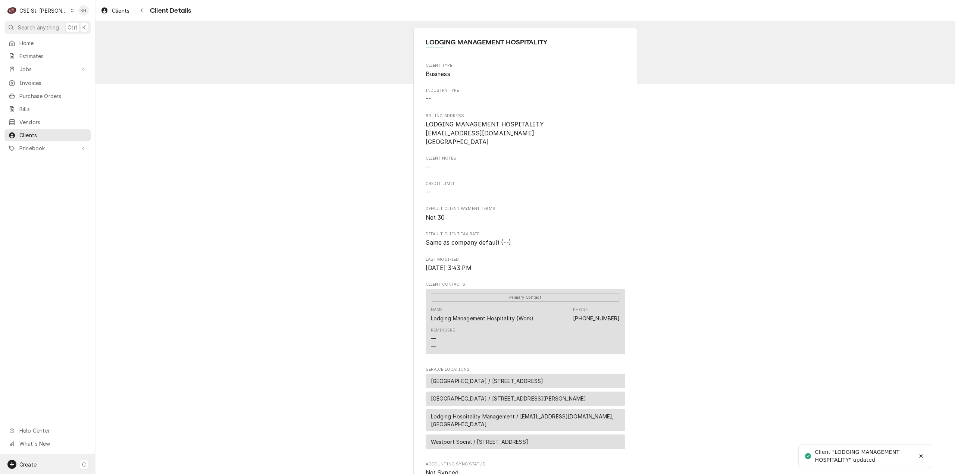
click at [43, 464] on div "Create C" at bounding box center [47, 464] width 95 height 19
click at [128, 388] on div "Job" at bounding box center [140, 388] width 50 height 8
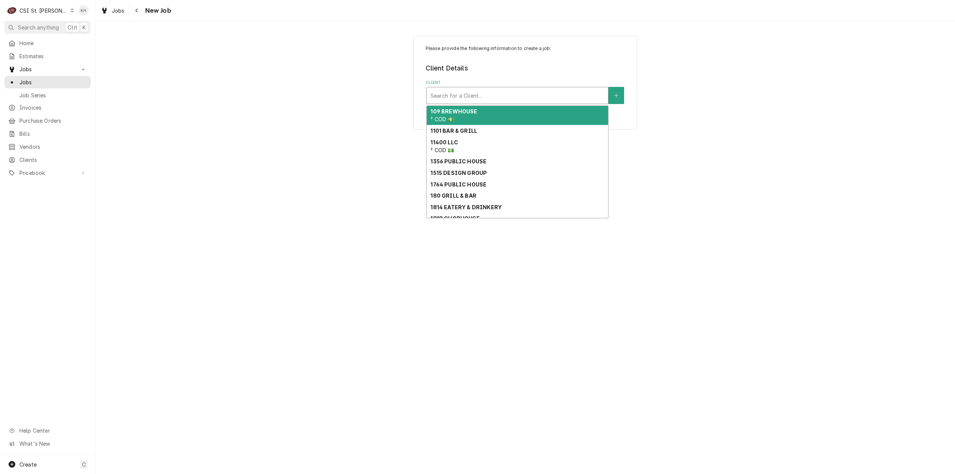
click at [461, 95] on div "Client" at bounding box center [518, 95] width 174 height 13
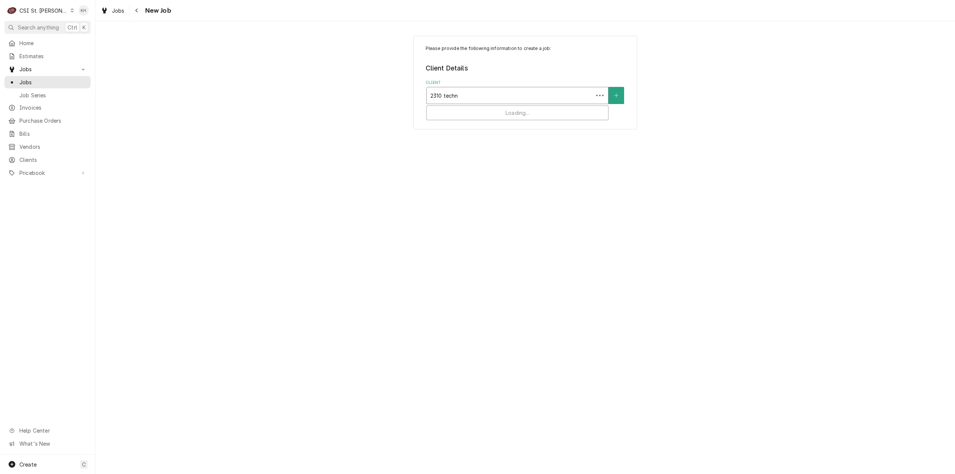
type input "2310 tech"
click at [472, 124] on strong "LODGING MANAGEMENT HOSPITALITY" at bounding box center [485, 123] width 109 height 6
click at [498, 140] on div "Service Location" at bounding box center [518, 141] width 174 height 13
type input "2310"
click at [494, 160] on div "[GEOGRAPHIC_DATA] / [STREET_ADDRESS][PERSON_NAME]" at bounding box center [517, 158] width 181 height 12
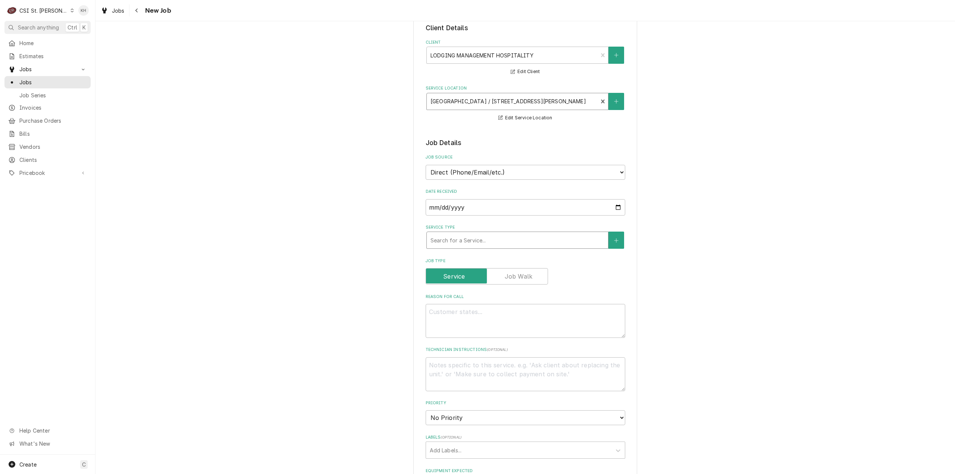
scroll to position [75, 0]
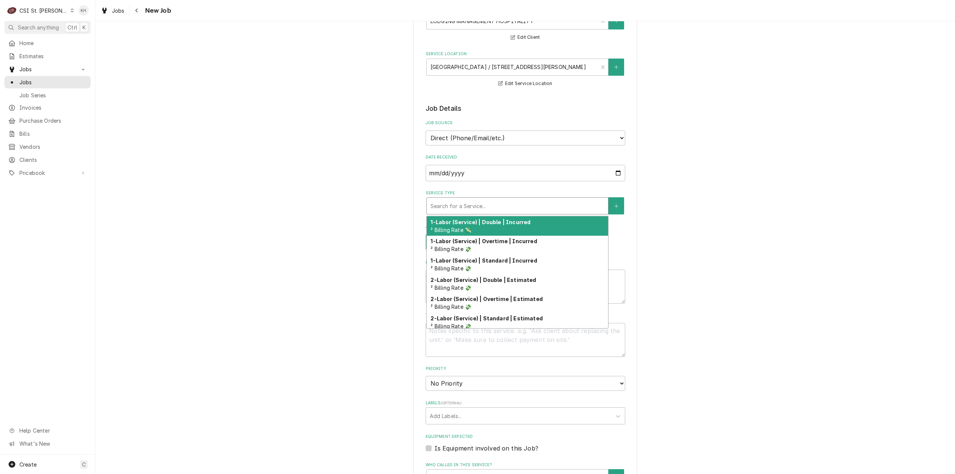
click at [489, 209] on div "Service Type" at bounding box center [518, 205] width 174 height 13
type textarea "x"
type input "s"
type textarea "x"
type input "se"
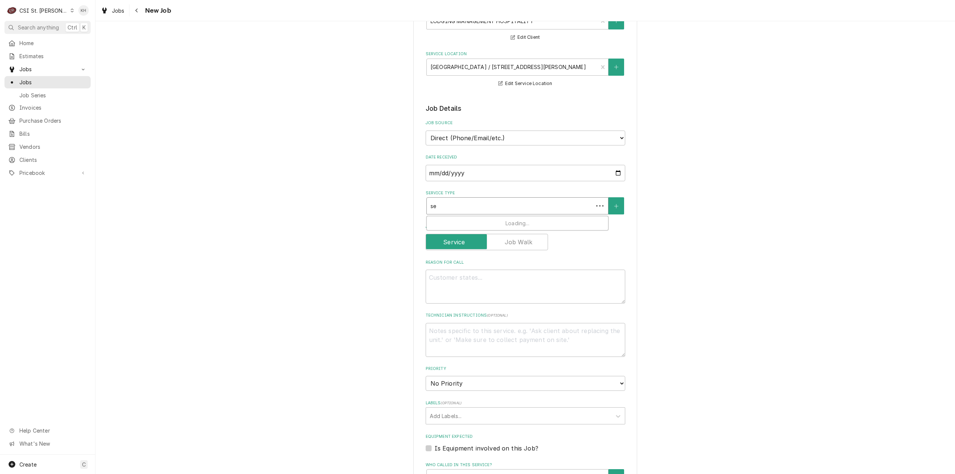
type textarea "x"
type input "ser"
type textarea "x"
type input "serv"
type textarea "x"
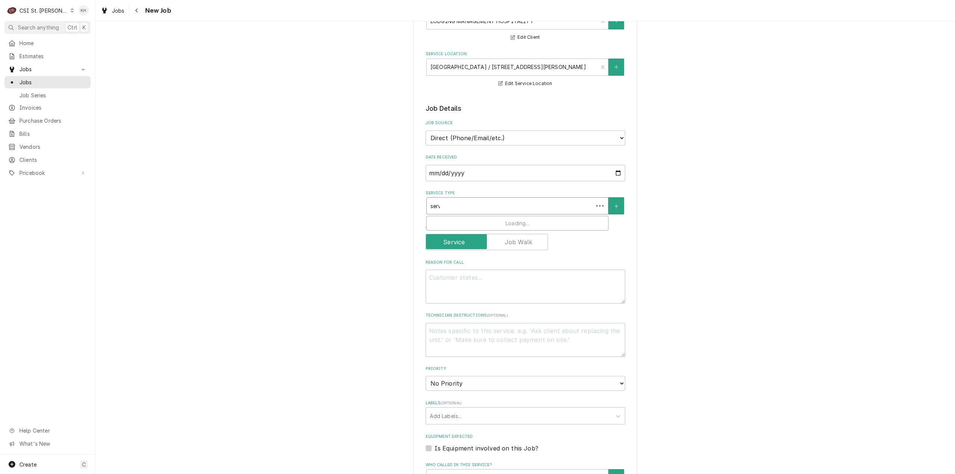
type input "servi"
type textarea "x"
type input "servic"
type textarea "x"
type input "service"
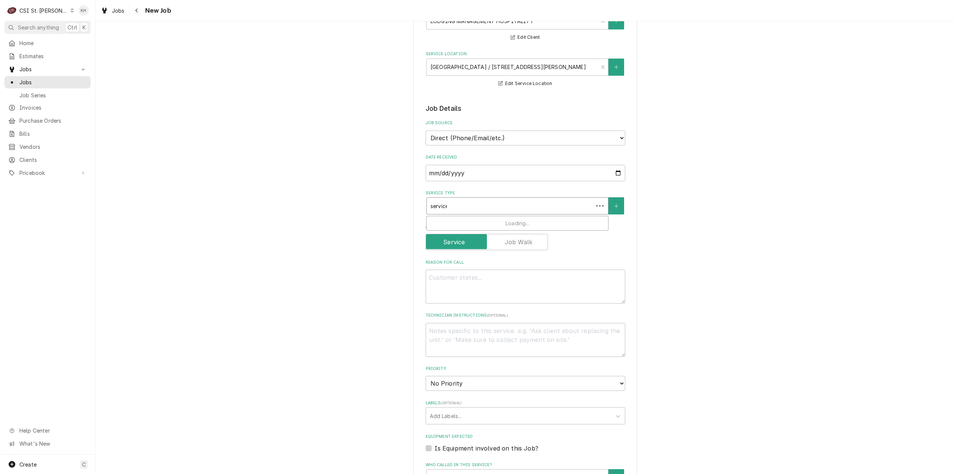
type textarea "x"
type input "service"
type textarea "x"
type input "service c"
type textarea "x"
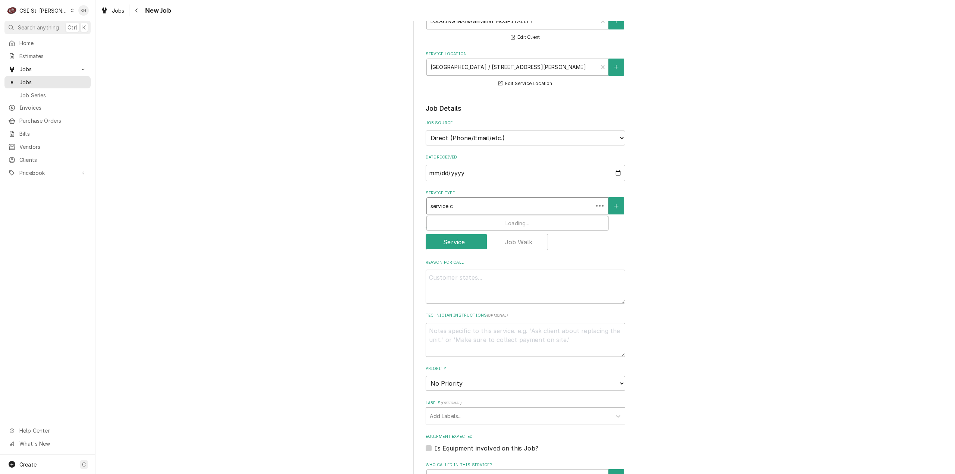
type input "service ca"
type textarea "x"
type input "service cal"
type textarea "x"
type input "service call"
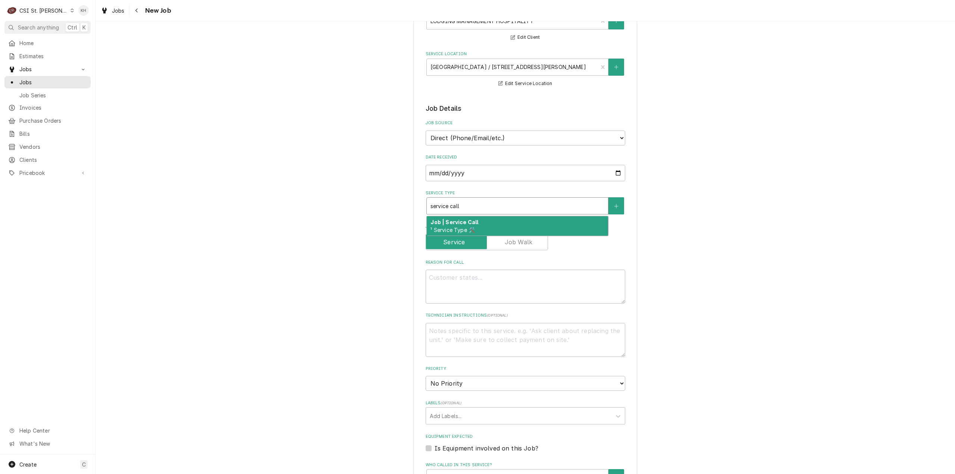
click at [498, 223] on div "Job | Service Call ¹ Service Type 🛠️" at bounding box center [517, 225] width 181 height 19
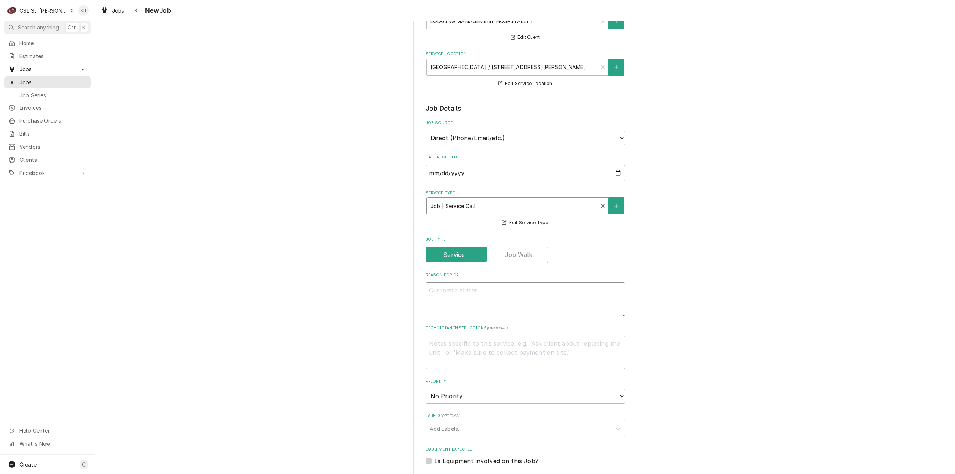
click at [502, 282] on textarea "Reason For Call" at bounding box center [526, 299] width 200 height 34
type textarea "x"
type textarea "I"
type textarea "x"
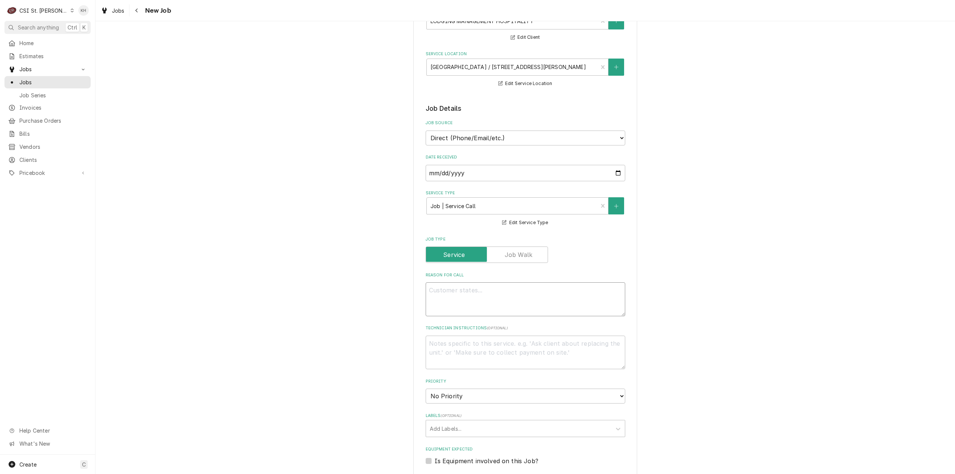
type textarea "O"
type textarea "x"
type textarea "Op"
type textarea "x"
type textarea "Ope"
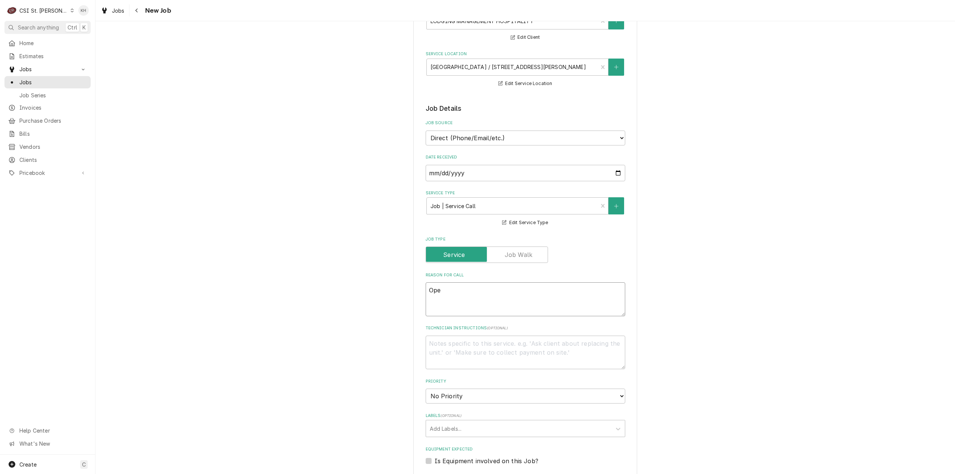
type textarea "x"
type textarea "Open"
type textarea "x"
type textarea "Open"
type textarea "x"
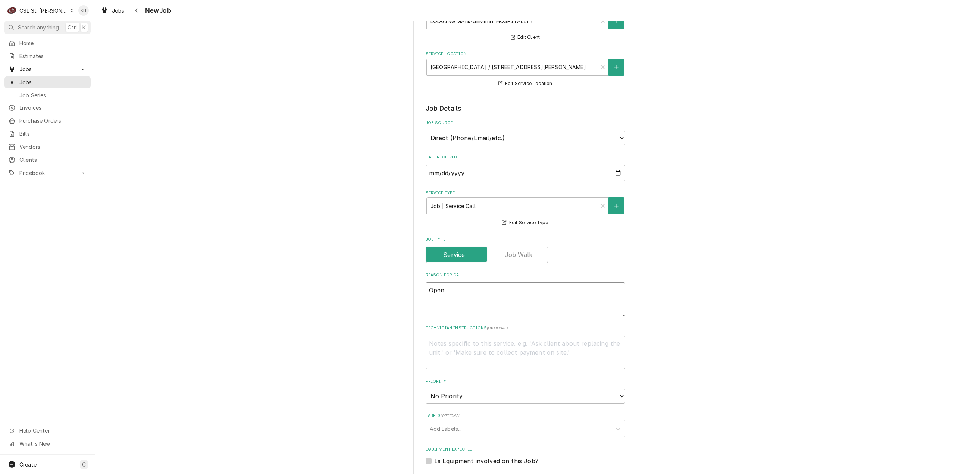
type textarea "Open o"
type textarea "x"
type textarea "Open"
type textarea "x"
type textarea "Open C"
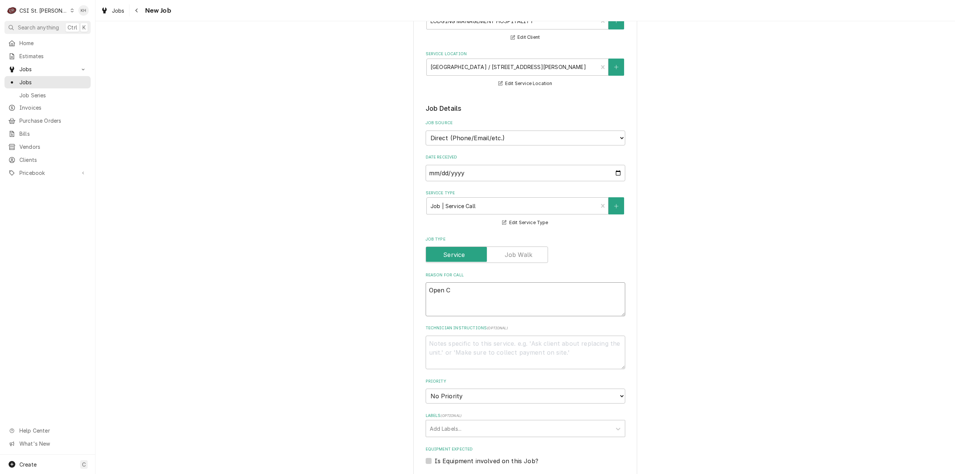
type textarea "x"
type textarea "Open Co"
type textarea "x"
type textarea "Open Con"
type textarea "x"
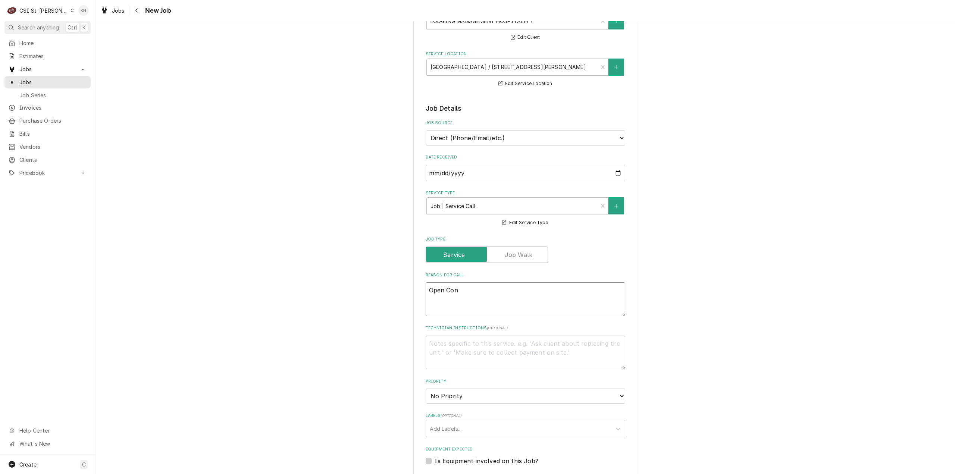
type textarea "Open Conc"
type textarea "x"
type textarea "Open Conce"
type textarea "x"
type textarea "Open Concep"
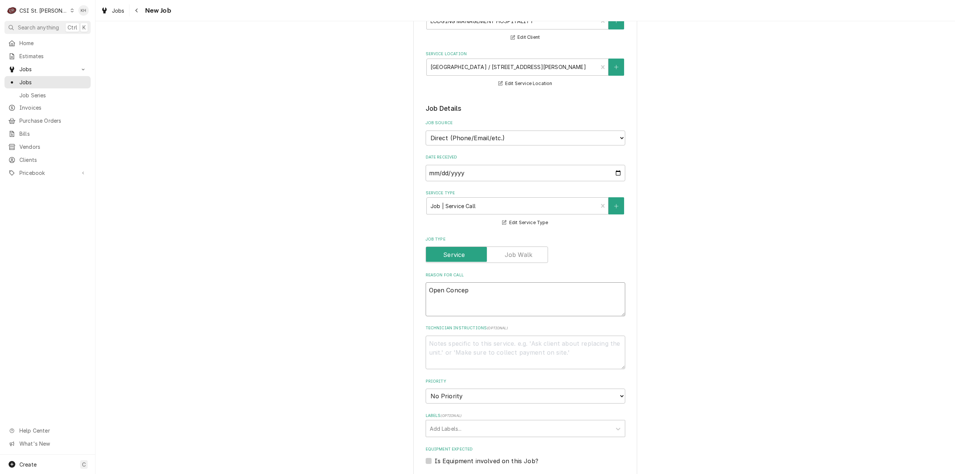
type textarea "x"
type textarea "Open Concept"
type textarea "x"
type textarea "Open Concept"
type textarea "x"
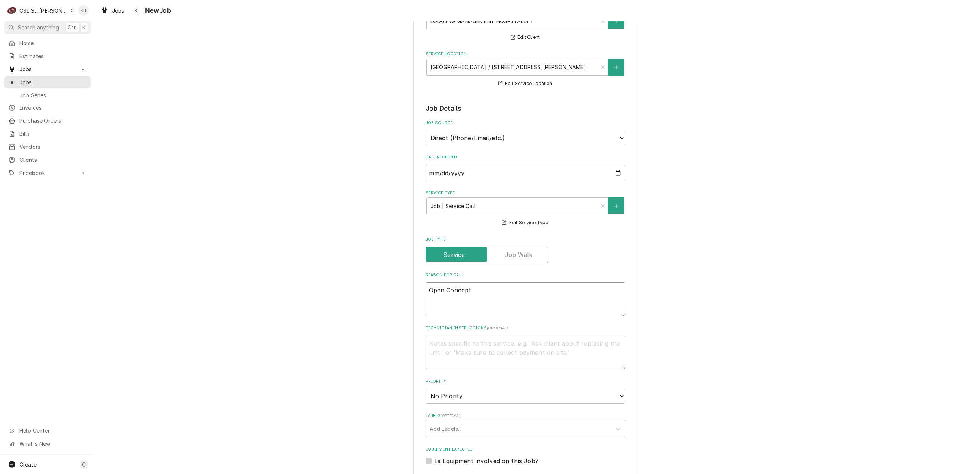
type textarea "Open Concept C"
type textarea "x"
type textarea "Open Concept Co"
type textarea "x"
type textarea "Open Concept Coo"
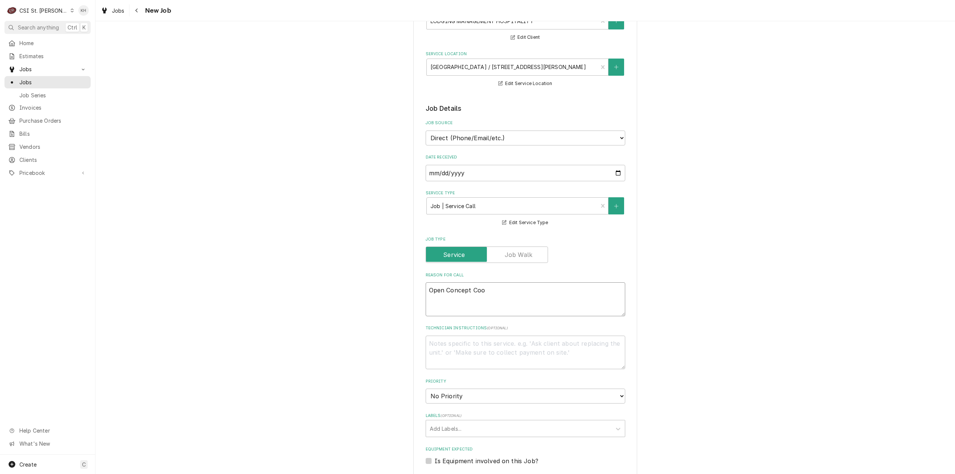
type textarea "x"
type textarea "Open Concept Cool"
type textarea "x"
type textarea "Open Concept Coole"
type textarea "x"
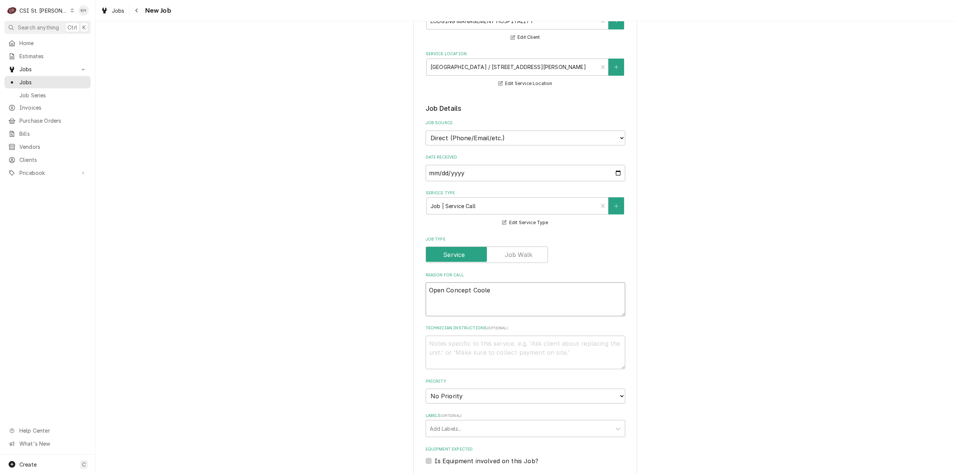
type textarea "Open Concept Cooler"
type textarea "x"
type textarea "Open Concept Cooler"
type textarea "x"
type textarea "Open Concept Cooler n"
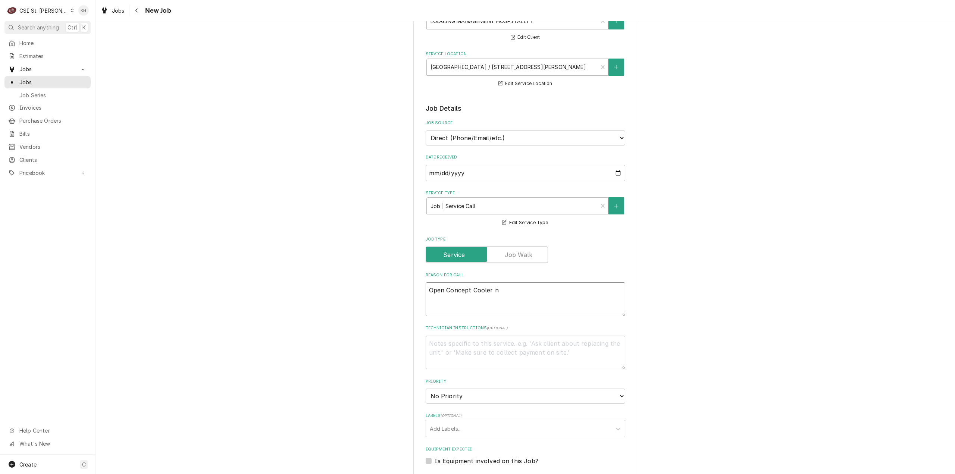
type textarea "x"
type textarea "Open Concept Cooler ne"
type textarea "x"
type textarea "Open Concept Cooler nee"
type textarea "x"
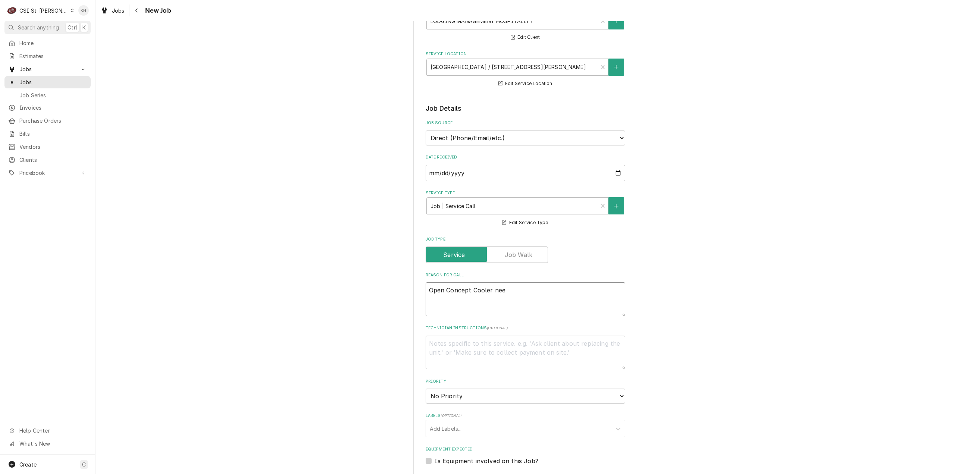
type textarea "Open Concept Cooler need"
type textarea "x"
type textarea "Open Concept Cooler needs"
type textarea "x"
type textarea "Open Concept Cooler needs"
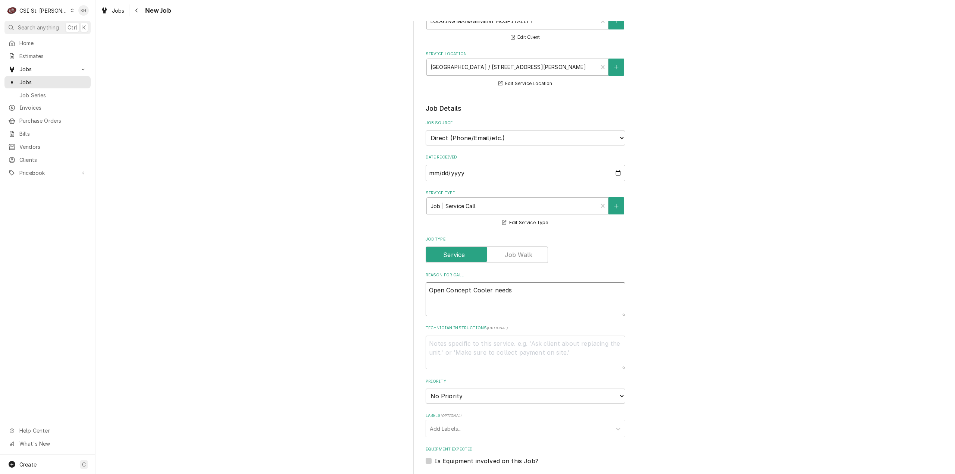
type textarea "x"
type textarea "Open Concept Cooler needs a"
type textarea "x"
type textarea "Open Concept Cooler needs a"
type textarea "x"
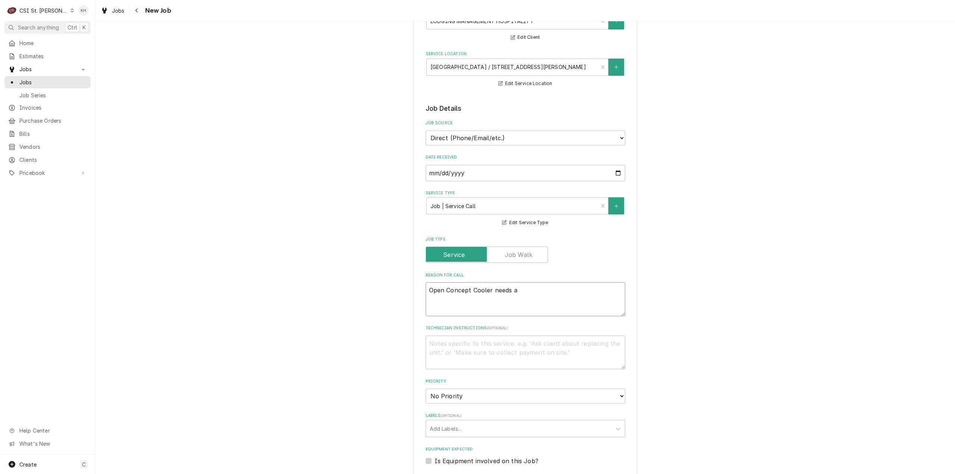
type textarea "Open Concept Cooler needs a q"
type textarea "x"
type textarea "Open Concept Cooler needs a qu"
type textarea "x"
type textarea "Open Concept Cooler needs a quo"
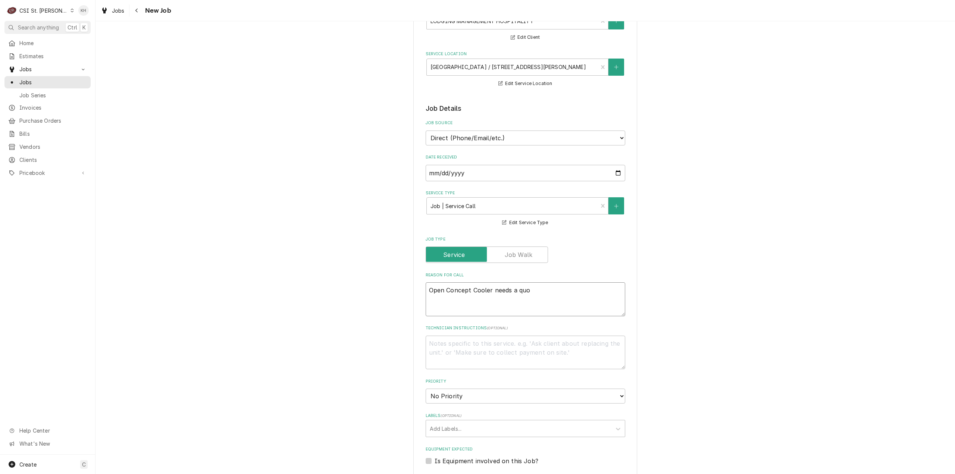
type textarea "x"
type textarea "Open Concept Cooler needs a quot"
type textarea "x"
type textarea "Open Concept Cooler needs a quote"
type textarea "x"
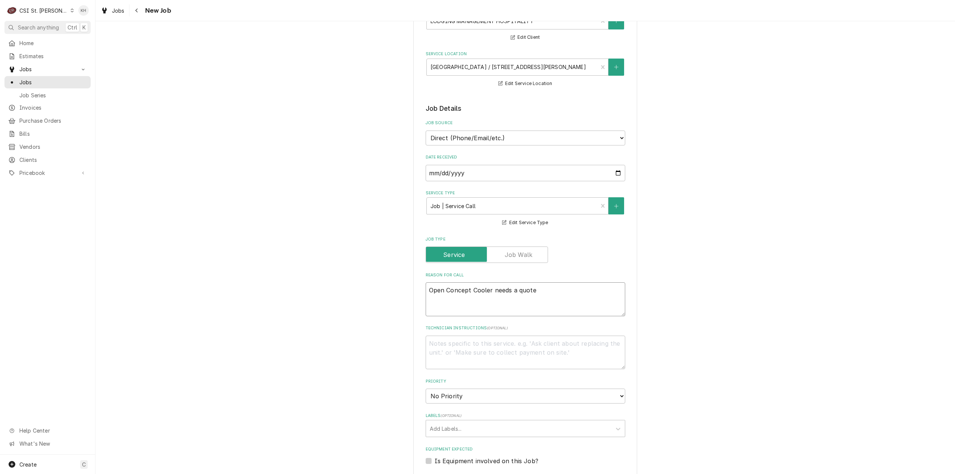
type textarea "Open Concept Cooler needs a quote f"
type textarea "x"
type textarea "Open Concept Cooler needs a quote fo"
type textarea "x"
type textarea "Open Concept Cooler needs a quote for"
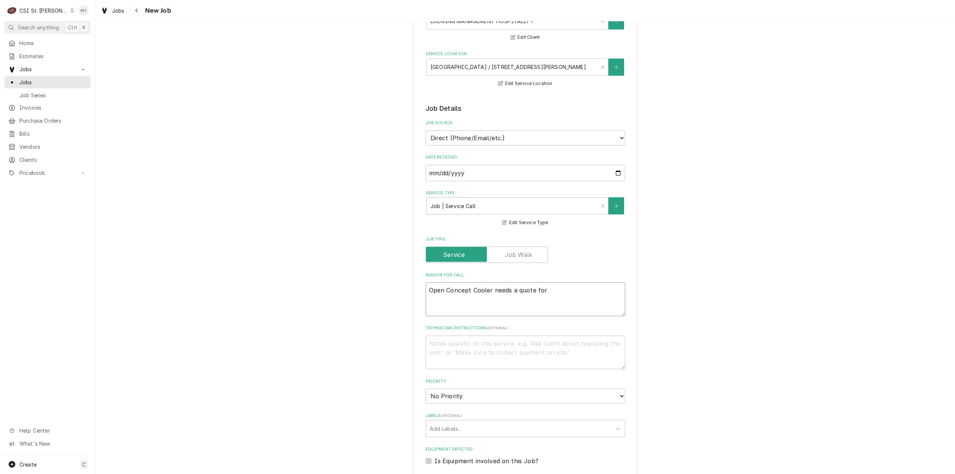
type textarea "x"
type textarea "Open Concept Cooler needs a quote for"
type textarea "x"
type textarea "Open Concept Cooler needs a quote for r"
type textarea "x"
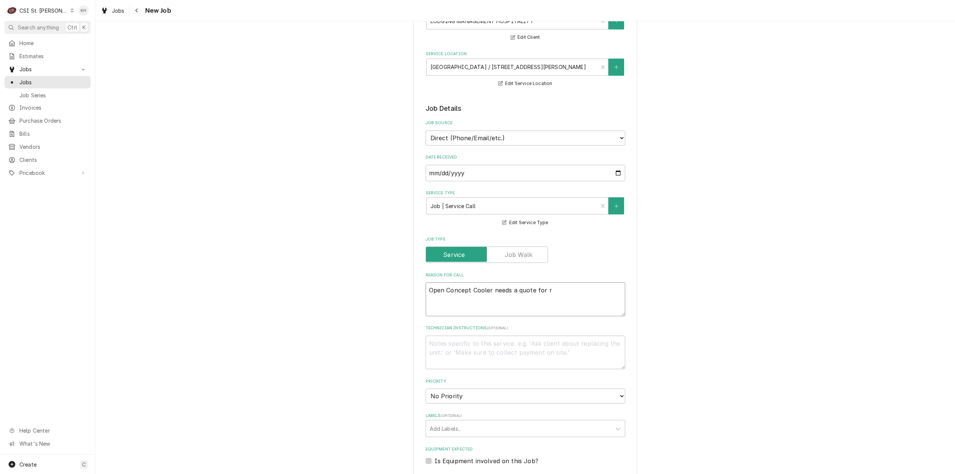
type textarea "Open Concept Cooler needs a quote for re"
type textarea "x"
type textarea "Open Concept Cooler needs a quote for rep"
type textarea "x"
type textarea "Open Concept Cooler needs a quote for repa"
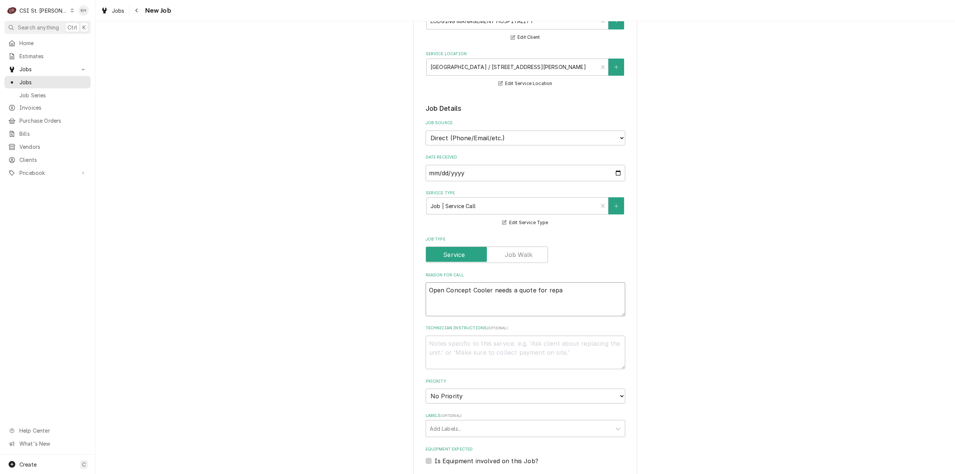
type textarea "x"
type textarea "Open Concept Cooler needs a quote for repai"
type textarea "x"
type textarea "Open Concept Cooler needs a quote for repair"
type textarea "x"
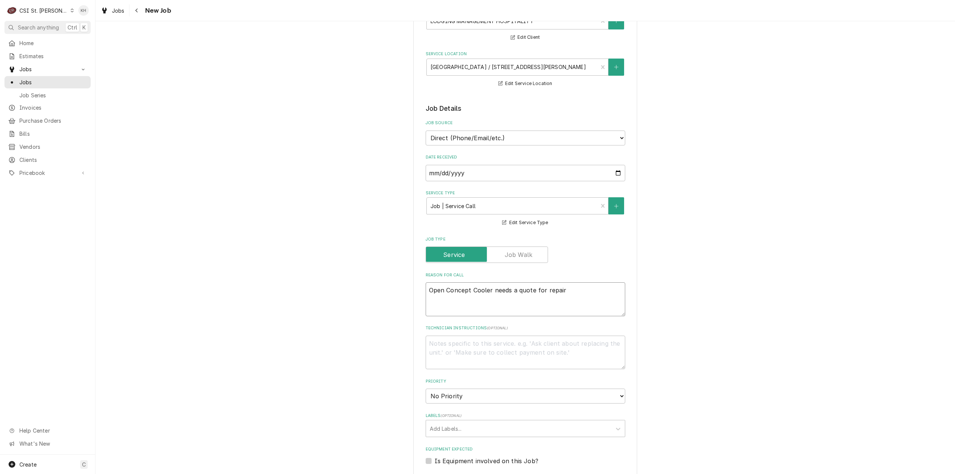
type textarea "Open Concept Cooler needs a quote for repairs"
type textarea "x"
type textarea "Open Concept Cooler needs a quote for repairs."
type textarea "x"
type textarea "Open Concept Cooler needs a quote for repairs."
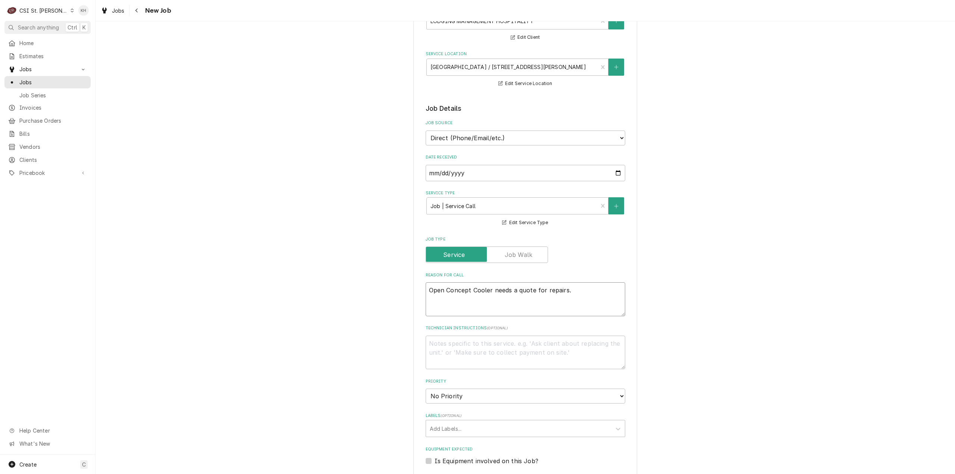
type textarea "x"
type textarea "Open Concept Cooler needs a quote for repairs. C"
type textarea "x"
type textarea "Open Concept Cooler needs a quote for repairs. Cu"
type textarea "x"
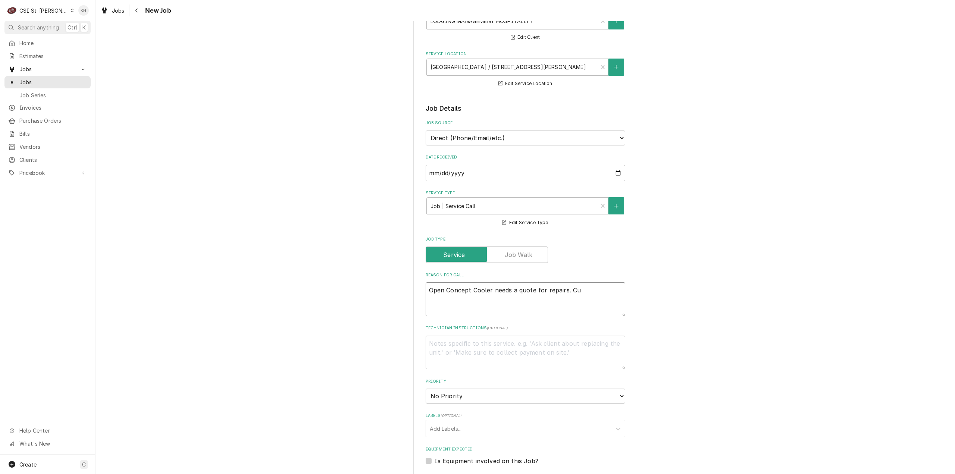
type textarea "Open Concept Cooler needs a quote for repairs. Cus"
type textarea "x"
type textarea "Open Concept Cooler needs a quote for repairs. Cust"
type textarea "x"
type textarea "Open Concept Cooler needs a quote for repairs. Custo"
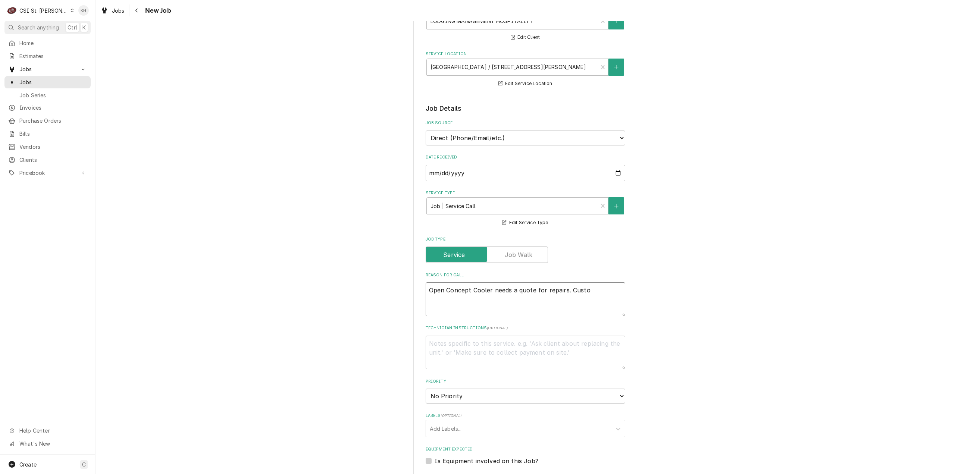
type textarea "x"
type textarea "Open Concept Cooler needs a quote for repairs. Custom"
type textarea "x"
type textarea "Open Concept Cooler needs a quote for repairs. Custome"
type textarea "x"
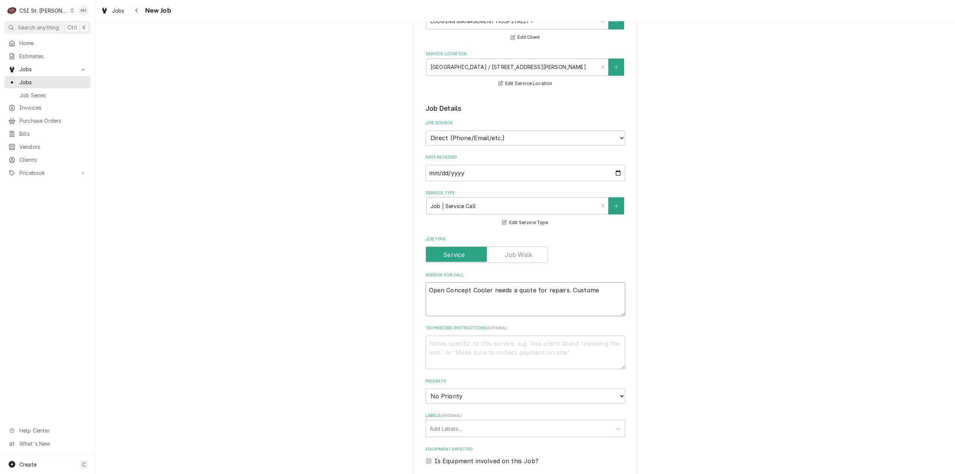
type textarea "Open Concept Cooler needs a quote for repairs. Customer"
type textarea "x"
type textarea "Open Concept Cooler needs a quote for repairs. Customer"
type textarea "x"
type textarea "Open Concept Cooler needs a quote for repairs. Customer st"
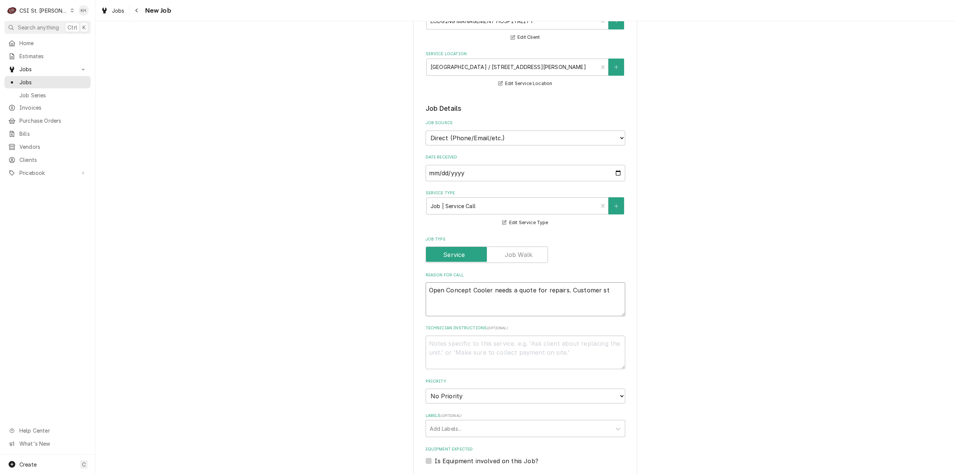
type textarea "x"
type textarea "Open Concept Cooler needs a quote for repairs. Customer sta"
type textarea "x"
type textarea "Open Concept Cooler needs a quote for repairs. Customer stat"
type textarea "x"
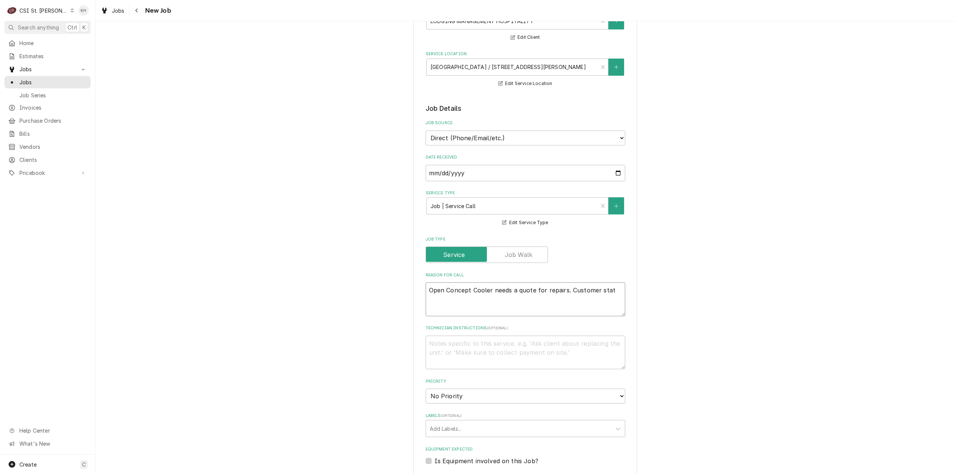
type textarea "Open Concept Cooler needs a quote for repairs. Customer state"
type textarea "x"
type textarea "Open Concept Cooler needs a quote for repairs. Customer states"
type textarea "x"
type textarea "Open Concept Cooler needs a quote for repairs. Customer states"
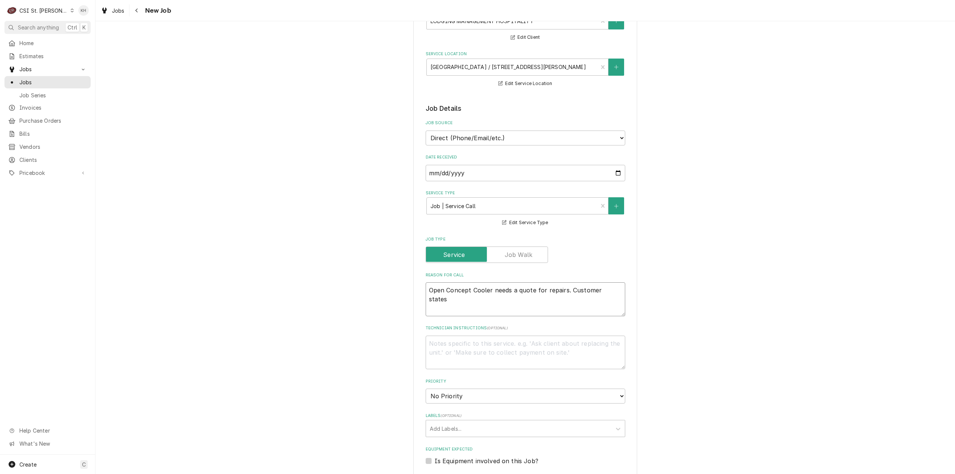
type textarea "x"
type textarea "Open Concept Cooler needs a quote for repairs. Customer states t"
type textarea "x"
type textarea "Open Concept Cooler needs a quote for repairs. Customer states the"
type textarea "x"
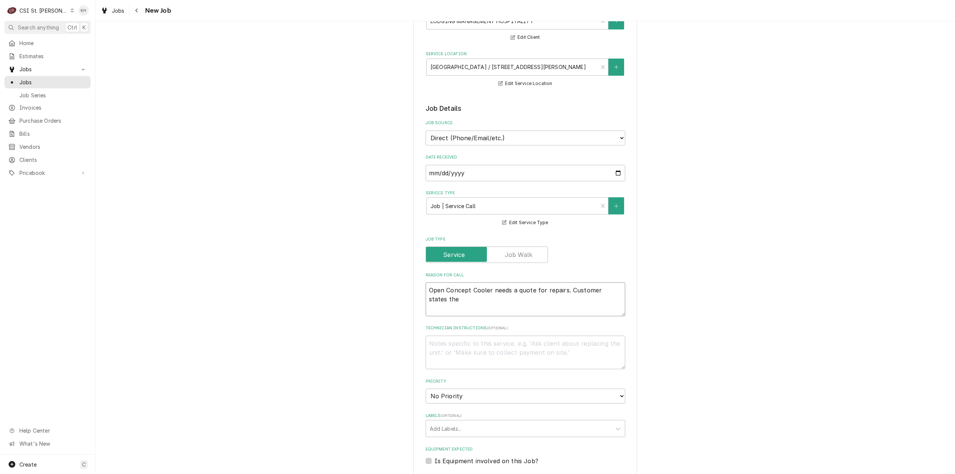
type textarea "Open Concept Cooler needs a quote for repairs. Customer states the"
type textarea "x"
type textarea "Open Concept Cooler needs a quote for repairs. Customer states the c"
type textarea "x"
type textarea "Open Concept Cooler needs a quote for repairs. Customer states the co"
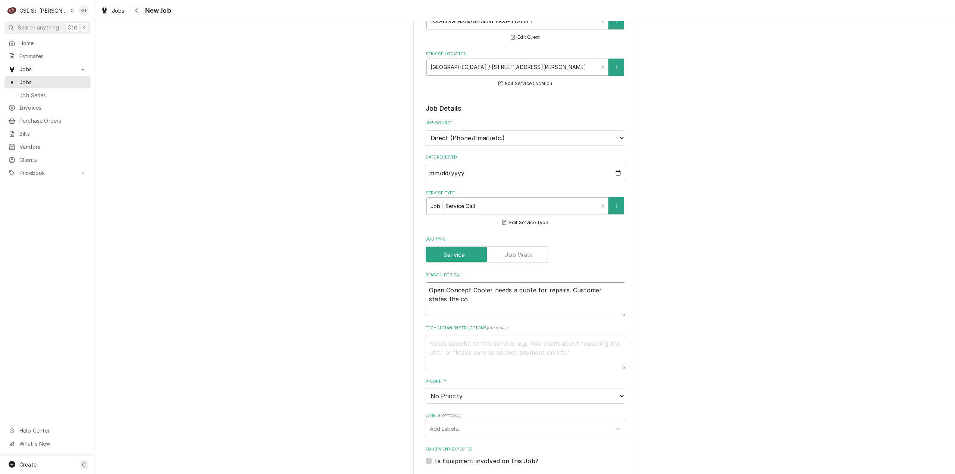
type textarea "x"
type textarea "Open Concept Cooler needs a quote for repairs. Customer states the con"
type textarea "x"
type textarea "Open Concept Cooler needs a quote for repairs. Customer states the cond"
type textarea "x"
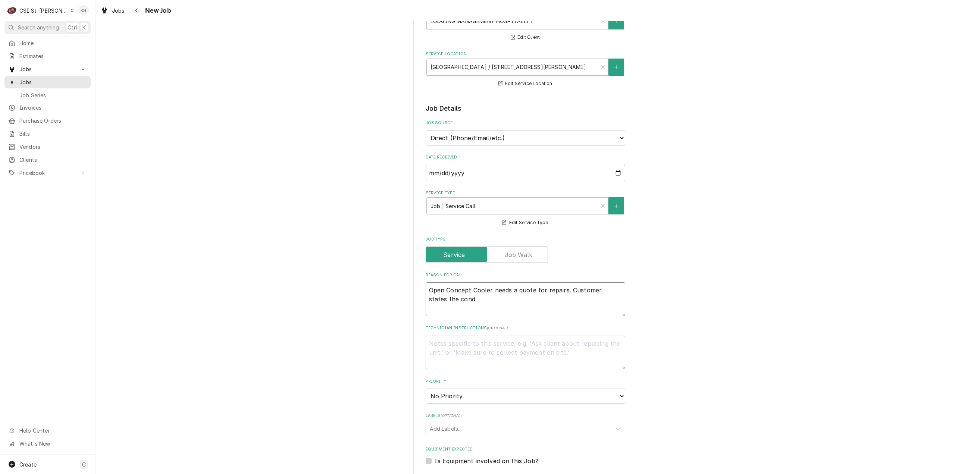
type textarea "Open Concept Cooler needs a quote for repairs. Customer states the conde"
type textarea "x"
type textarea "Open Concept Cooler needs a quote for repairs. Customer states the conden"
type textarea "x"
type textarea "Open Concept Cooler needs a quote for repairs. Customer states the condend"
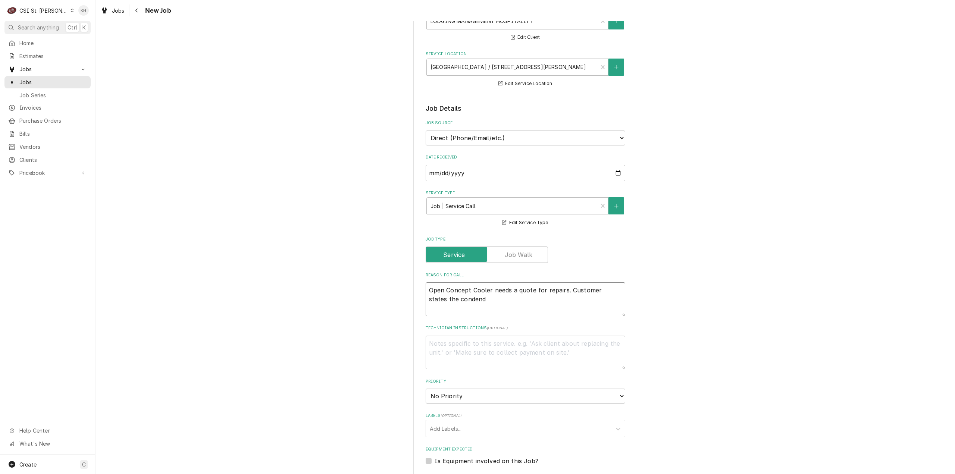
type textarea "x"
type textarea "Open Concept Cooler needs a quote for repairs. Customer states the conden"
type textarea "x"
type textarea "Open Concept Cooler needs a quote for repairs. Customer states the condens"
type textarea "x"
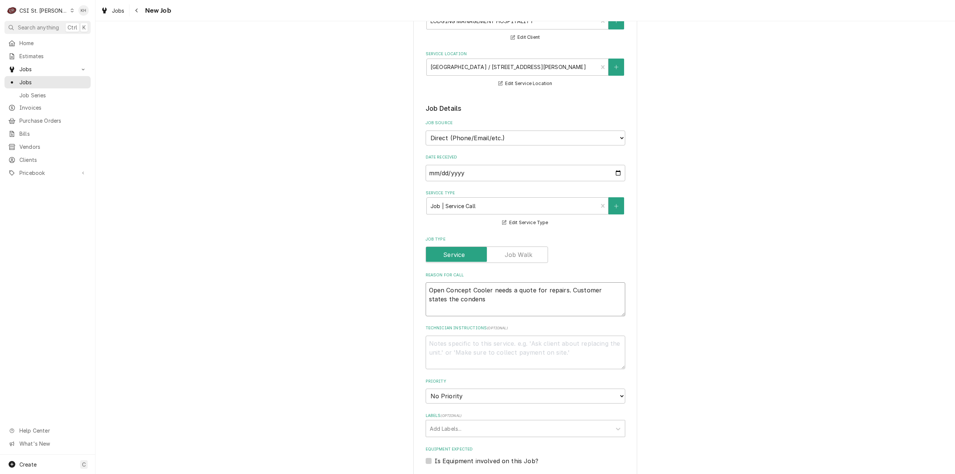
type textarea "Open Concept Cooler needs a quote for repairs. Customer states the condensi"
type textarea "x"
type textarea "Open Concept Cooler needs a quote for repairs. Customer states the condensin"
type textarea "x"
type textarea "Open Concept Cooler needs a quote for repairs. Customer states the condensing"
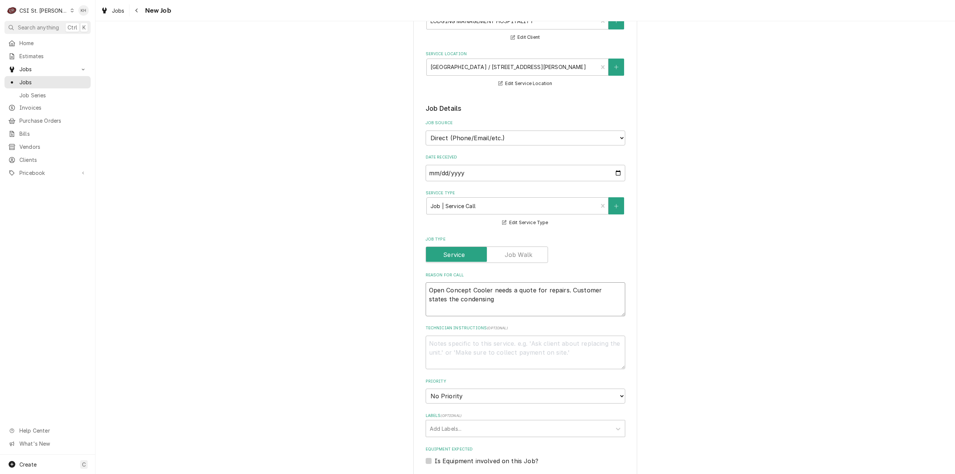
type textarea "x"
type textarea "Open Concept Cooler needs a quote for repairs. Customer states the condensing"
type textarea "x"
type textarea "Open Concept Cooler needs a quote for repairs. Customer states the condensing W"
type textarea "x"
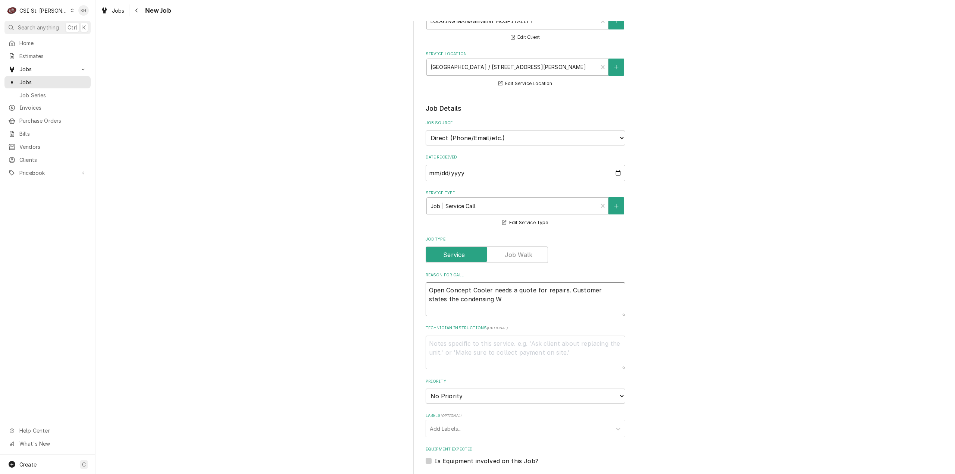
type textarea "Open Concept Cooler needs a quote for repairs. Customer states the condensing Wa"
type textarea "x"
type textarea "Open Concept Cooler needs a quote for repairs. Customer states the condensing W…"
type textarea "x"
type textarea "Open Concept Cooler needs a quote for repairs. Customer states the condensing W…"
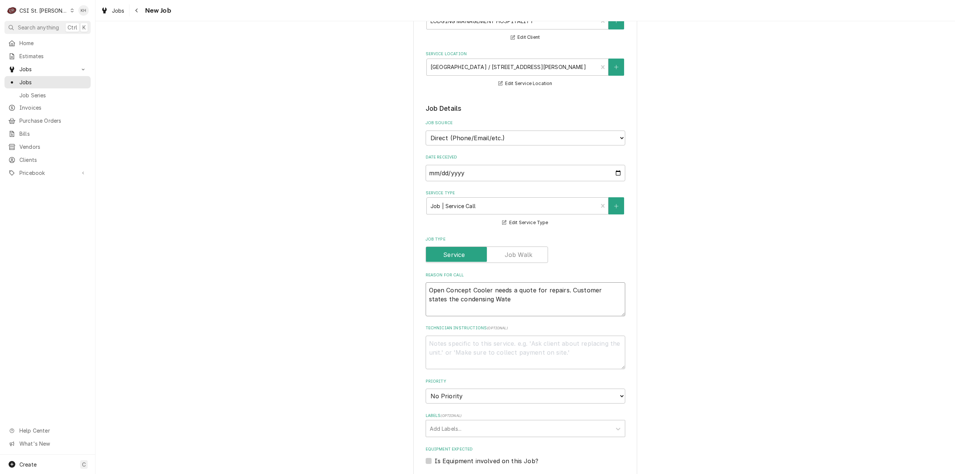
type textarea "x"
click at [439, 301] on textarea "Open Concept Cooler needs a quote for repairs. Customer states the condensing W…" at bounding box center [526, 299] width 200 height 34
click at [557, 303] on textarea "Open Concept Cooler needs a quote for repairs. Customer states the Condensing W…" at bounding box center [526, 299] width 200 height 34
click at [592, 348] on textarea "Technician Instructions ( optional )" at bounding box center [526, 353] width 200 height 34
click at [565, 343] on textarea "Please send quote to" at bounding box center [526, 353] width 200 height 34
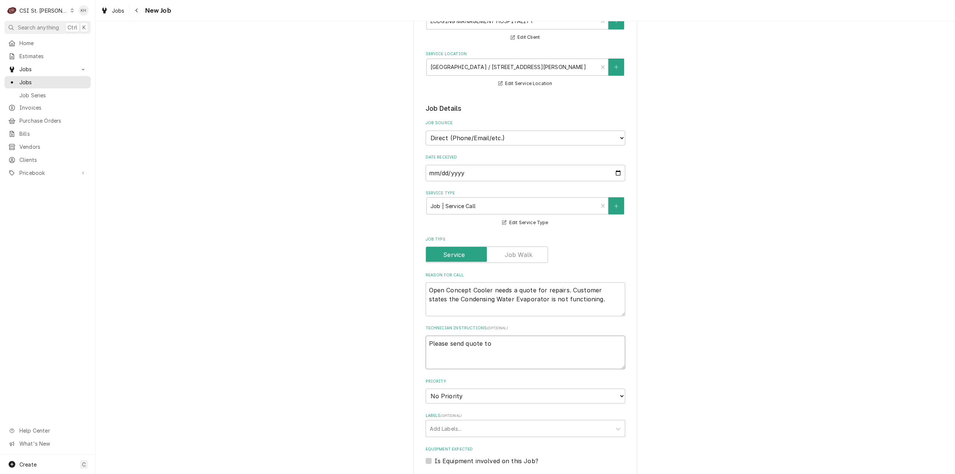
paste textarea "[EMAIL_ADDRESS][DOMAIN_NAME]"
drag, startPoint x: 491, startPoint y: 289, endPoint x: 503, endPoint y: 289, distance: 11.6
click at [492, 289] on textarea "Open Concept Cooler needs a quote for repairs. Customer states the Condensing W…" at bounding box center [526, 299] width 200 height 34
click at [497, 359] on textarea "Please send quote to JHERTWECK@LHMC.COM Service Hours: 24/7" at bounding box center [526, 353] width 200 height 34
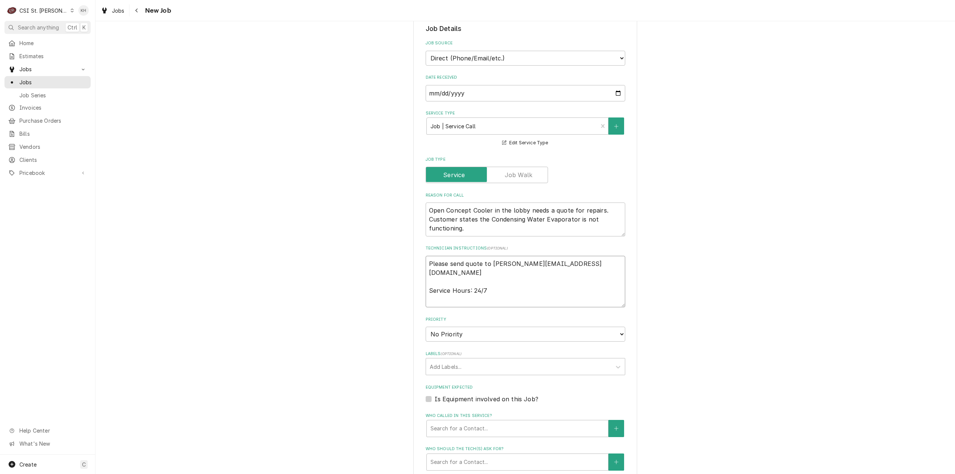
scroll to position [187, 0]
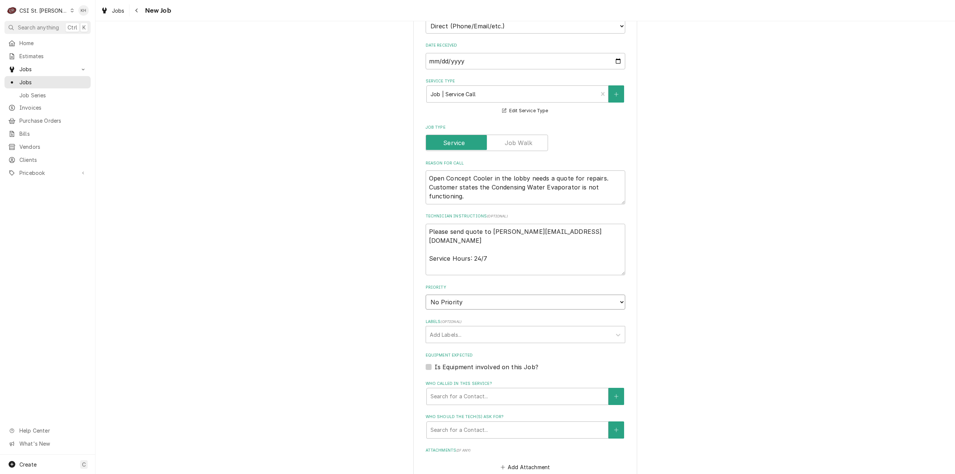
click at [517, 304] on select "No Priority Urgent High Medium Low" at bounding box center [526, 302] width 200 height 15
click at [426, 295] on select "No Priority Urgent High Medium Low" at bounding box center [526, 302] width 200 height 15
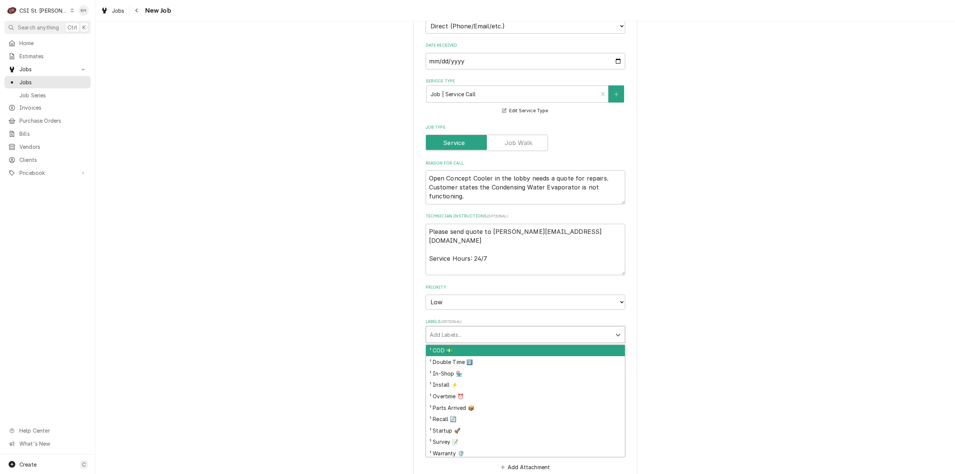
click at [470, 338] on div "Labels" at bounding box center [519, 334] width 178 height 13
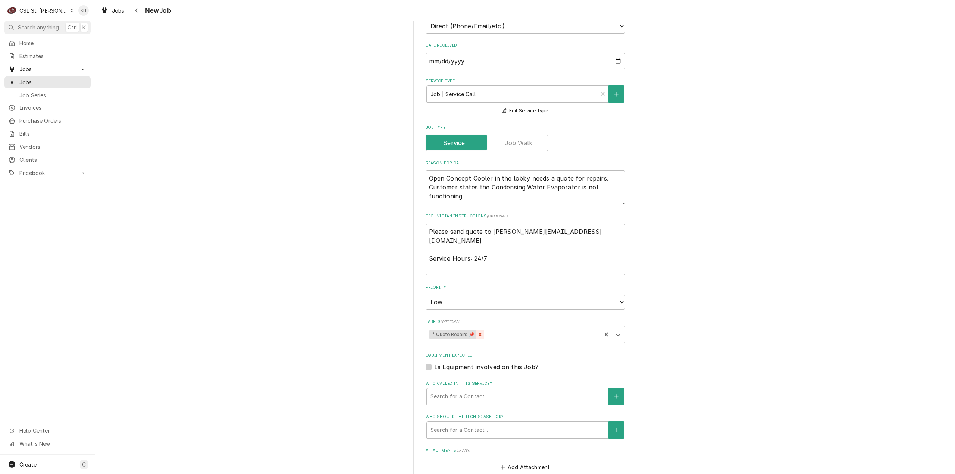
click at [478, 335] on icon "Remove ³ Quote Repairs 📌" at bounding box center [480, 334] width 5 height 5
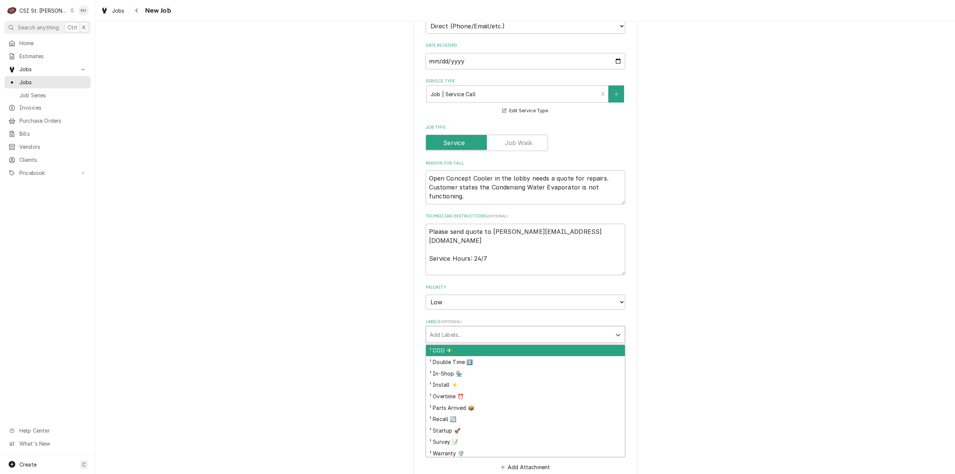
click at [485, 334] on div "Labels" at bounding box center [519, 334] width 178 height 13
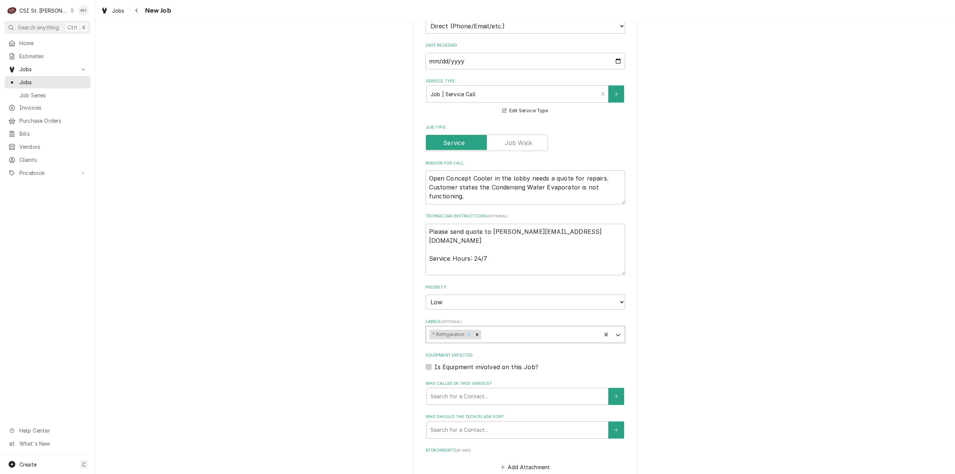
click at [429, 366] on div "Is Equipment involved on this Job?" at bounding box center [526, 367] width 200 height 9
click at [435, 367] on label "Is Equipment involved on this Job?" at bounding box center [487, 367] width 104 height 9
click at [435, 367] on input "Equipment Expected" at bounding box center [535, 371] width 200 height 16
click at [610, 398] on button "Equipment" at bounding box center [616, 396] width 16 height 17
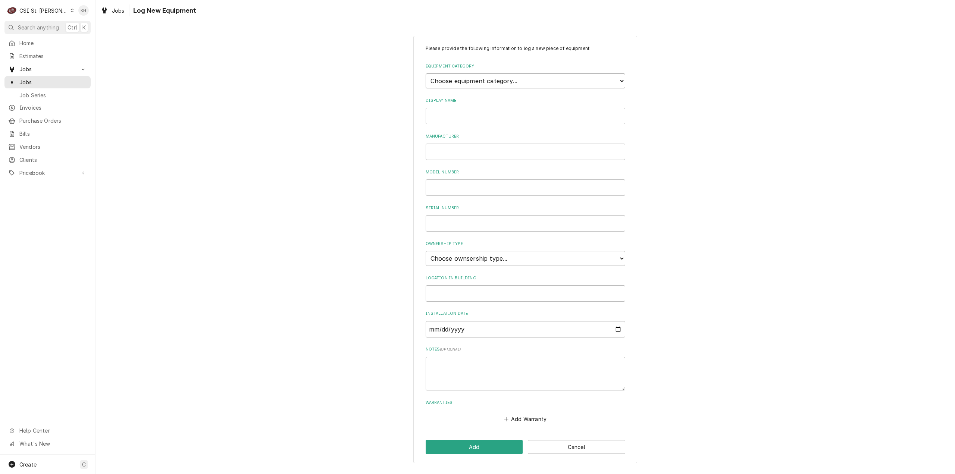
click at [501, 81] on select "Choose equipment category... Cooking Equipment Fryers Ice Machines Ovens and Ra…" at bounding box center [526, 80] width 200 height 15
click at [426, 73] on select "Choose equipment category... Cooking Equipment Fryers Ice Machines Ovens and Ra…" at bounding box center [526, 80] width 200 height 15
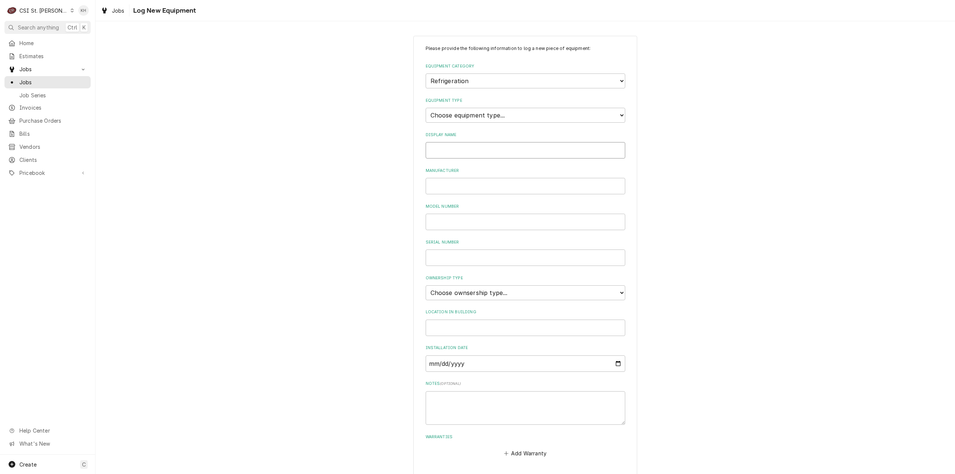
click at [463, 148] on input "Display Name" at bounding box center [526, 150] width 200 height 16
drag, startPoint x: 472, startPoint y: 286, endPoint x: 470, endPoint y: 293, distance: 7.0
click at [471, 291] on select "Choose ownsership type... Unknown Owned Leased Rented" at bounding box center [526, 292] width 200 height 15
click at [426, 285] on select "Choose ownsership type... Unknown Owned Leased Rented" at bounding box center [526, 292] width 200 height 15
click at [467, 326] on input "Location in Building" at bounding box center [526, 328] width 200 height 16
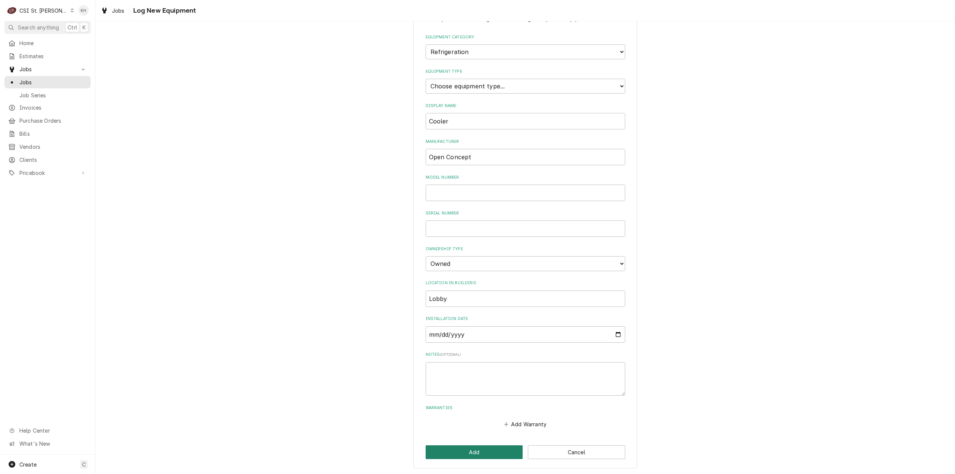
click at [487, 449] on button "Add" at bounding box center [474, 452] width 97 height 14
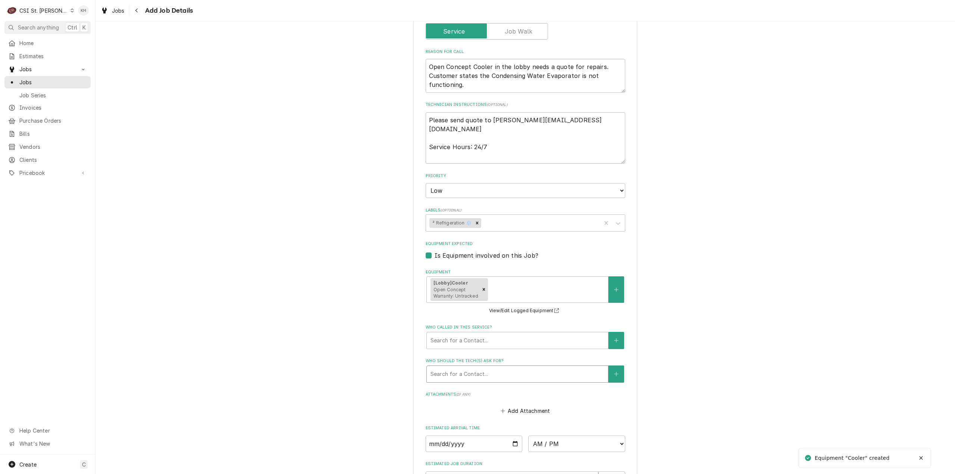
scroll to position [298, 0]
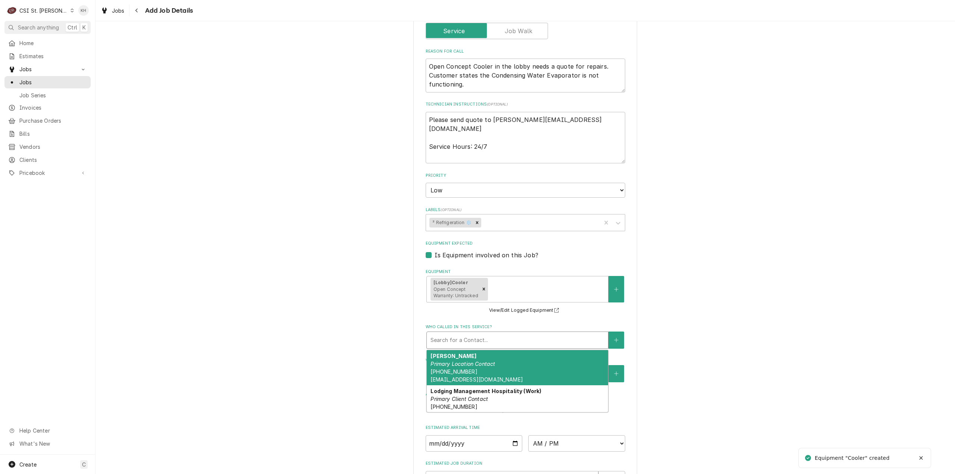
click at [496, 343] on div "Who called in this service?" at bounding box center [518, 340] width 174 height 13
click at [486, 360] on div "J Hertweck Primary Location Contact (314) 814-0797 JHERTWECK@LHMC.COM" at bounding box center [517, 367] width 181 height 35
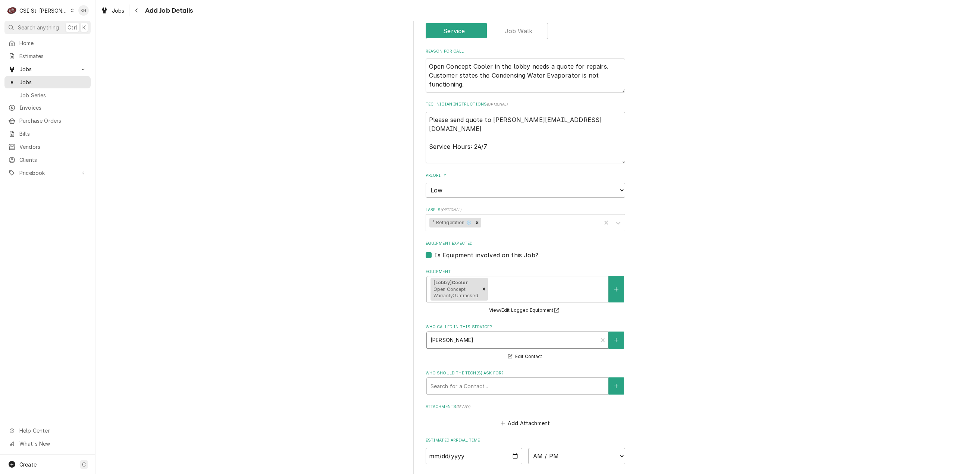
click at [493, 337] on div "Who called in this service?" at bounding box center [513, 340] width 164 height 13
click at [436, 157] on textarea "Please send quote to JHERTWECK@LHMC.COM Service Hours: 24/7" at bounding box center [526, 138] width 200 height 52
paste textarea "314-814-0797"
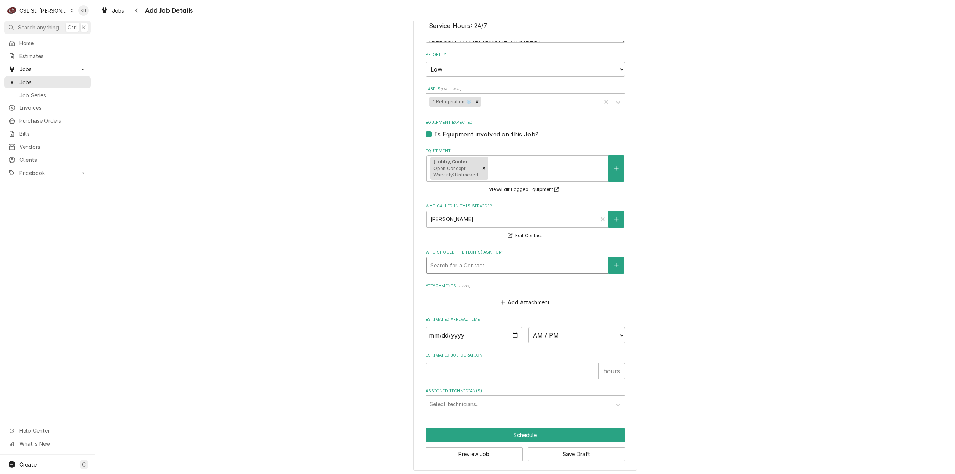
scroll to position [424, 0]
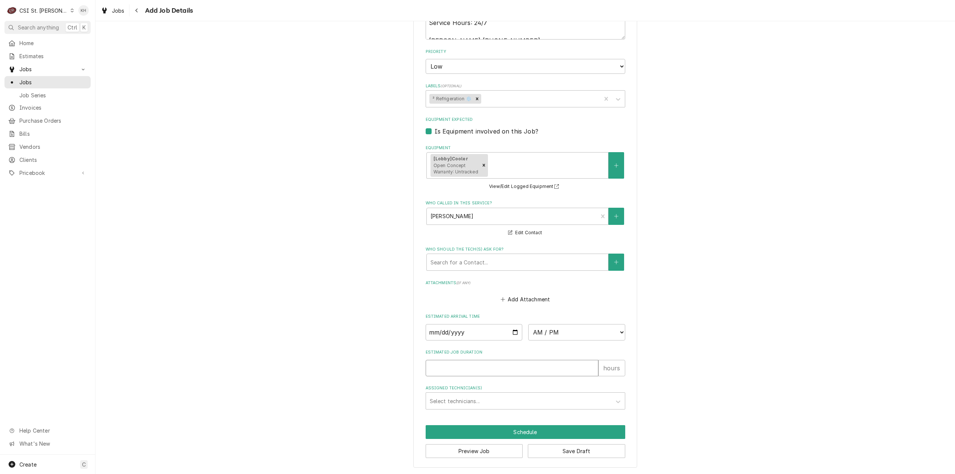
click at [536, 368] on input "Estimated Job Duration" at bounding box center [512, 368] width 173 height 16
click at [474, 450] on button "Preview Job" at bounding box center [474, 451] width 97 height 14
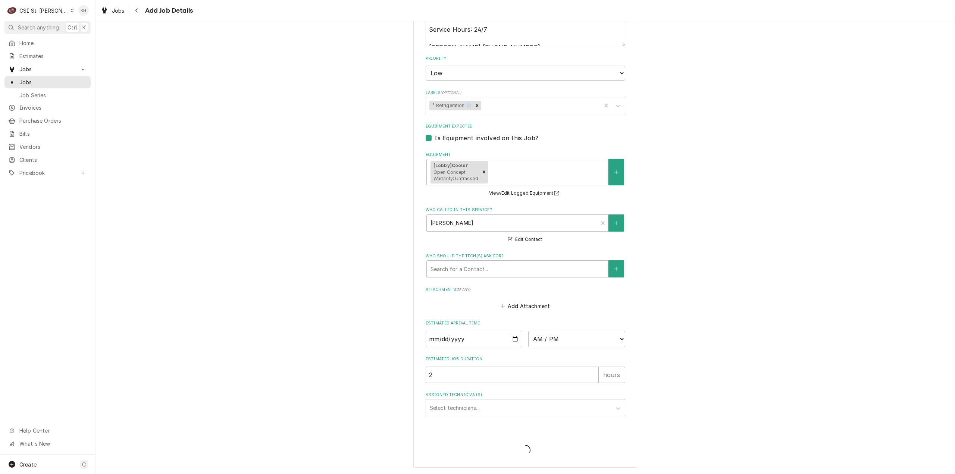
scroll to position [416, 0]
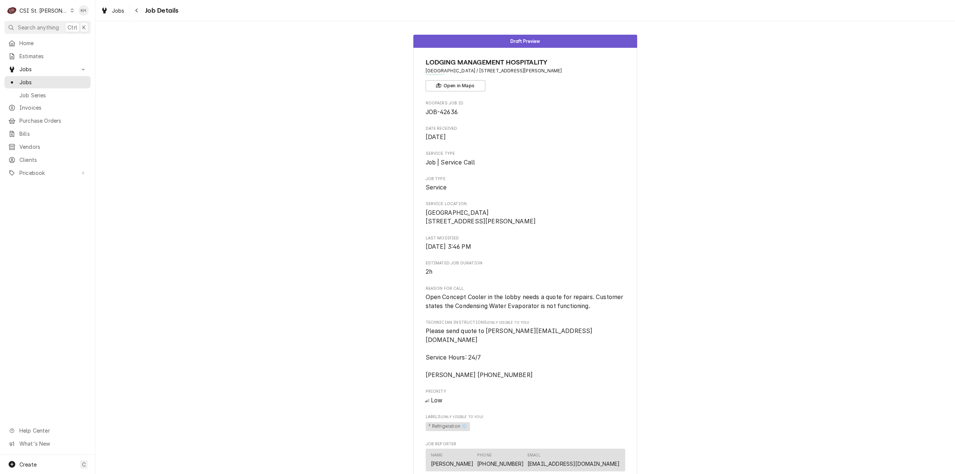
click at [187, 158] on div "Draft Preview LODGING MANAGEMENT HOSPITALITY [GEOGRAPHIC_DATA] / [STREET_ADDRES…" at bounding box center [526, 345] width 860 height 633
click at [137, 219] on div "Draft Preview LODGING MANAGEMENT HOSPITALITY [GEOGRAPHIC_DATA] / [STREET_ADDRES…" at bounding box center [526, 345] width 860 height 633
